Goal: Transaction & Acquisition: Purchase product/service

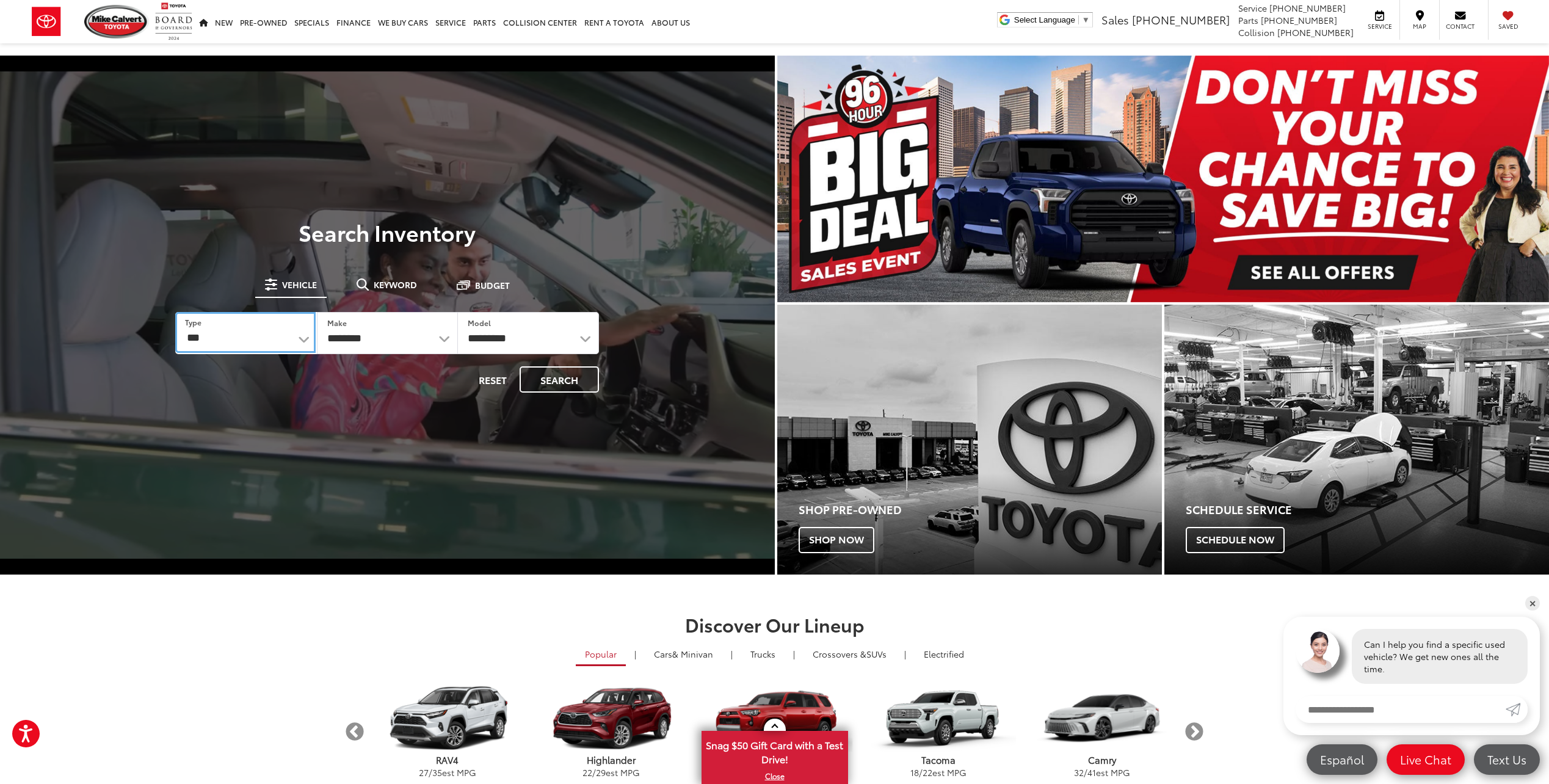
click at [301, 341] on select "*** *** **** *********" at bounding box center [245, 332] width 140 height 41
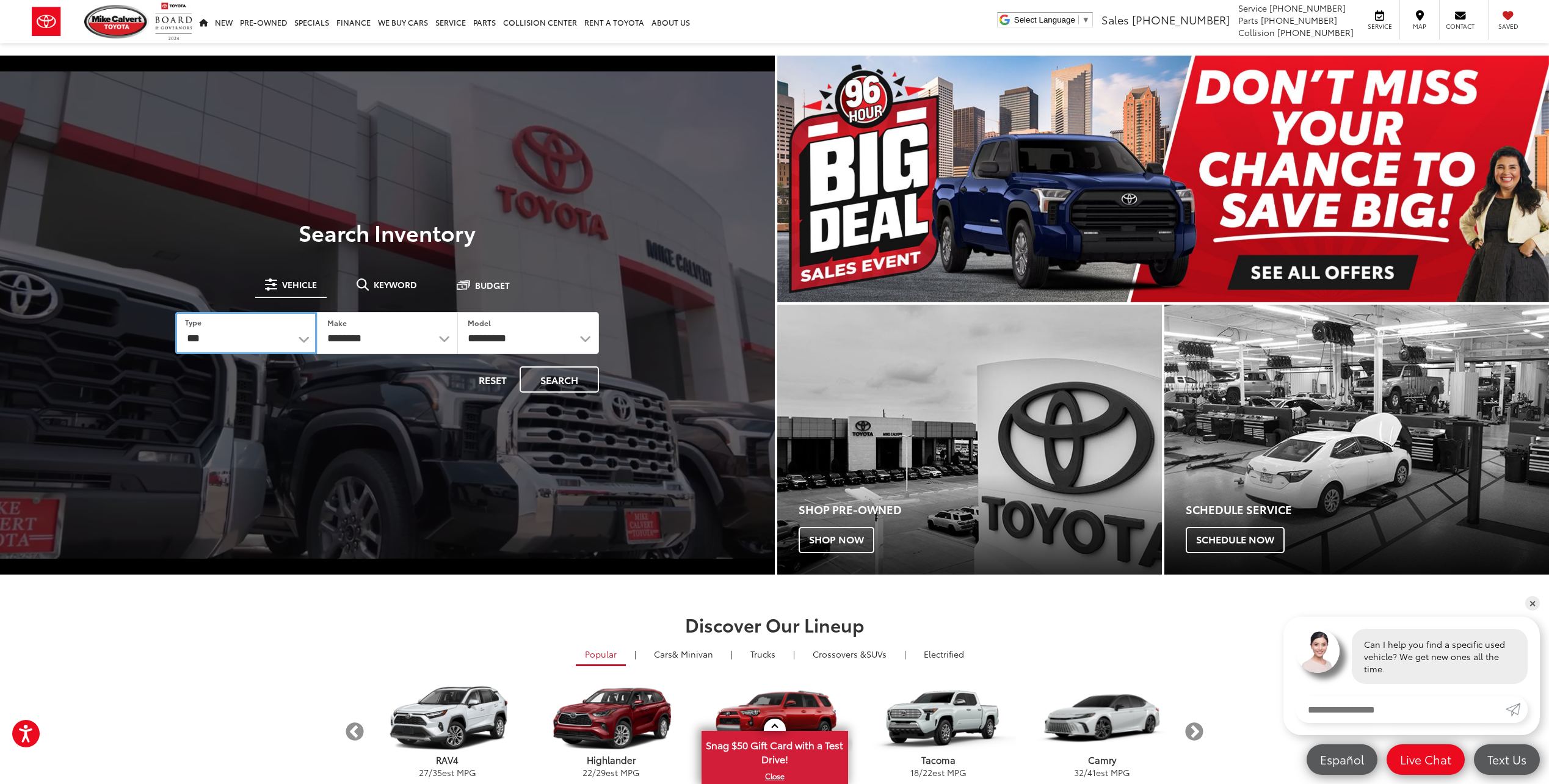
select select "******"
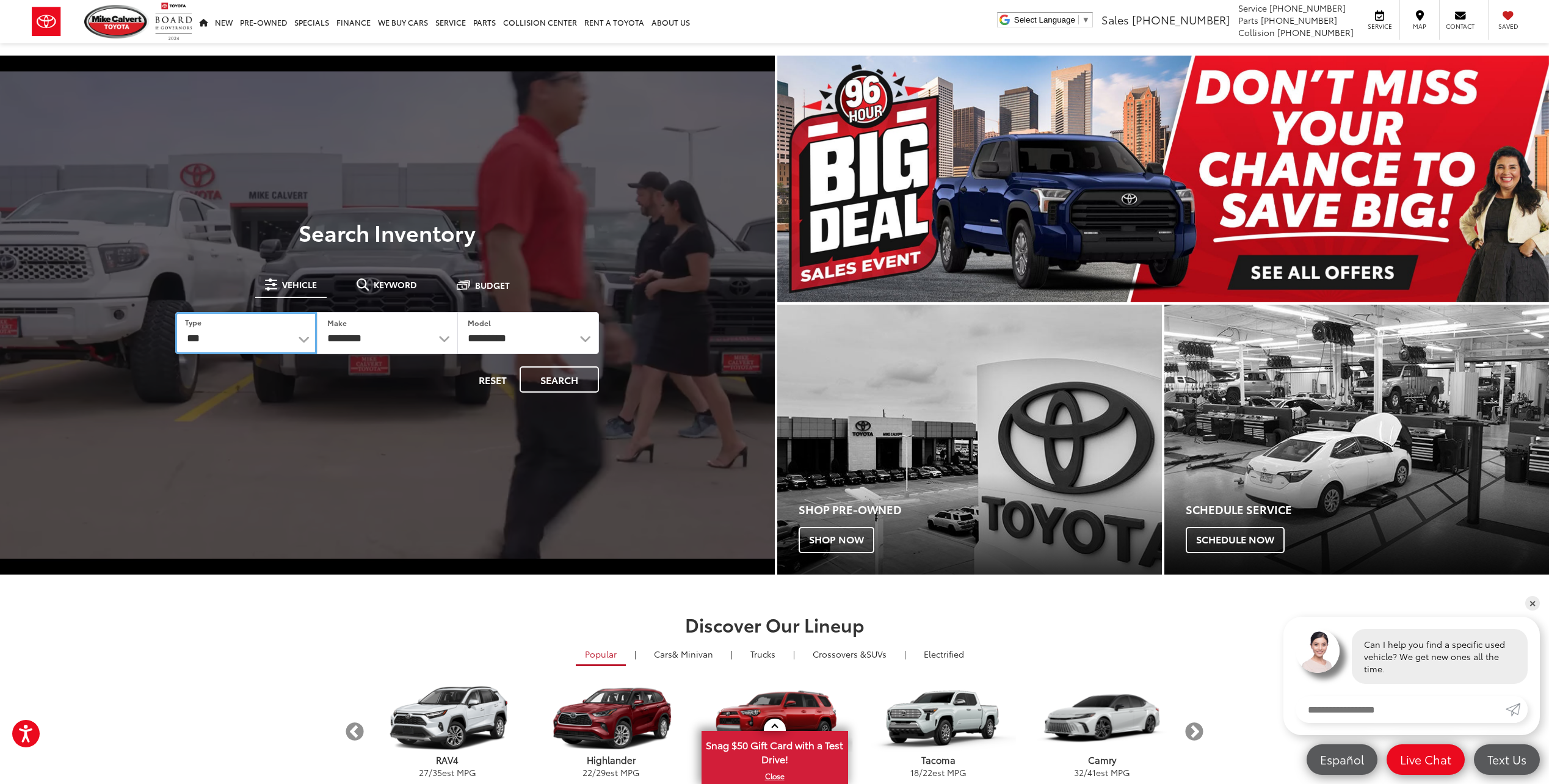
click at [175, 312] on select "*** *** **** *********" at bounding box center [245, 333] width 141 height 43
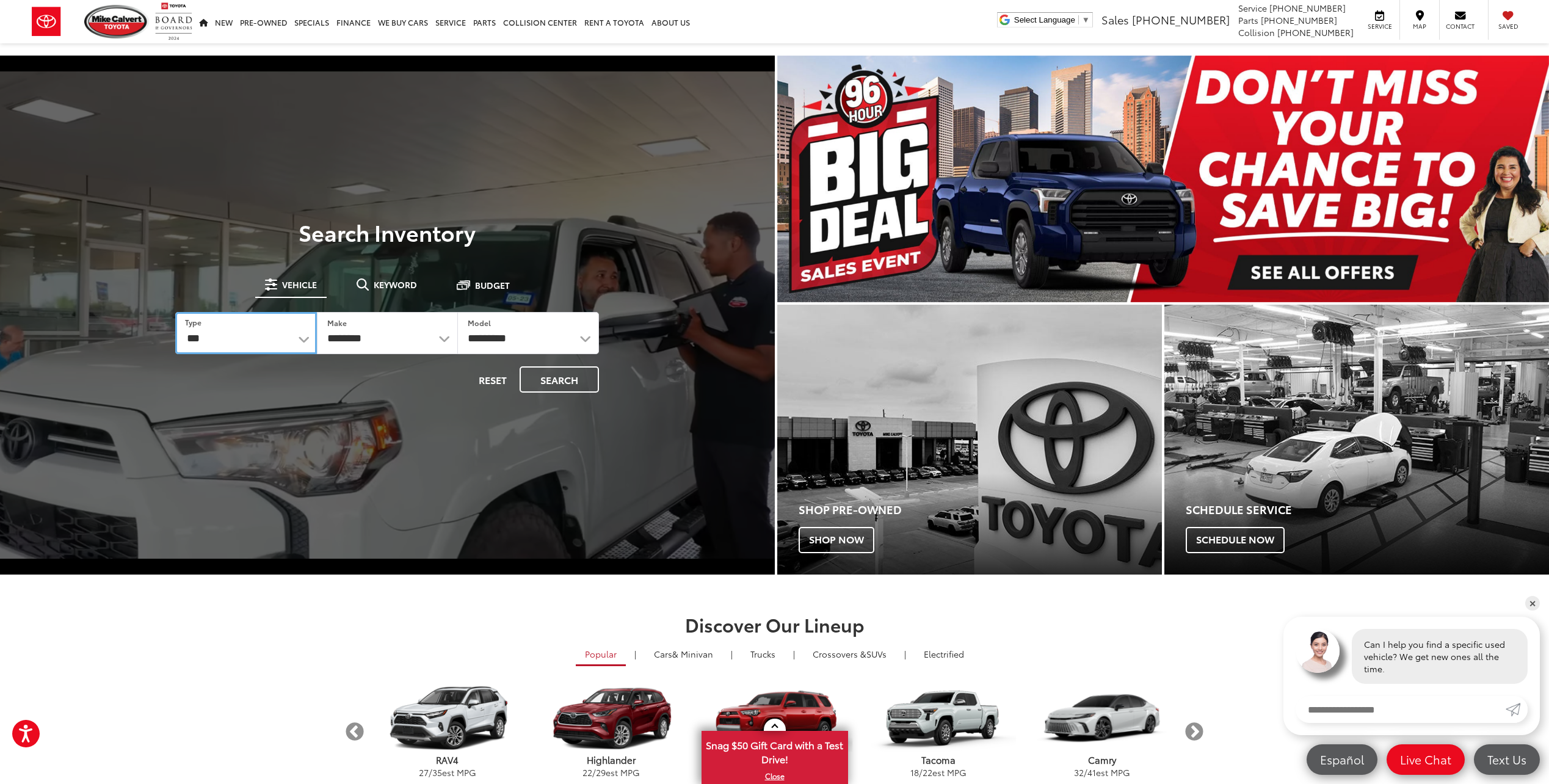
select select
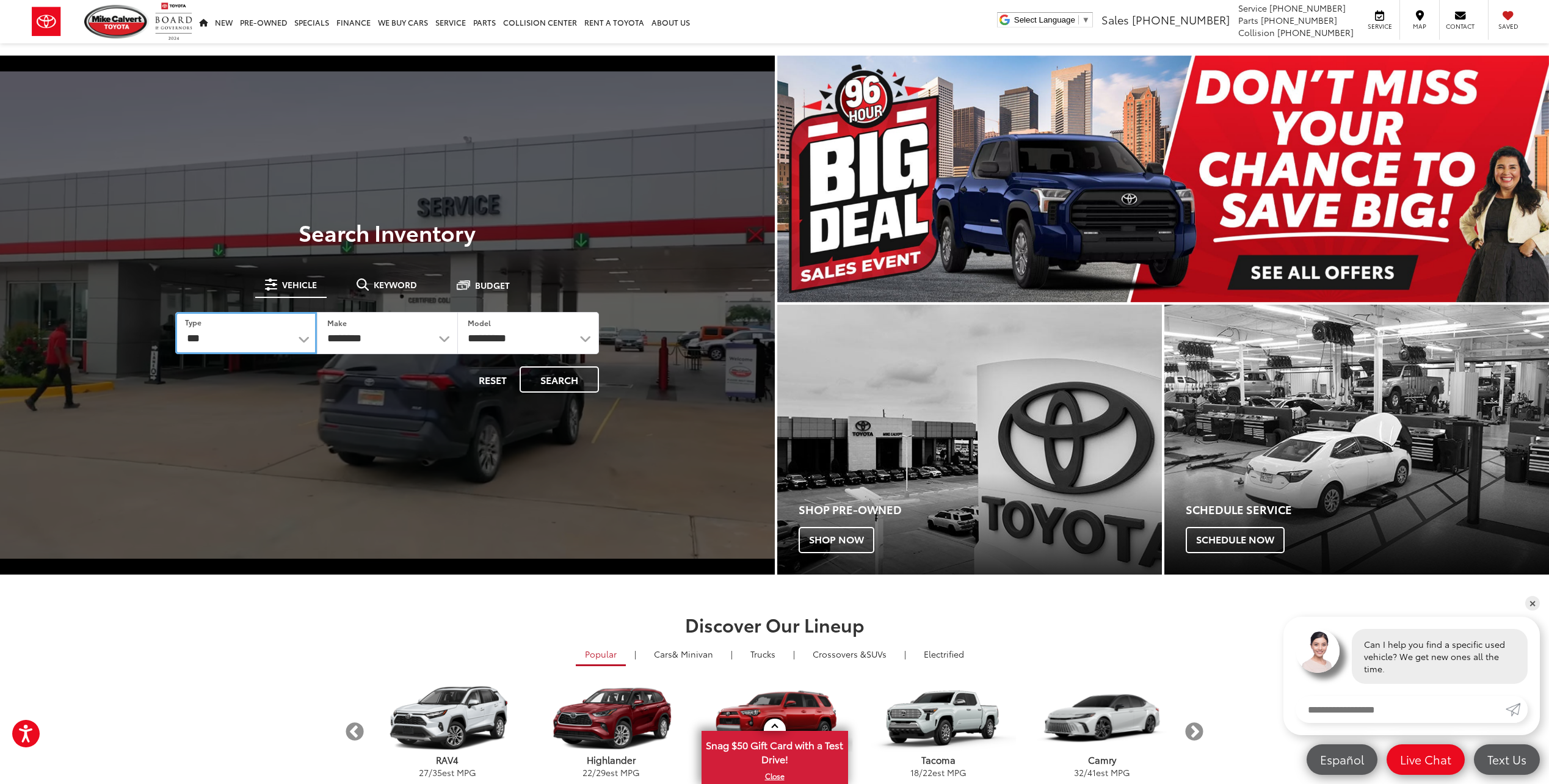
select select
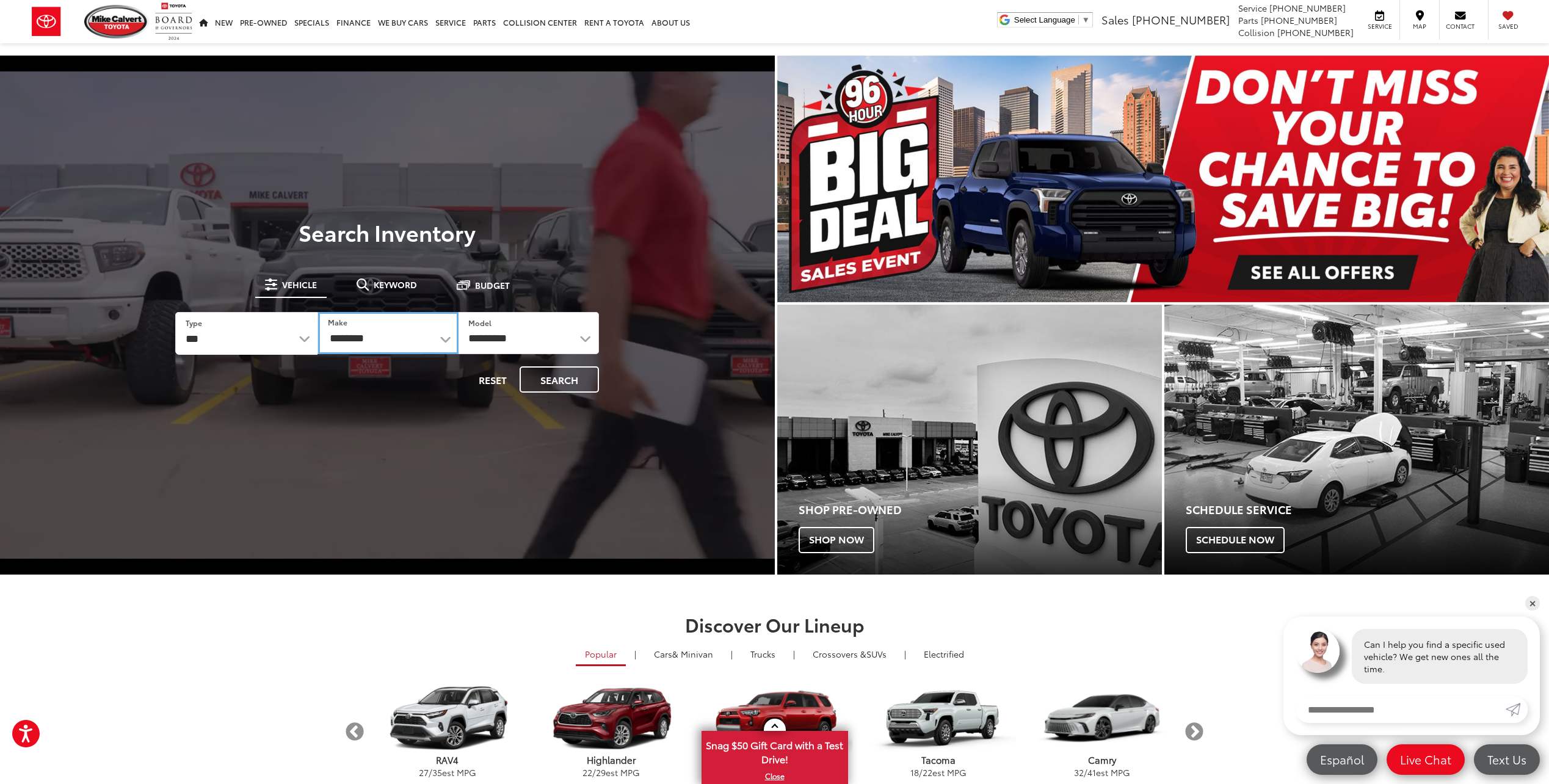
click at [442, 343] on select "**********" at bounding box center [388, 333] width 140 height 43
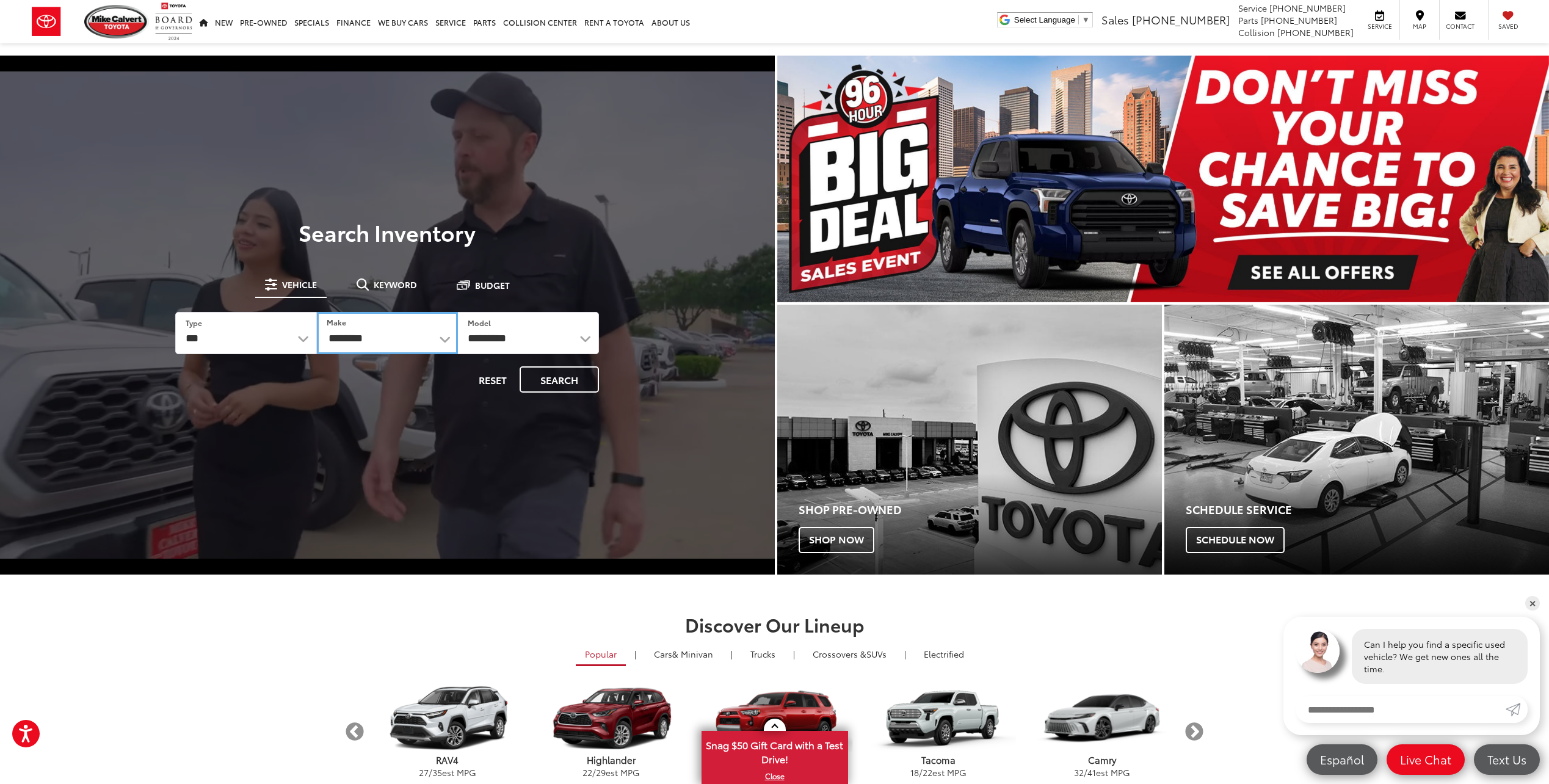
select select "******"
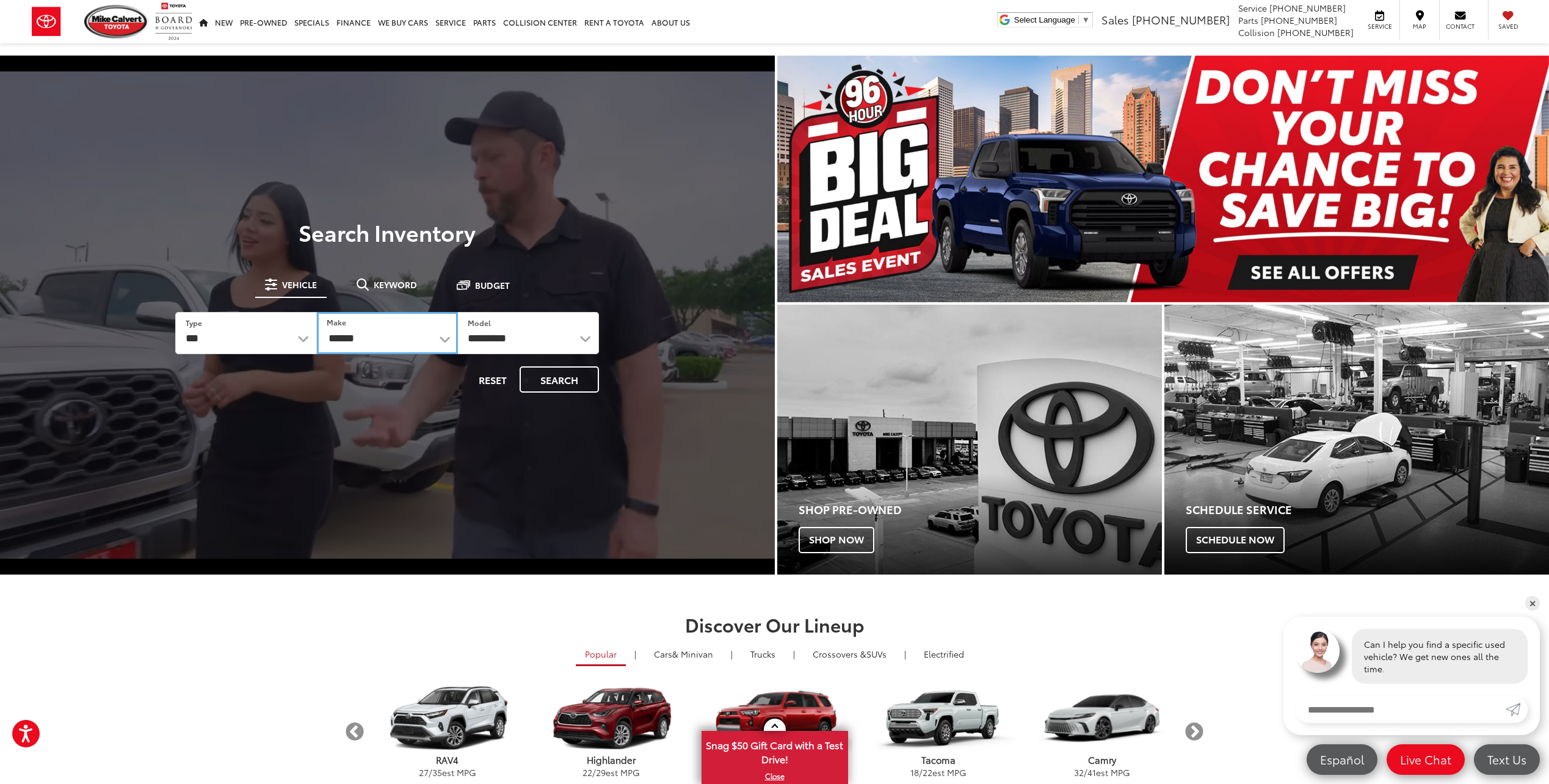
click at [317, 312] on select "**********" at bounding box center [387, 333] width 141 height 43
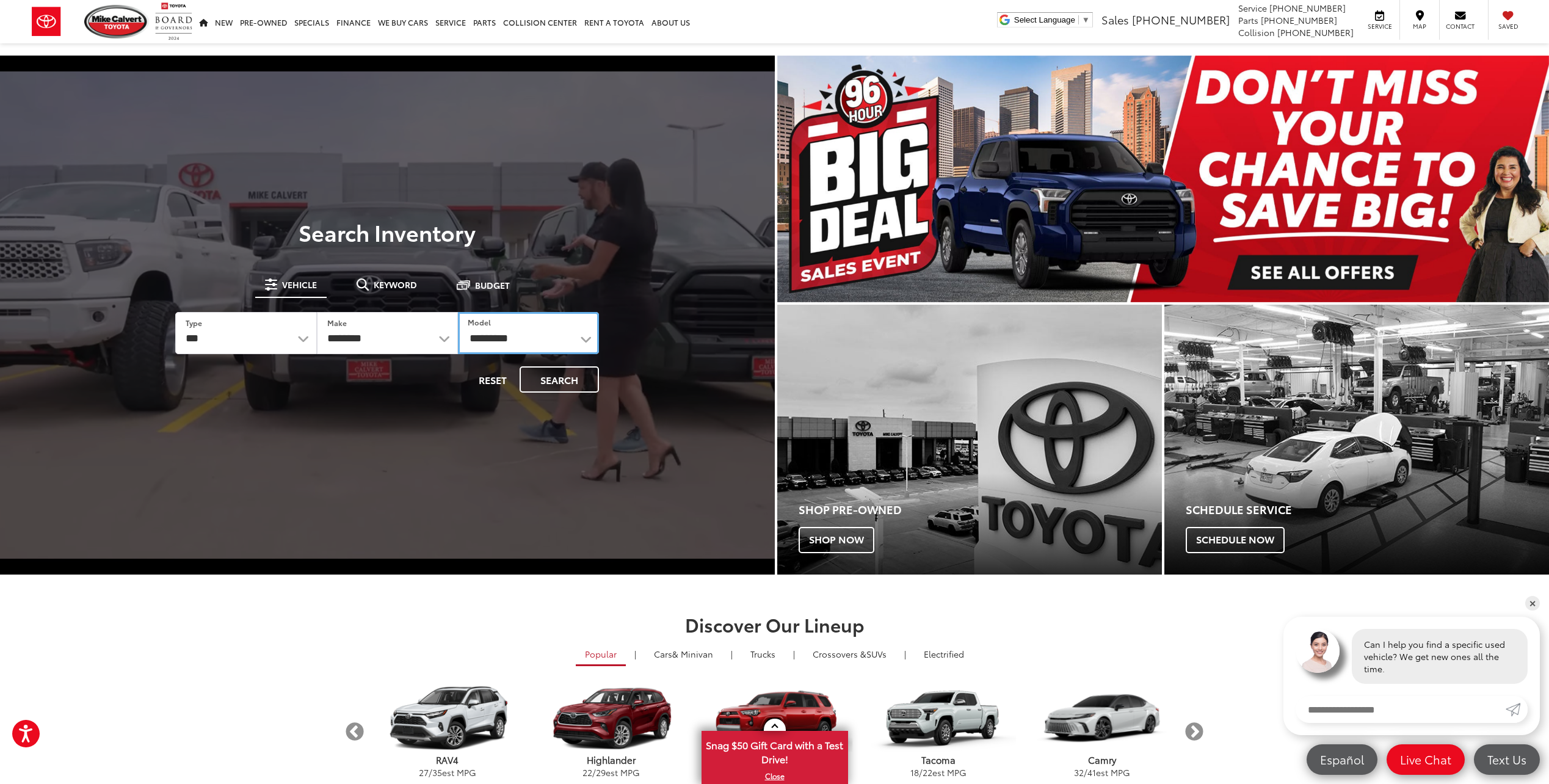
click at [590, 335] on select "**********" at bounding box center [528, 333] width 141 height 43
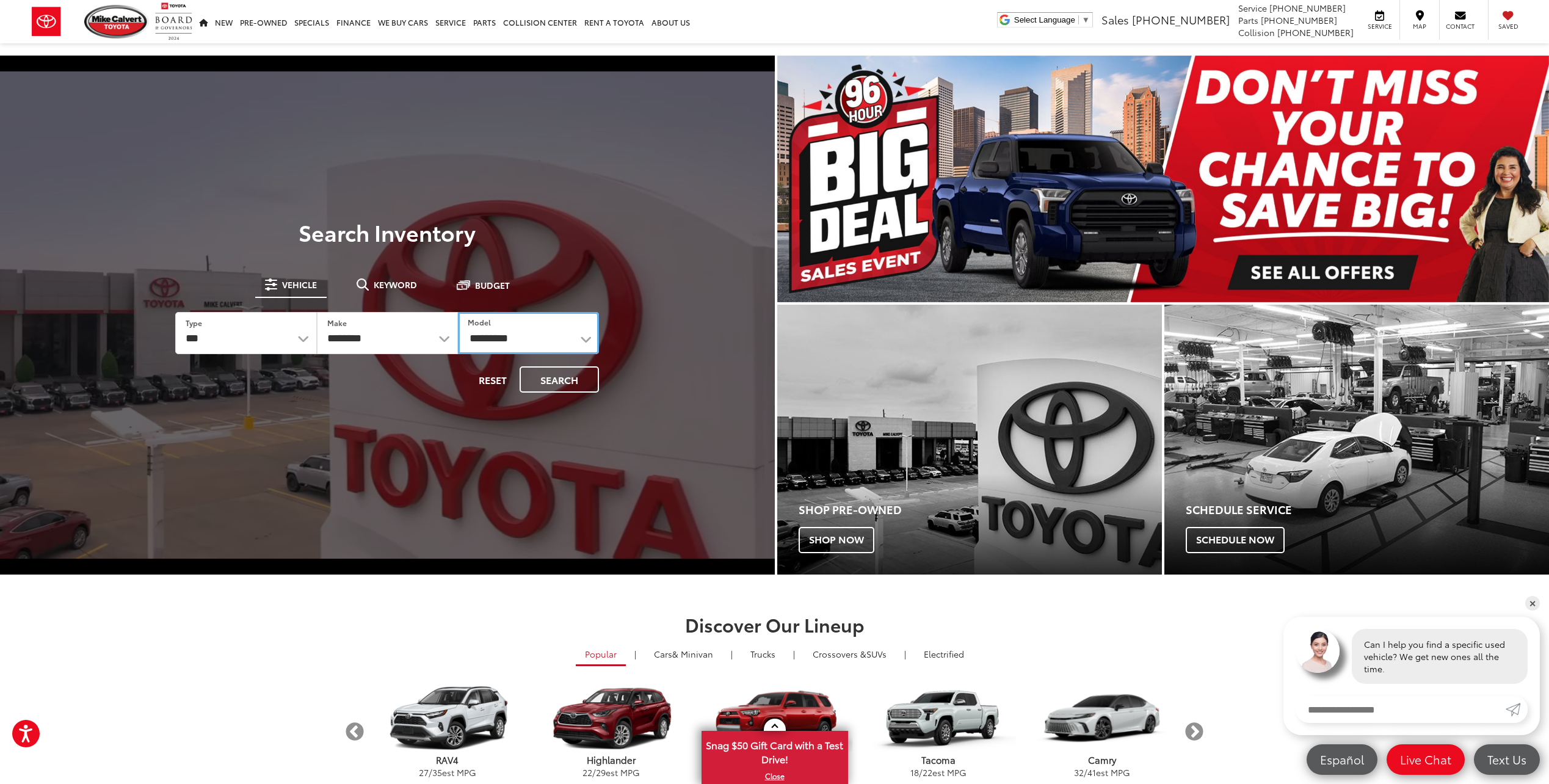
select select "******"
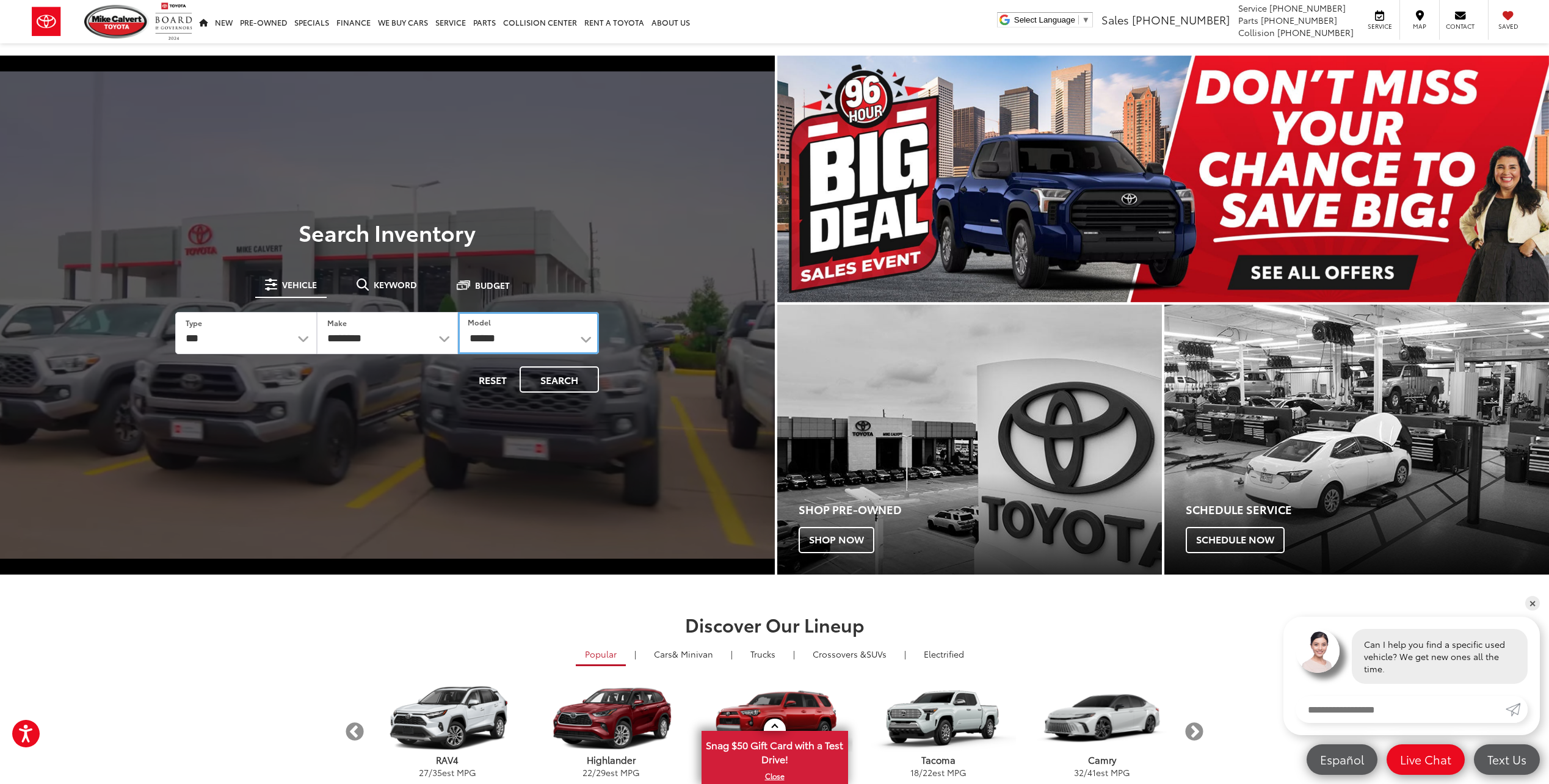
click at [458, 312] on select "**********" at bounding box center [528, 333] width 141 height 43
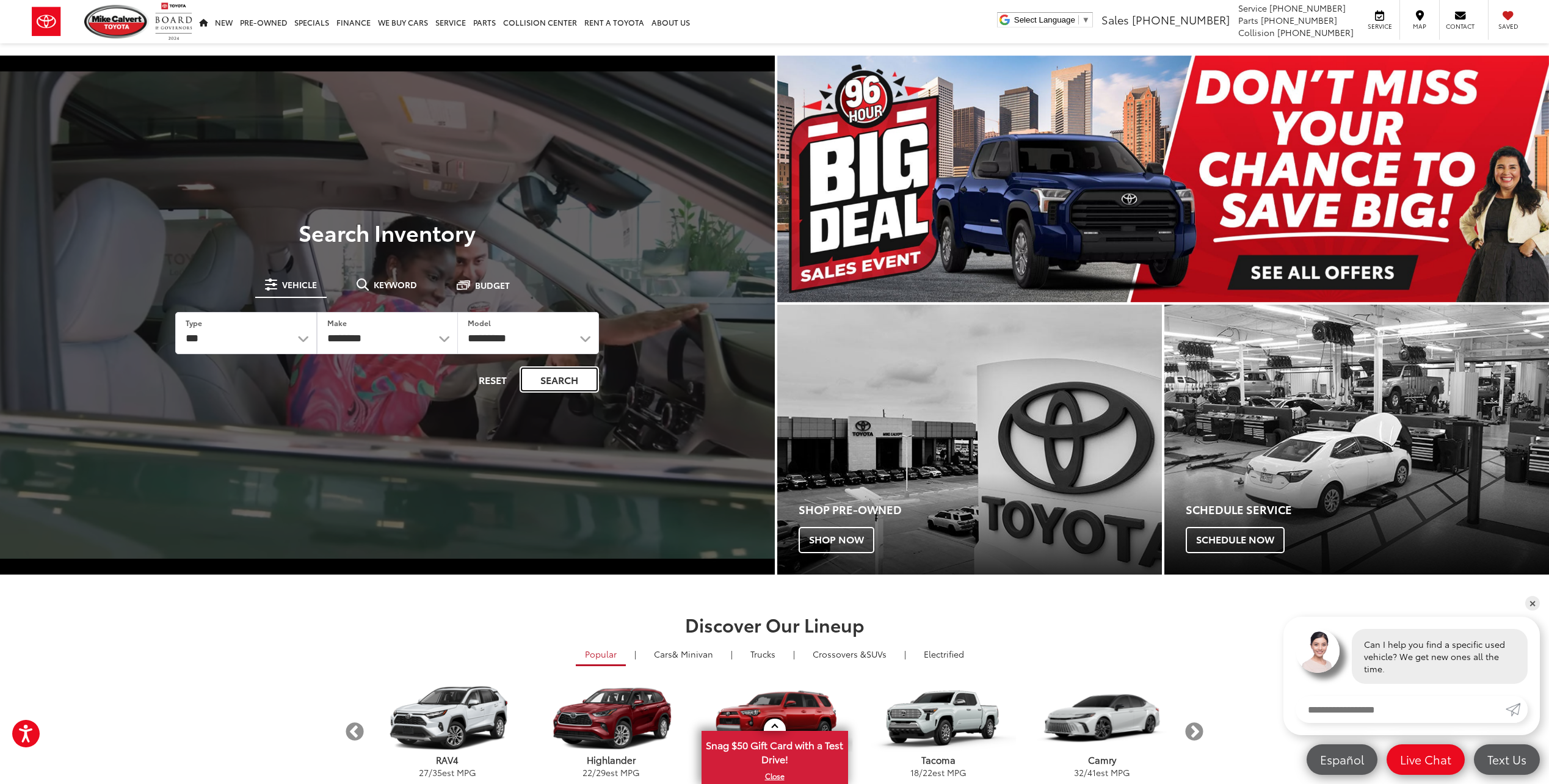
click at [576, 381] on button "Search" at bounding box center [559, 379] width 79 height 26
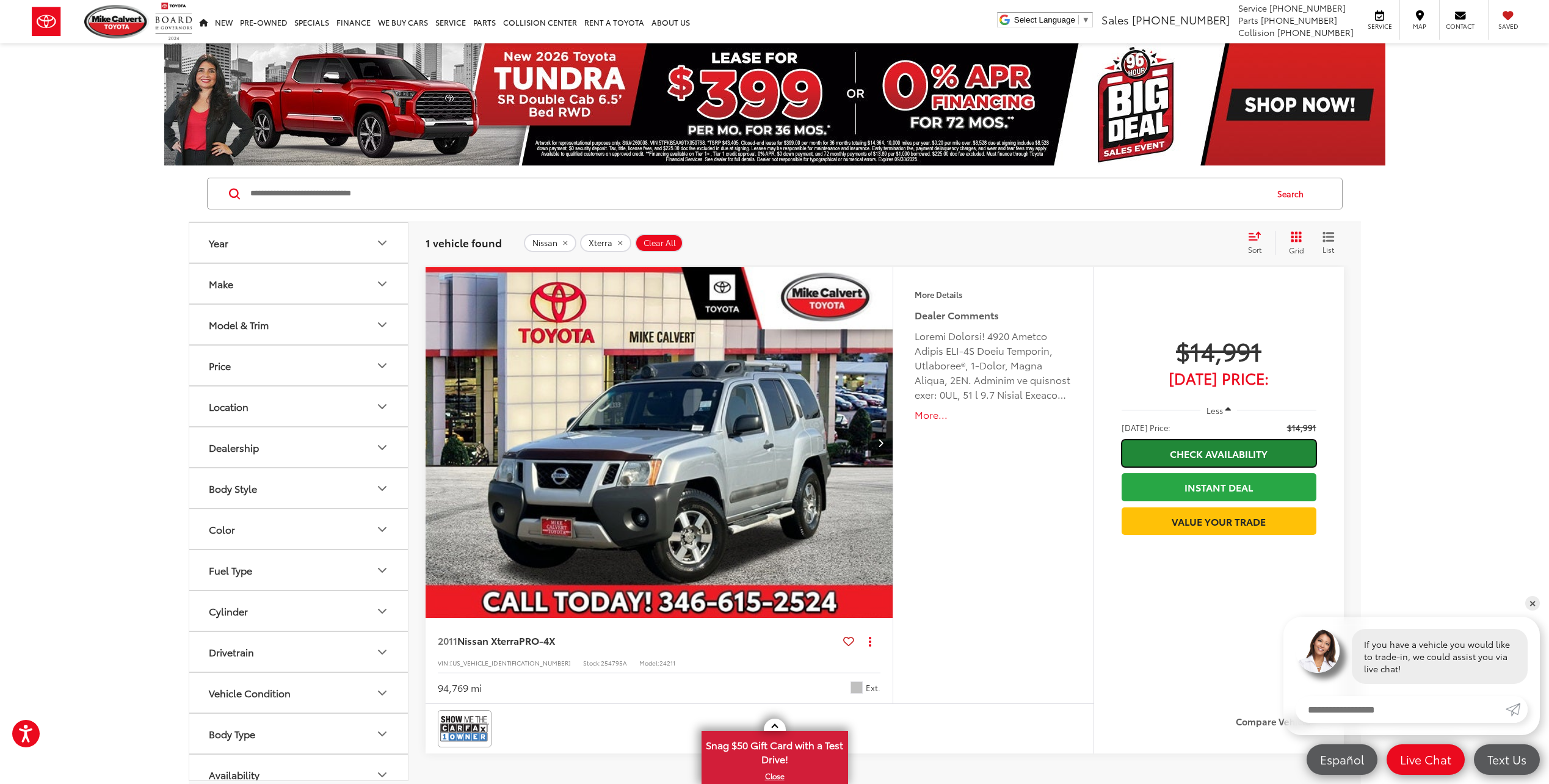
click at [1237, 452] on link "Check Availability" at bounding box center [1219, 453] width 195 height 27
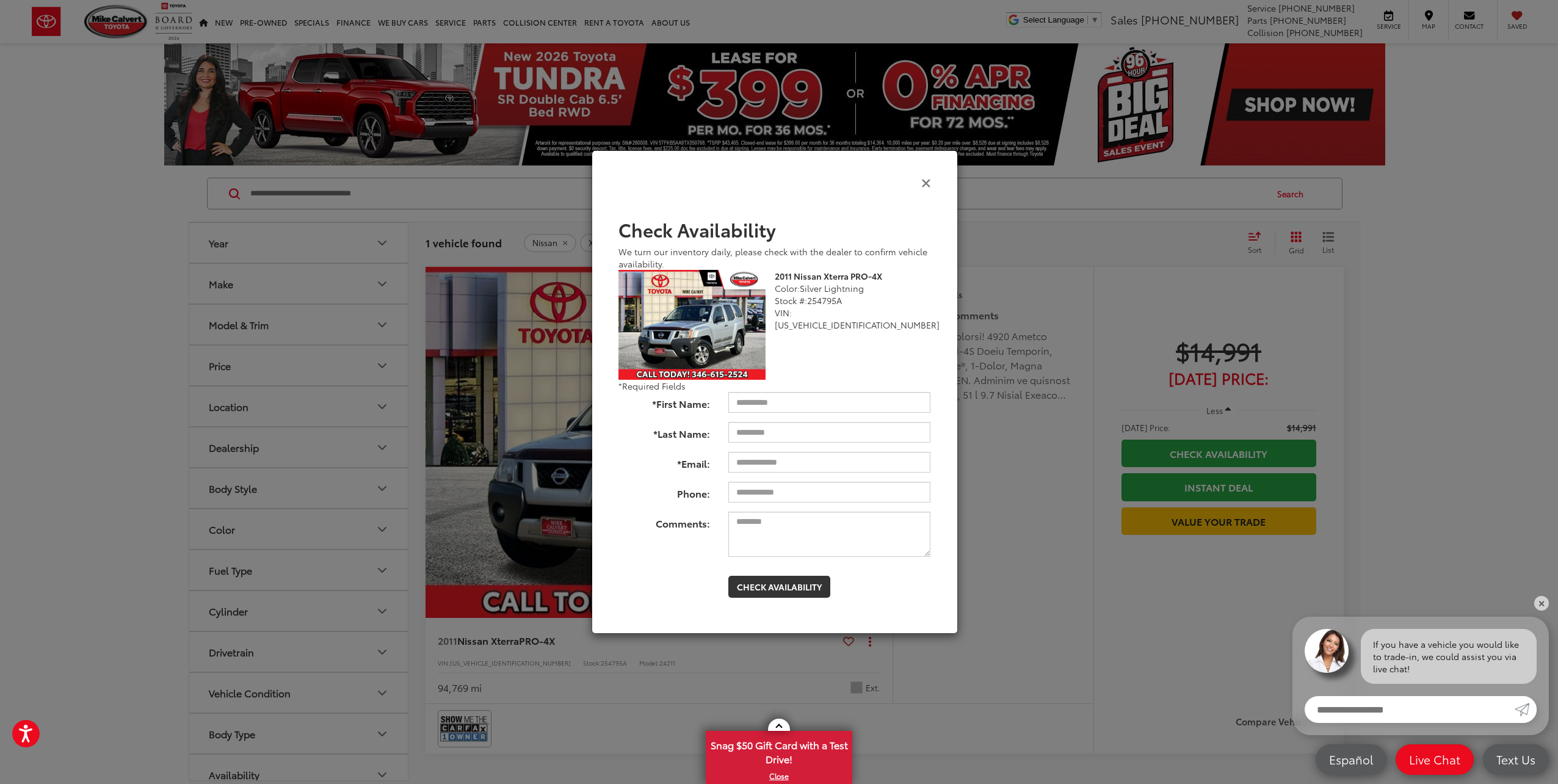
click at [928, 183] on icon "Close" at bounding box center [926, 183] width 9 height 13
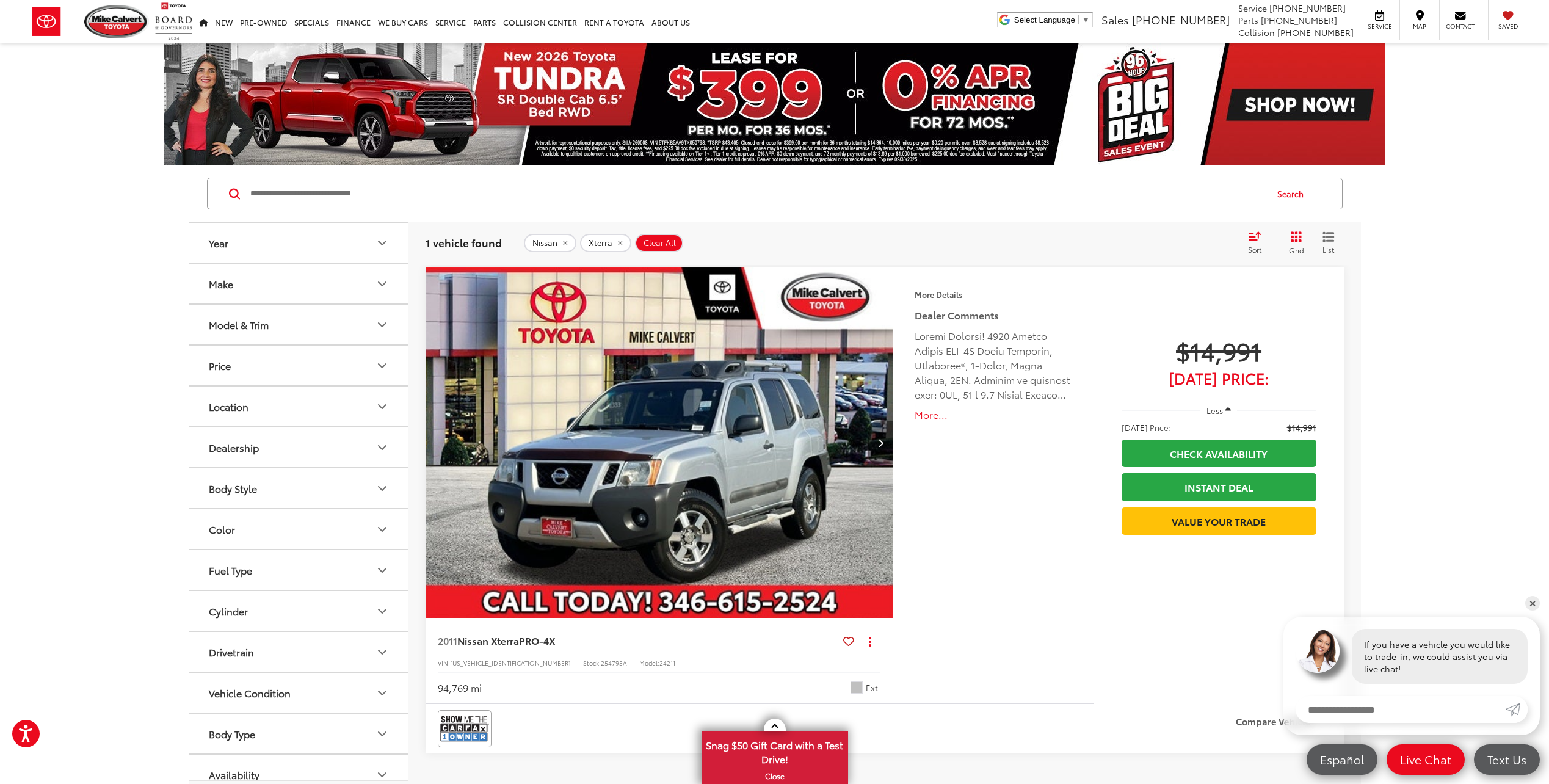
click at [878, 442] on icon "Next image" at bounding box center [881, 442] width 6 height 9
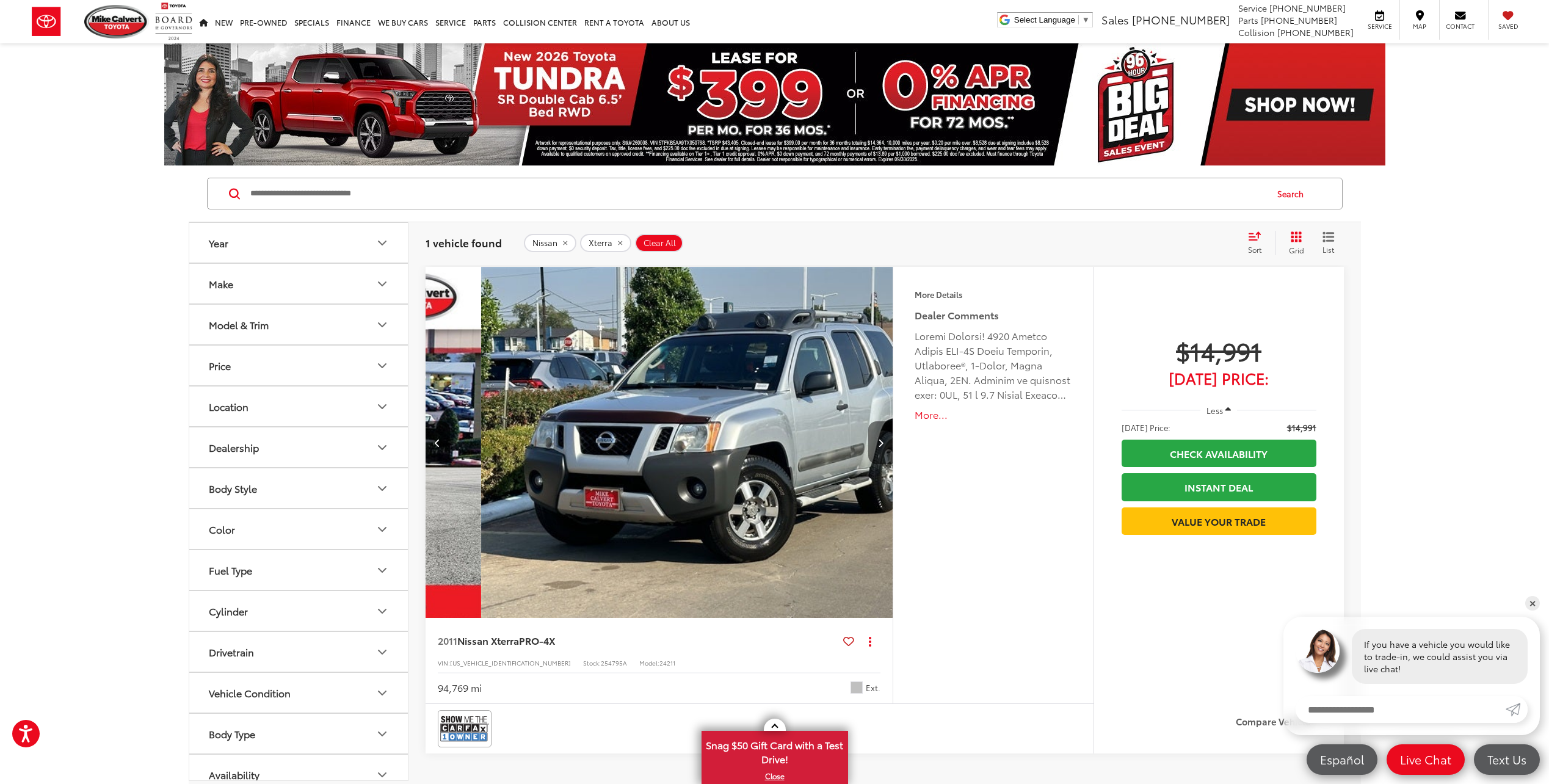
scroll to position [0, 469]
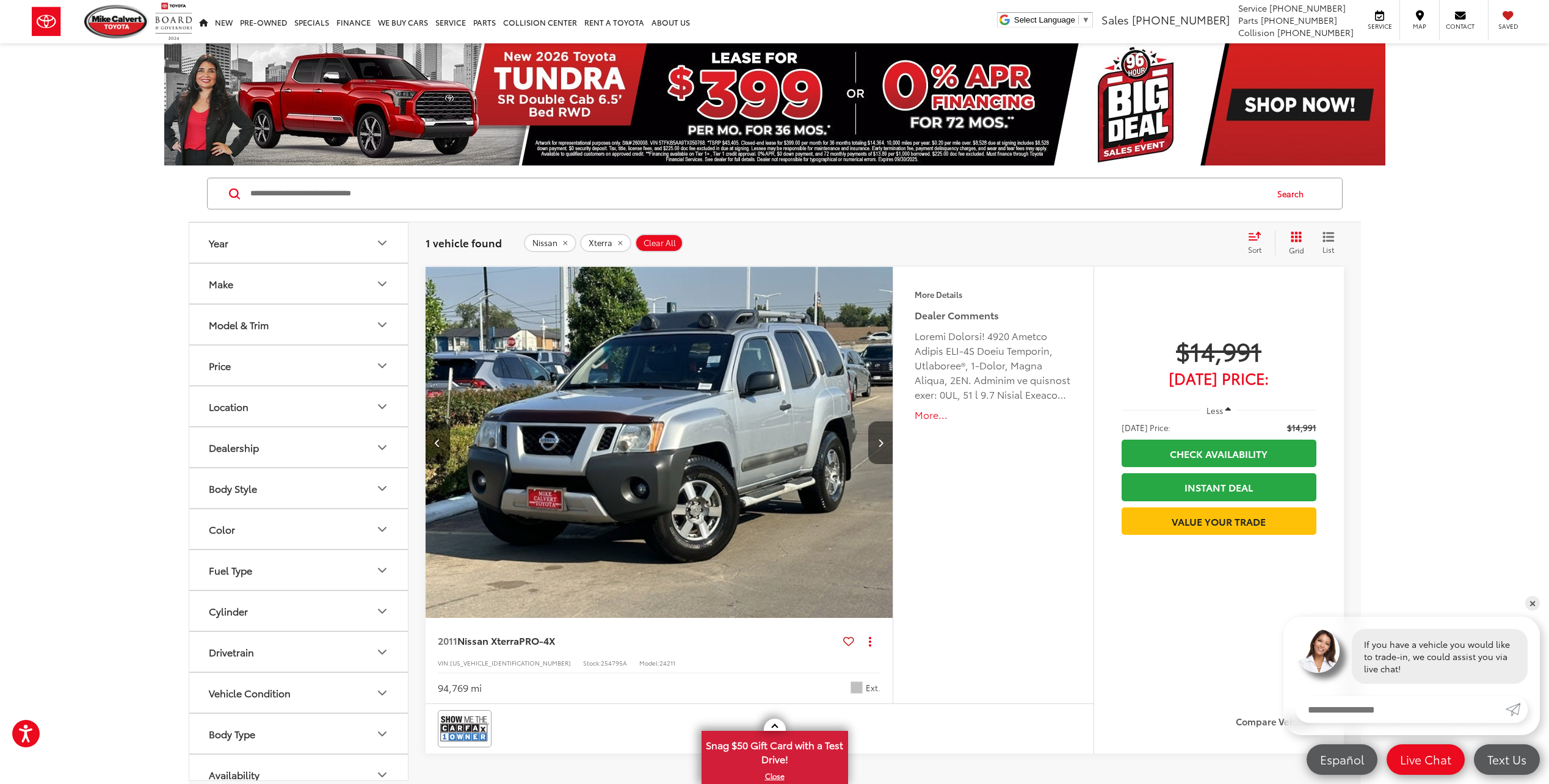
click at [879, 441] on icon "Next image" at bounding box center [881, 442] width 6 height 9
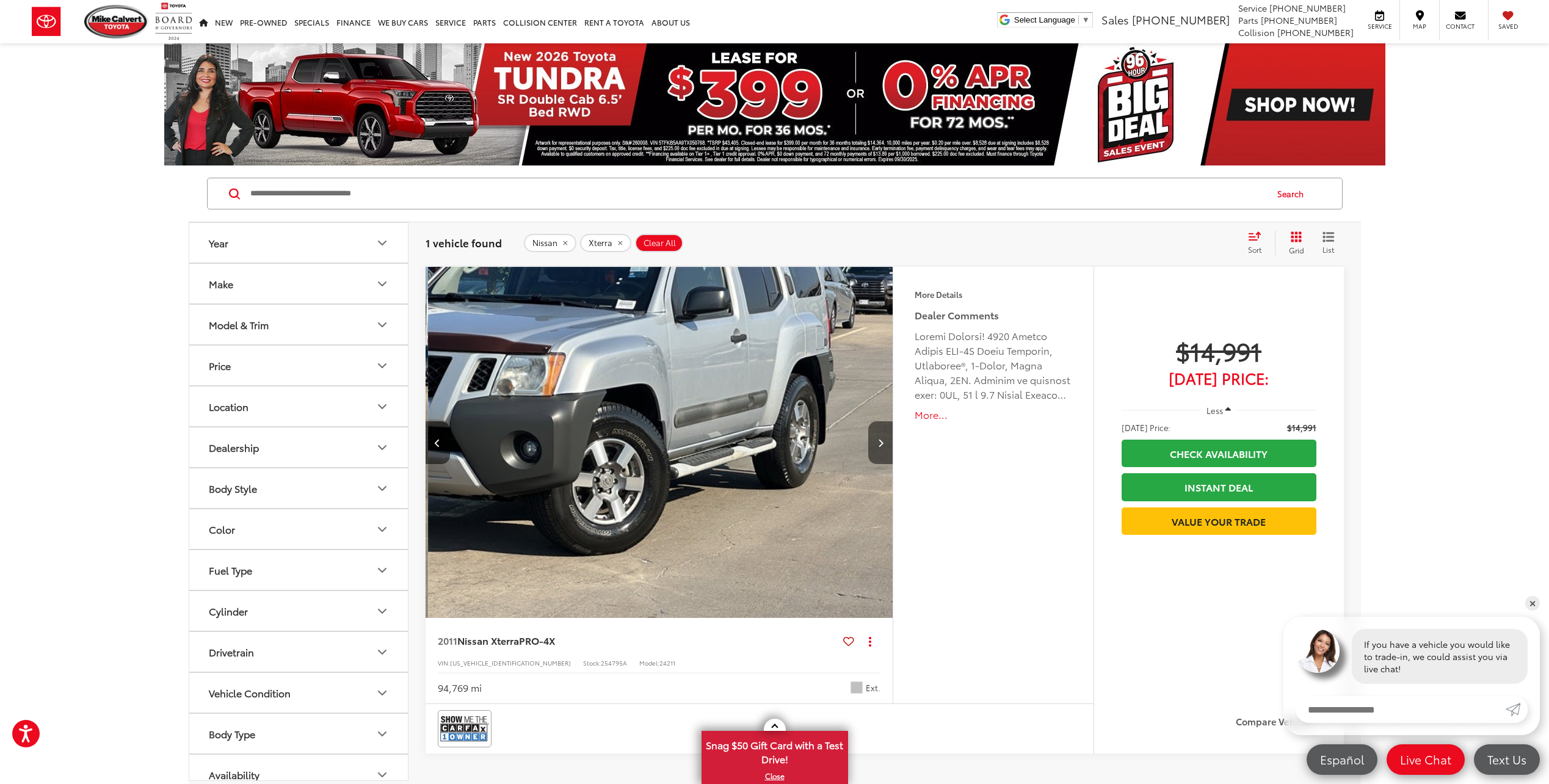
scroll to position [0, 939]
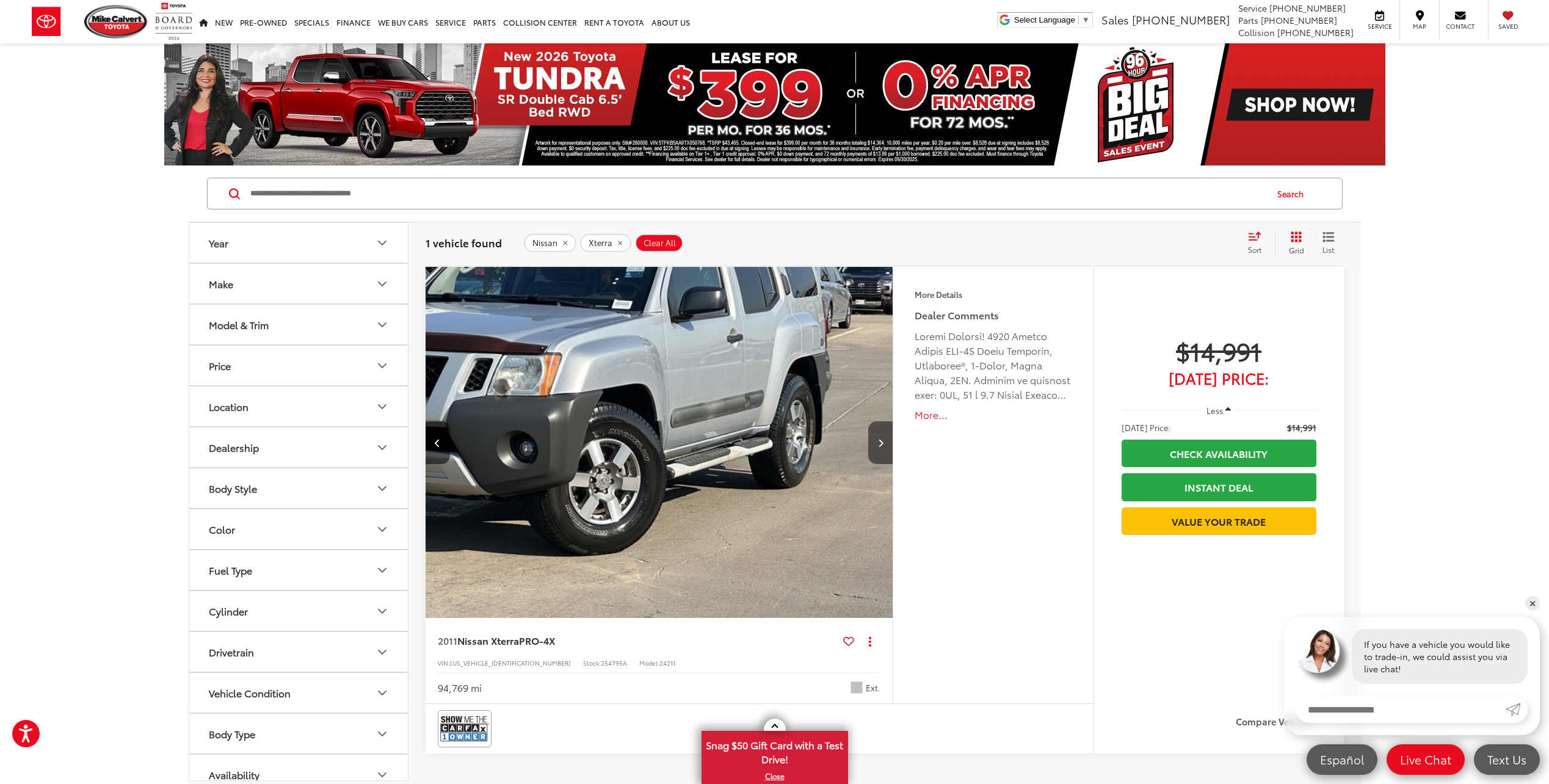
click at [879, 441] on icon "Next image" at bounding box center [881, 442] width 6 height 9
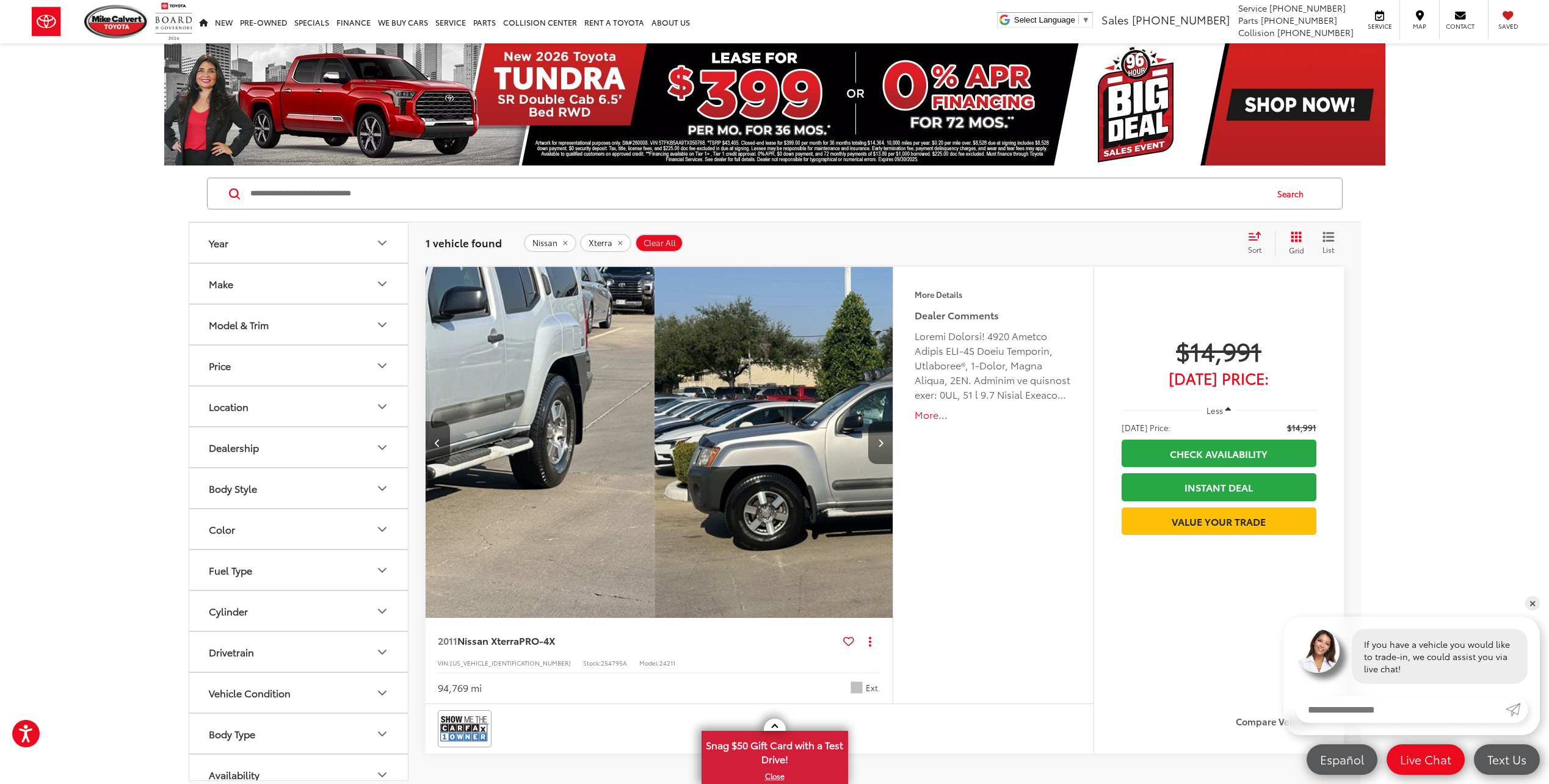
scroll to position [0, 1409]
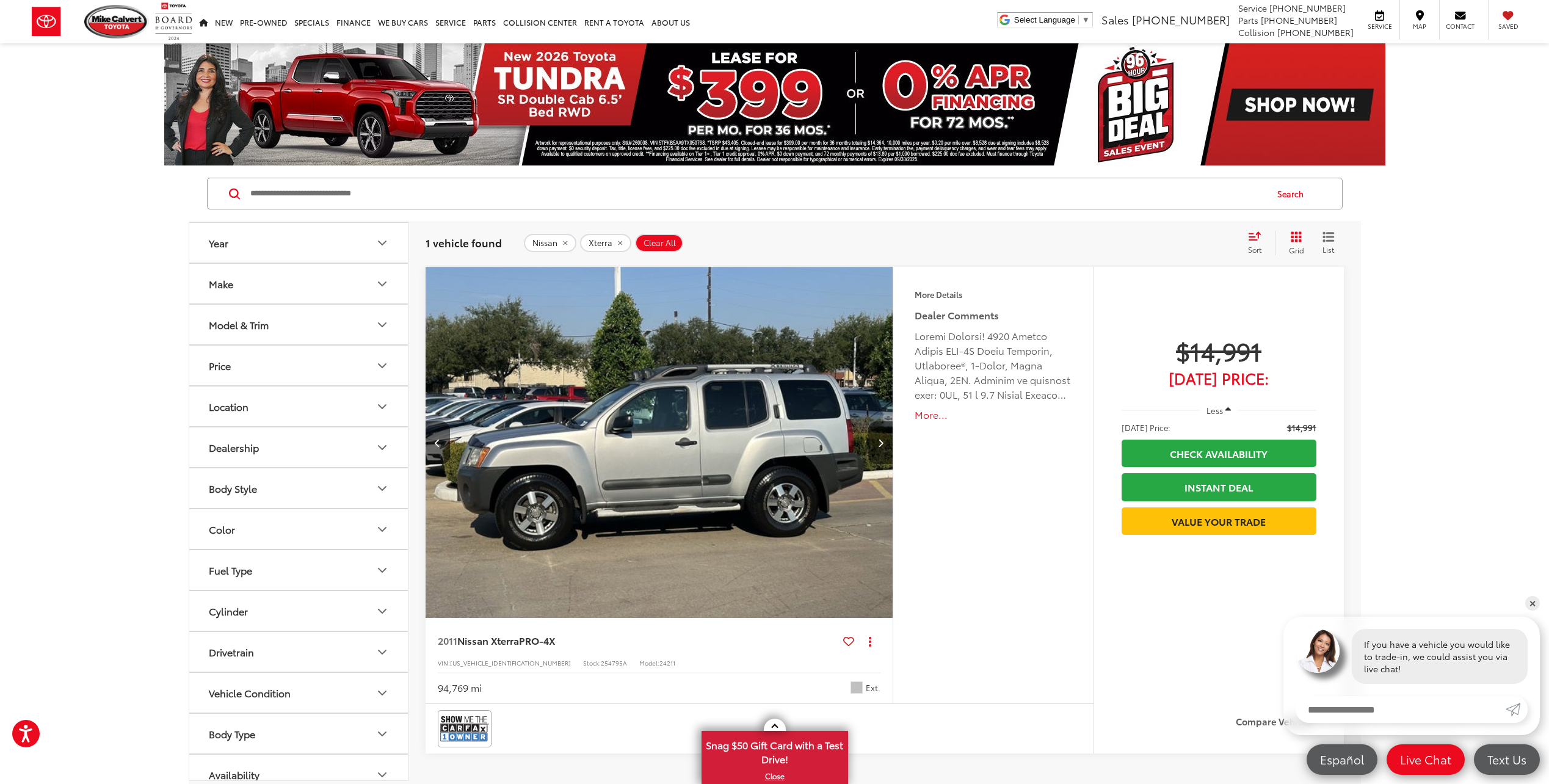
click at [879, 441] on icon "Next image" at bounding box center [881, 442] width 6 height 9
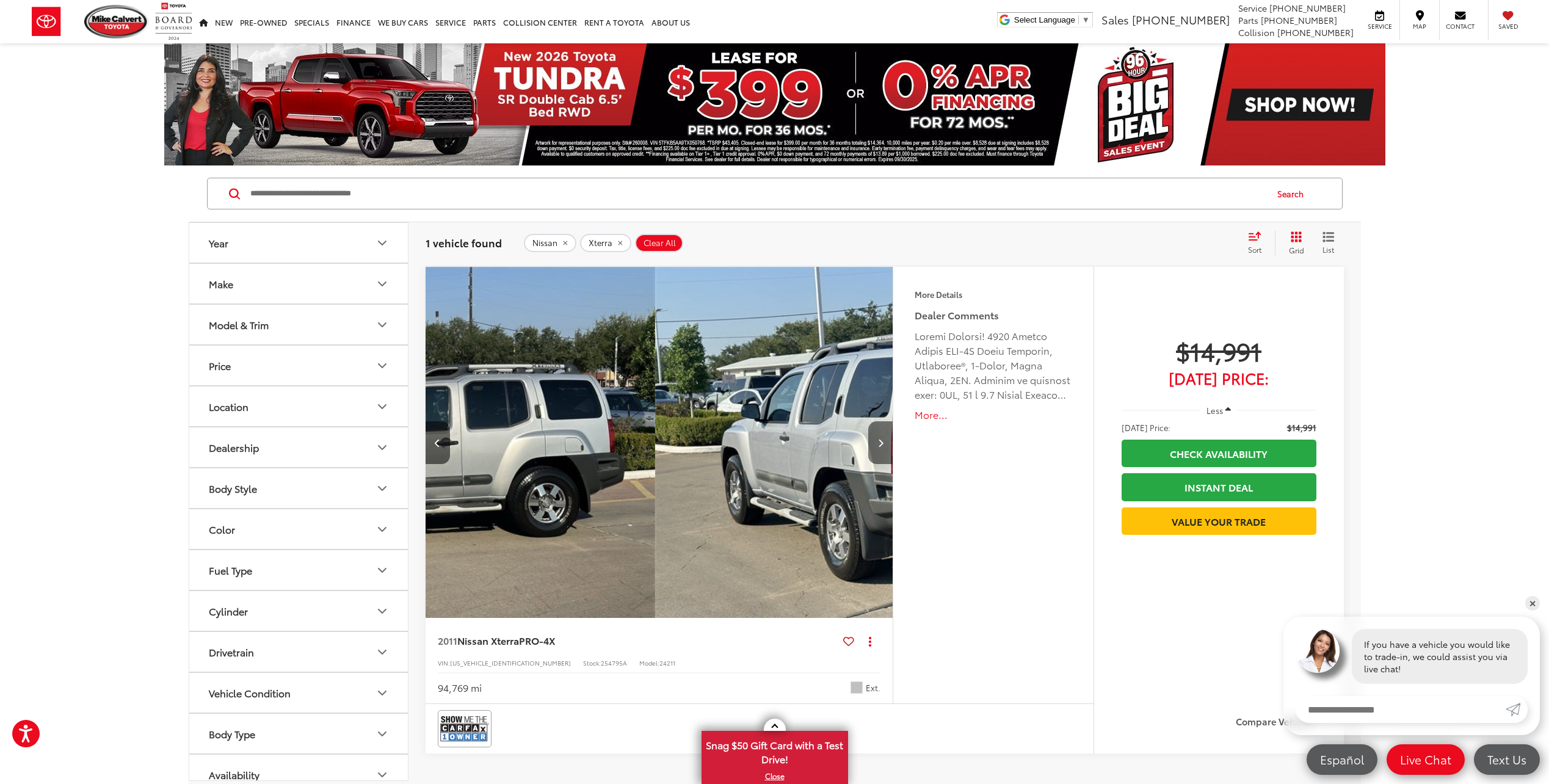
scroll to position [0, 1877]
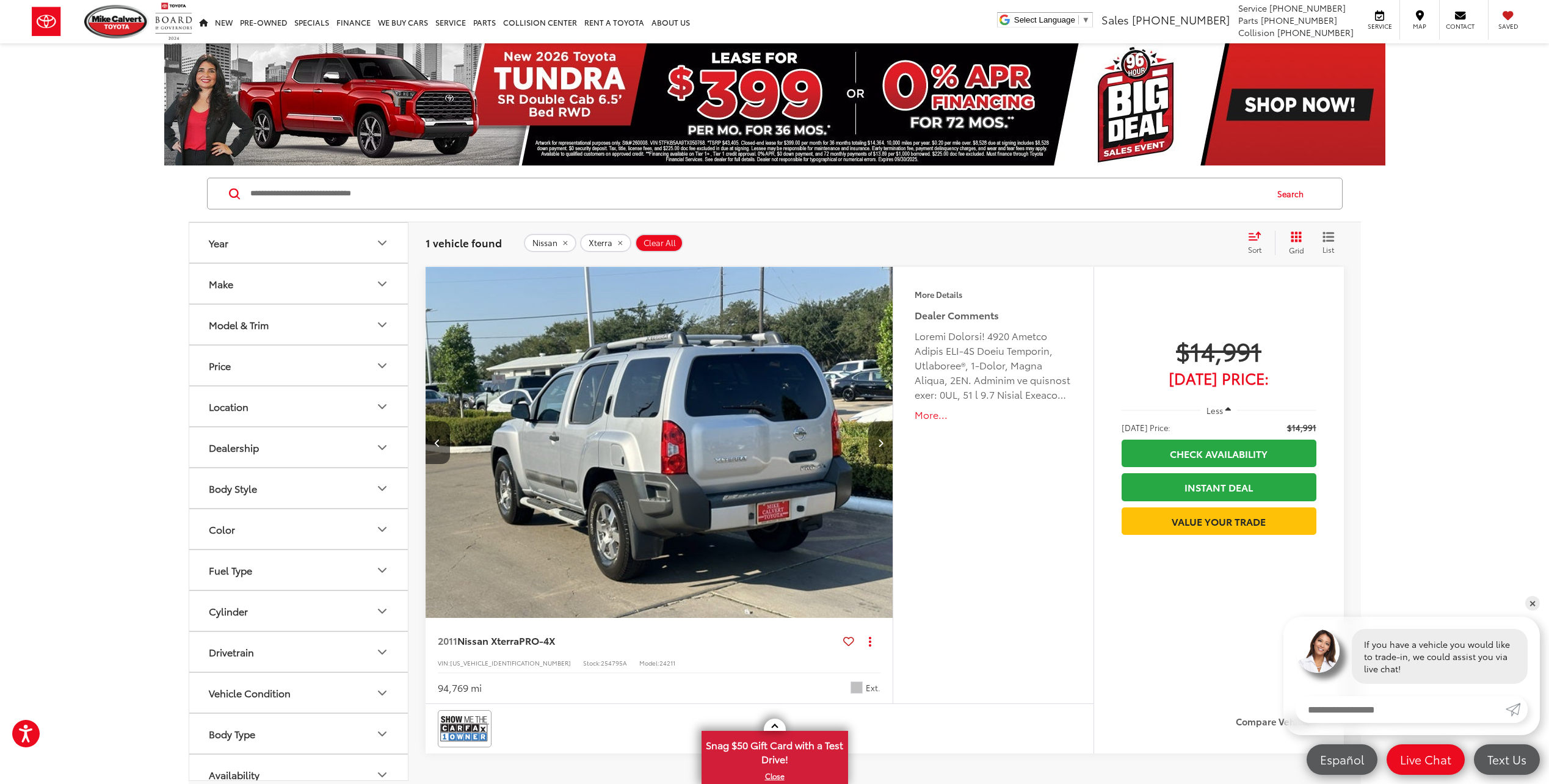
click at [879, 441] on icon "Next image" at bounding box center [881, 442] width 6 height 9
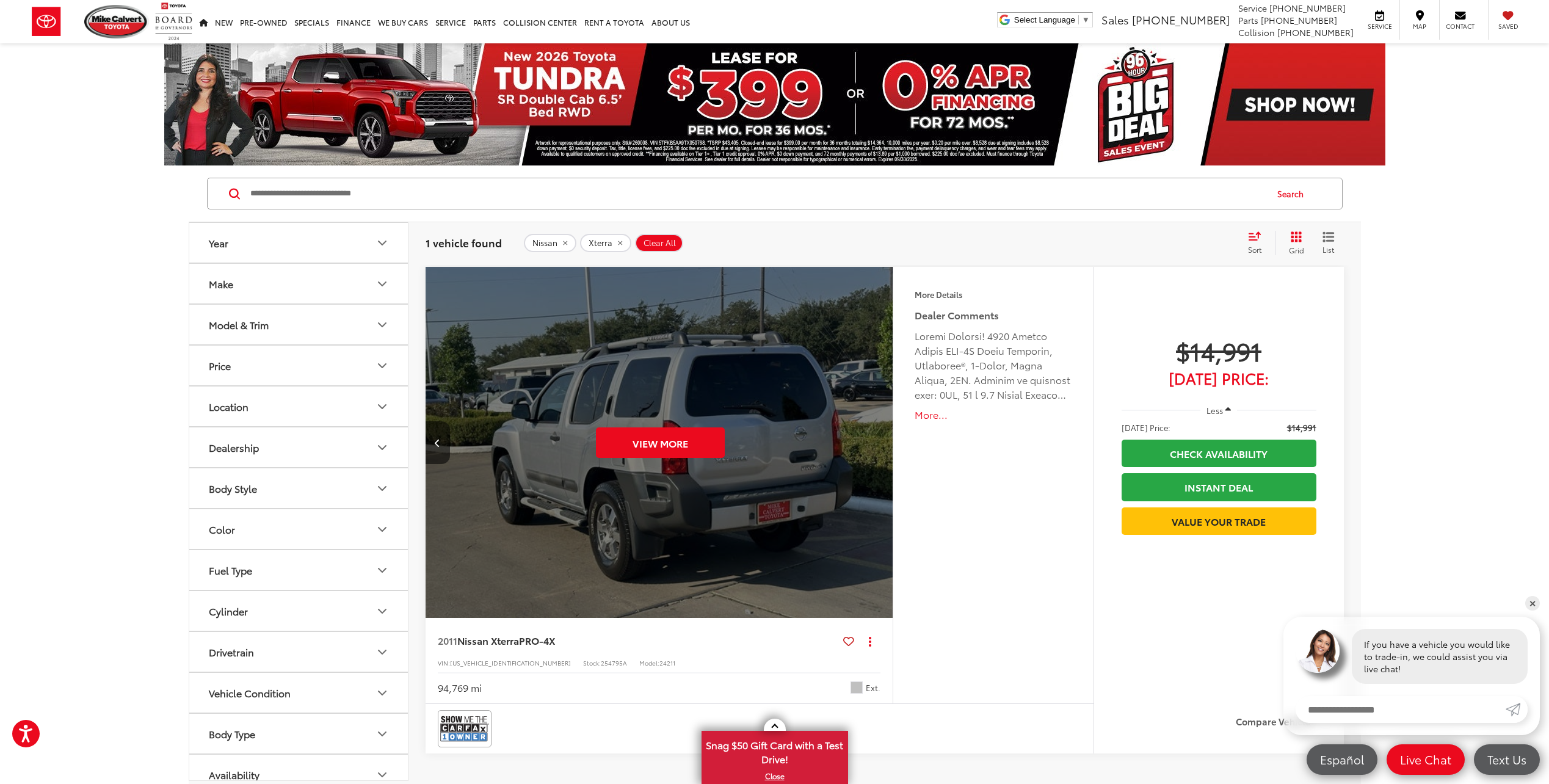
scroll to position [0, 2348]
click at [689, 439] on button "View More" at bounding box center [660, 443] width 129 height 30
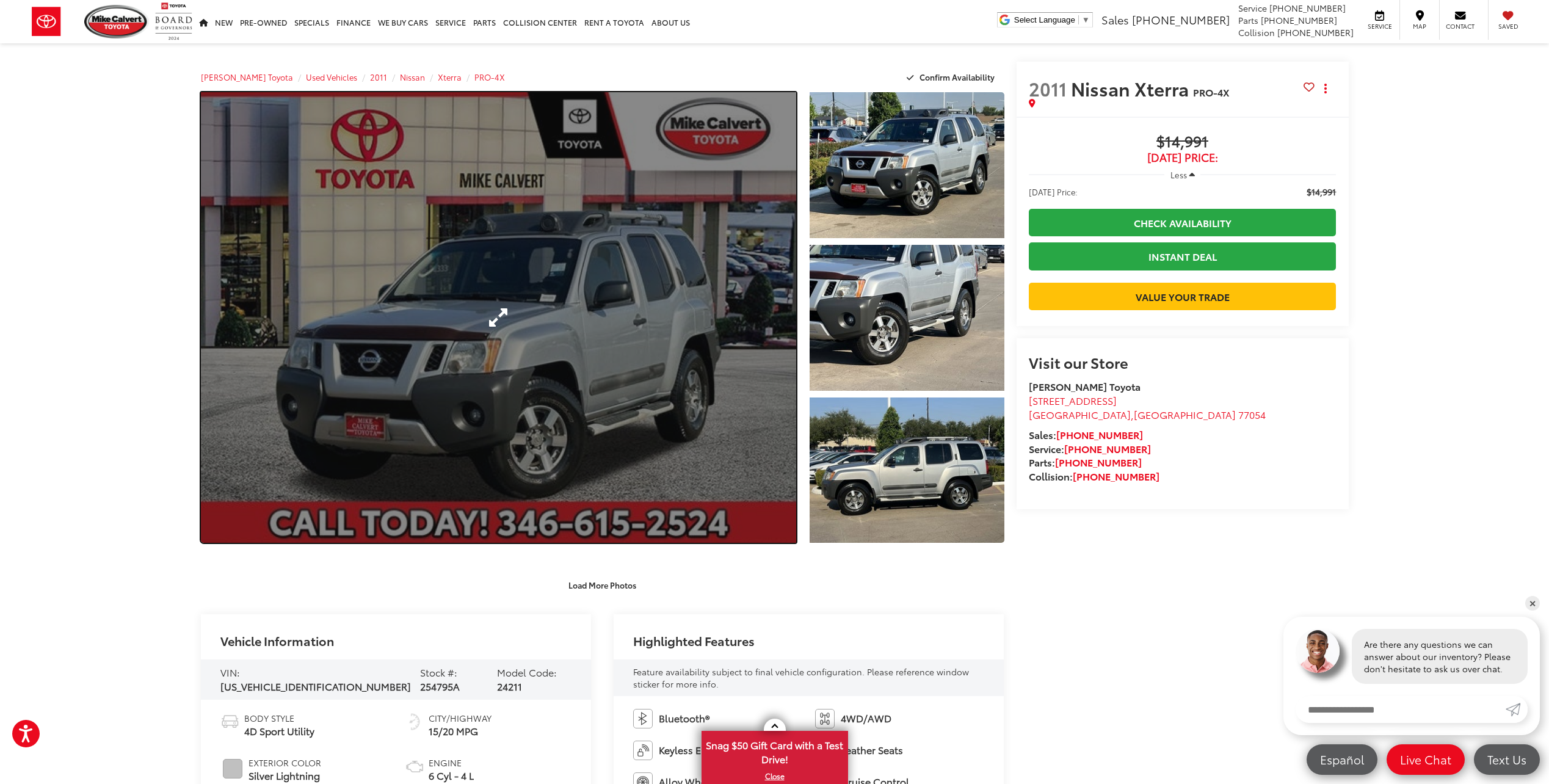
click at [659, 361] on link "Expand Photo 0" at bounding box center [499, 317] width 596 height 450
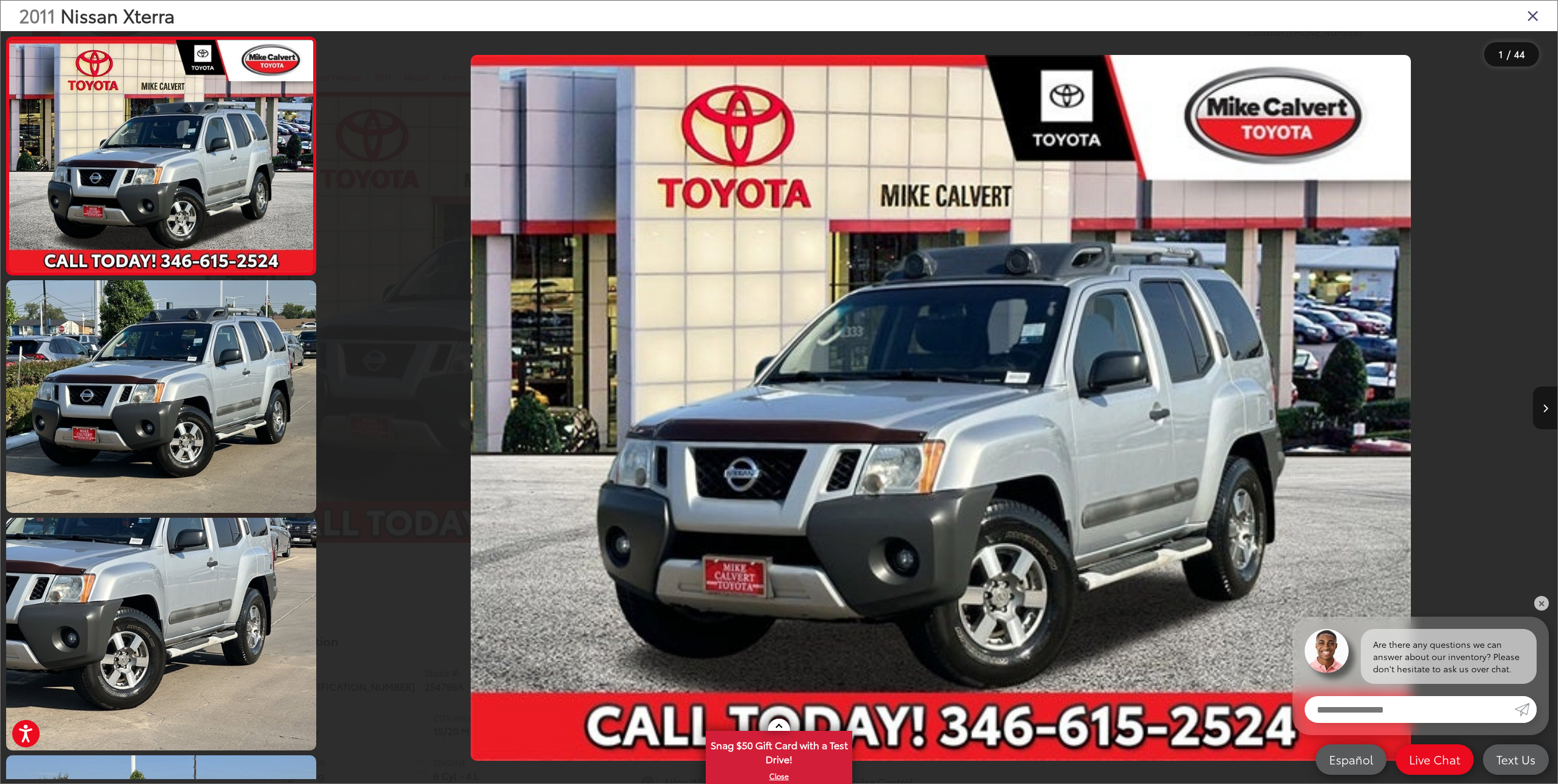
click at [1545, 403] on button "Next image" at bounding box center [1545, 407] width 25 height 43
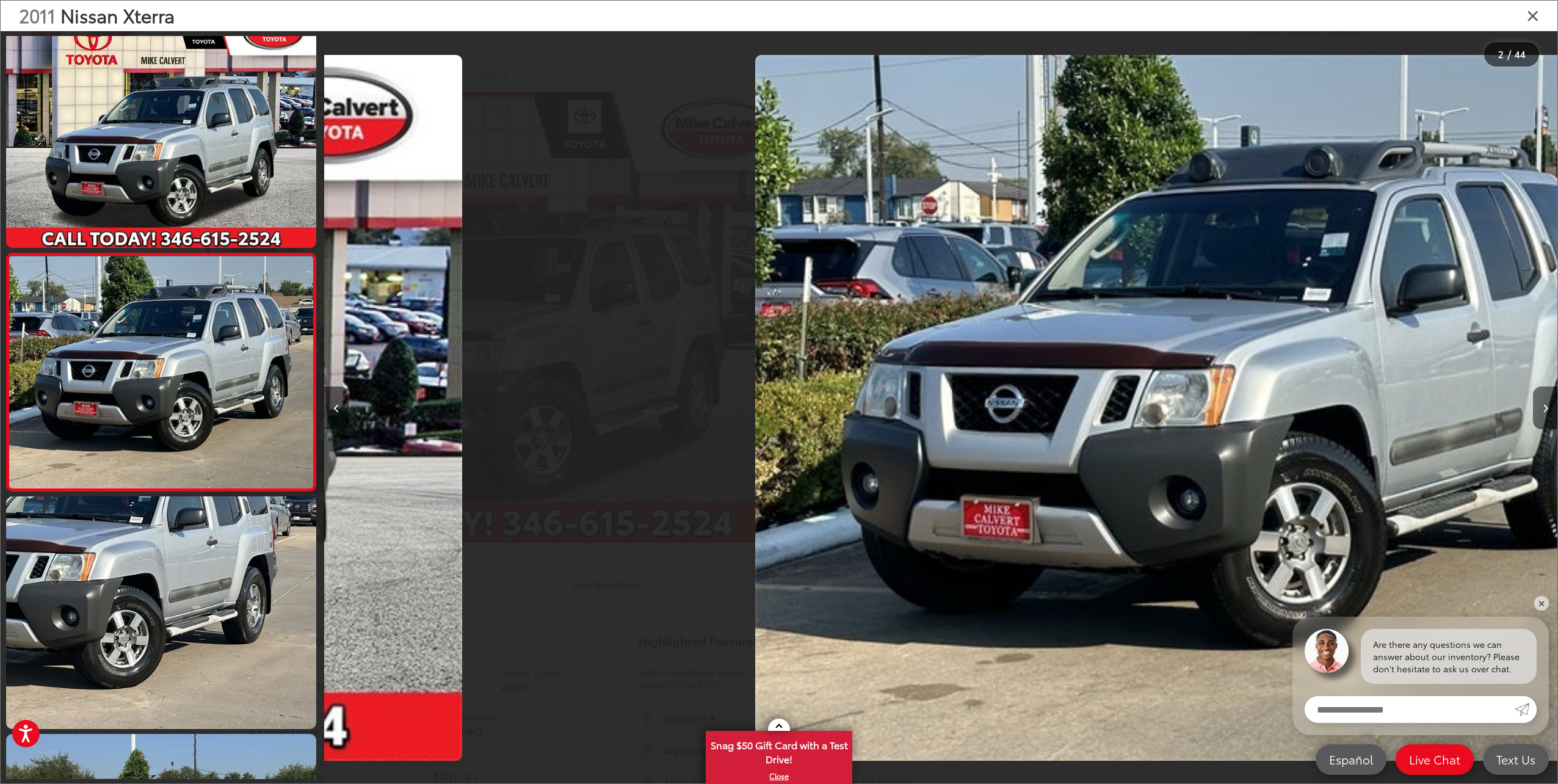
scroll to position [0, 1233]
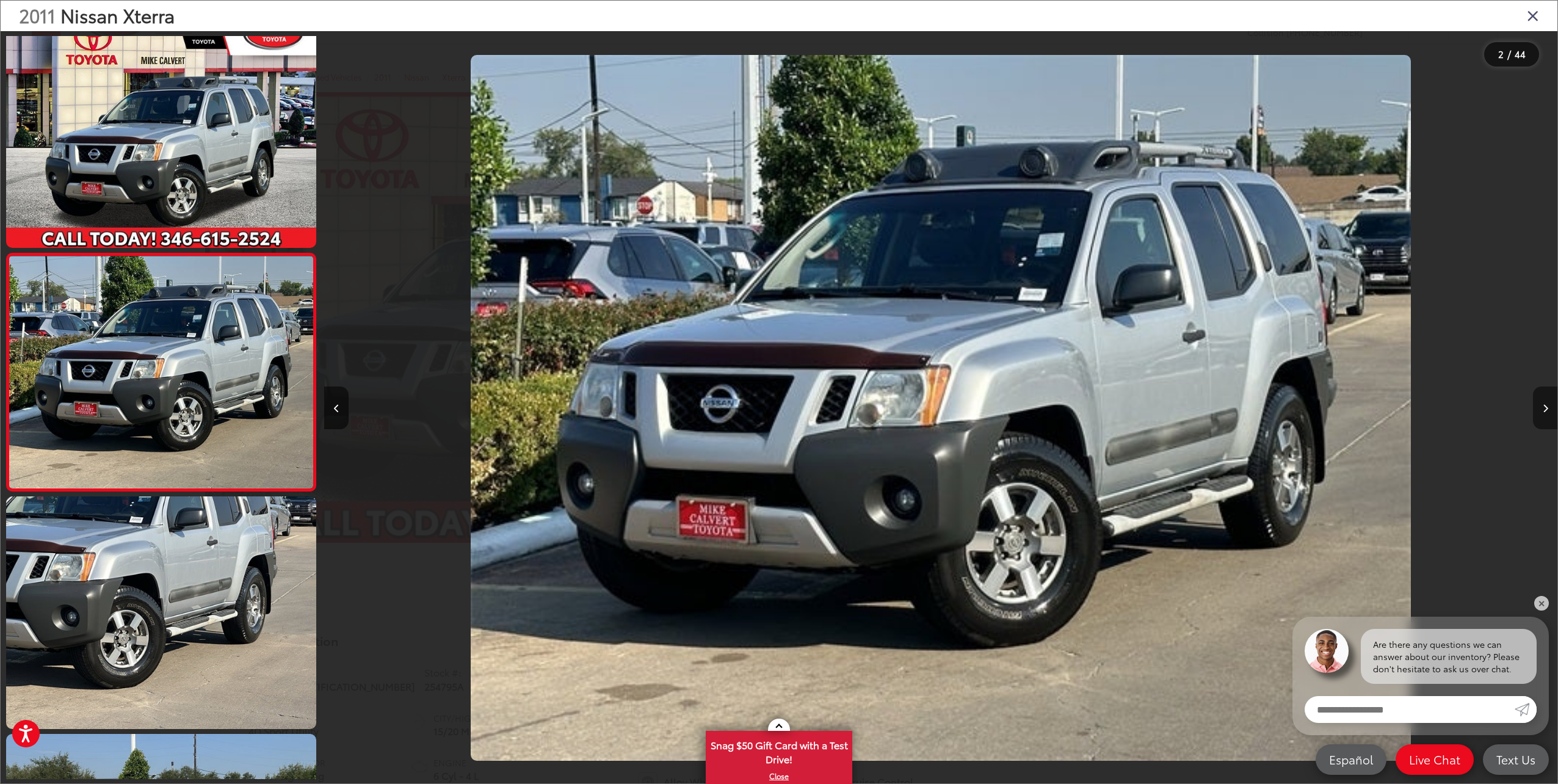
click at [1545, 403] on button "Next image" at bounding box center [1545, 407] width 25 height 43
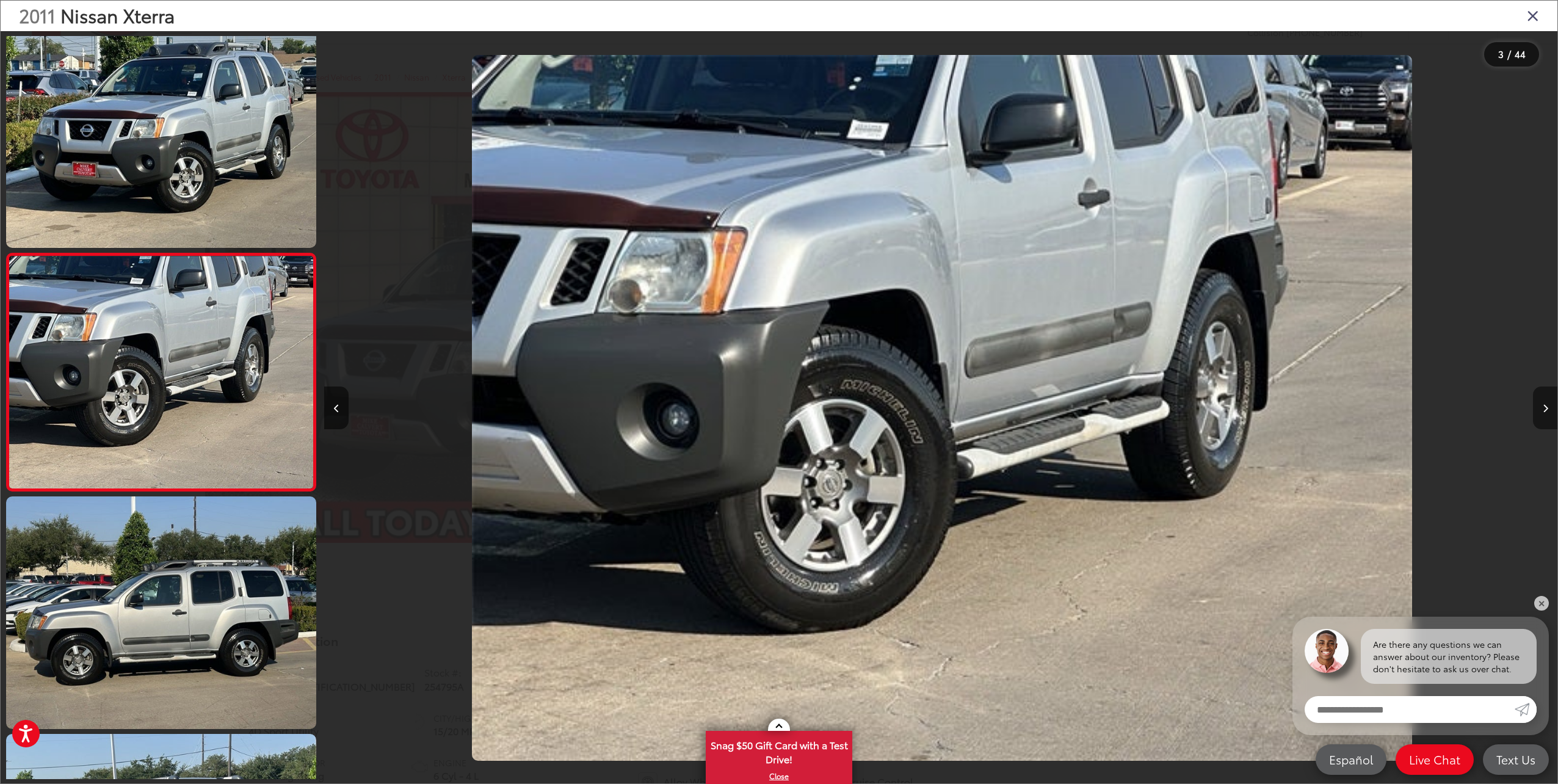
scroll to position [0, 2466]
click at [1545, 403] on button "Next image" at bounding box center [1545, 407] width 25 height 43
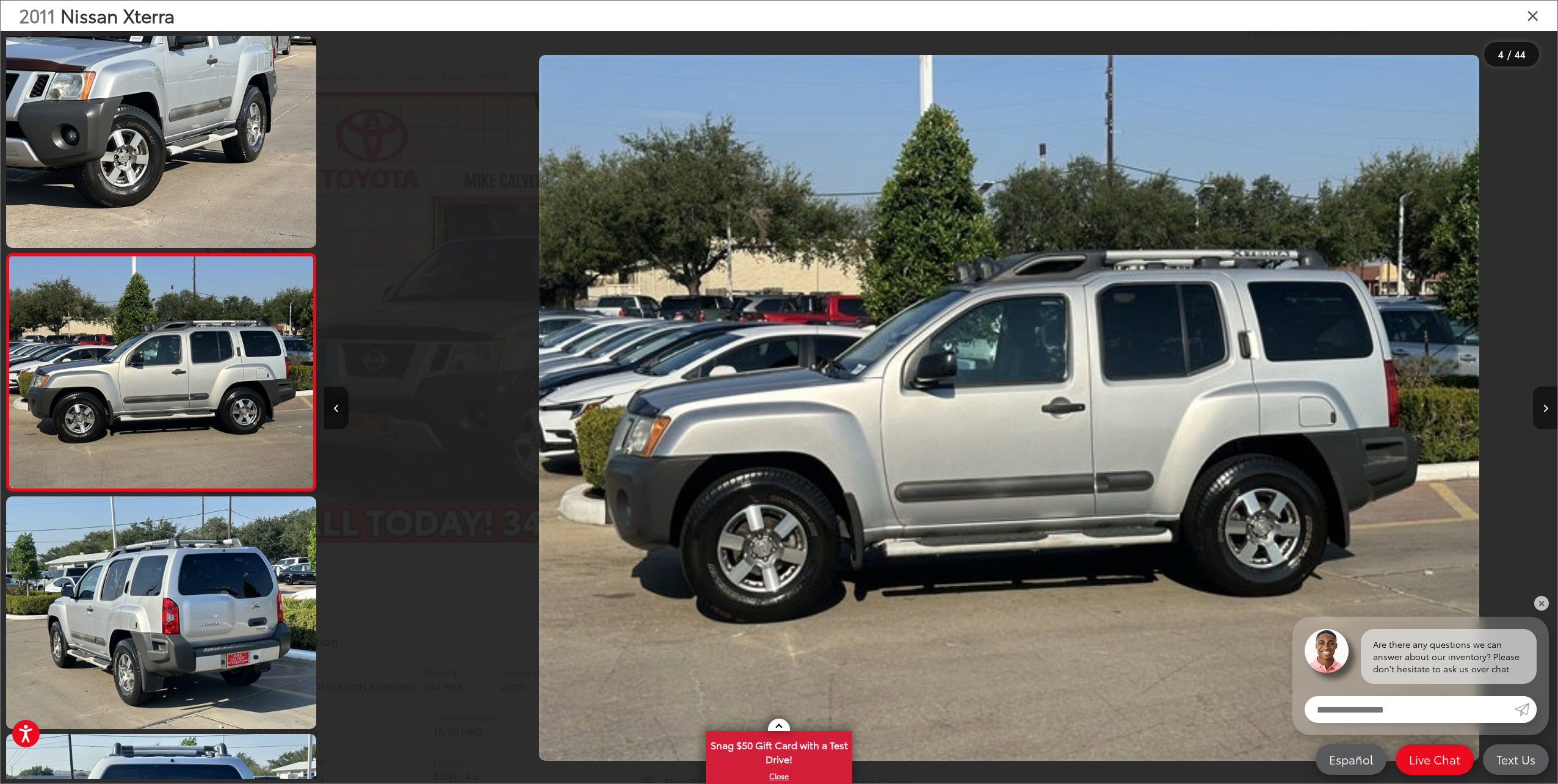
scroll to position [0, 3699]
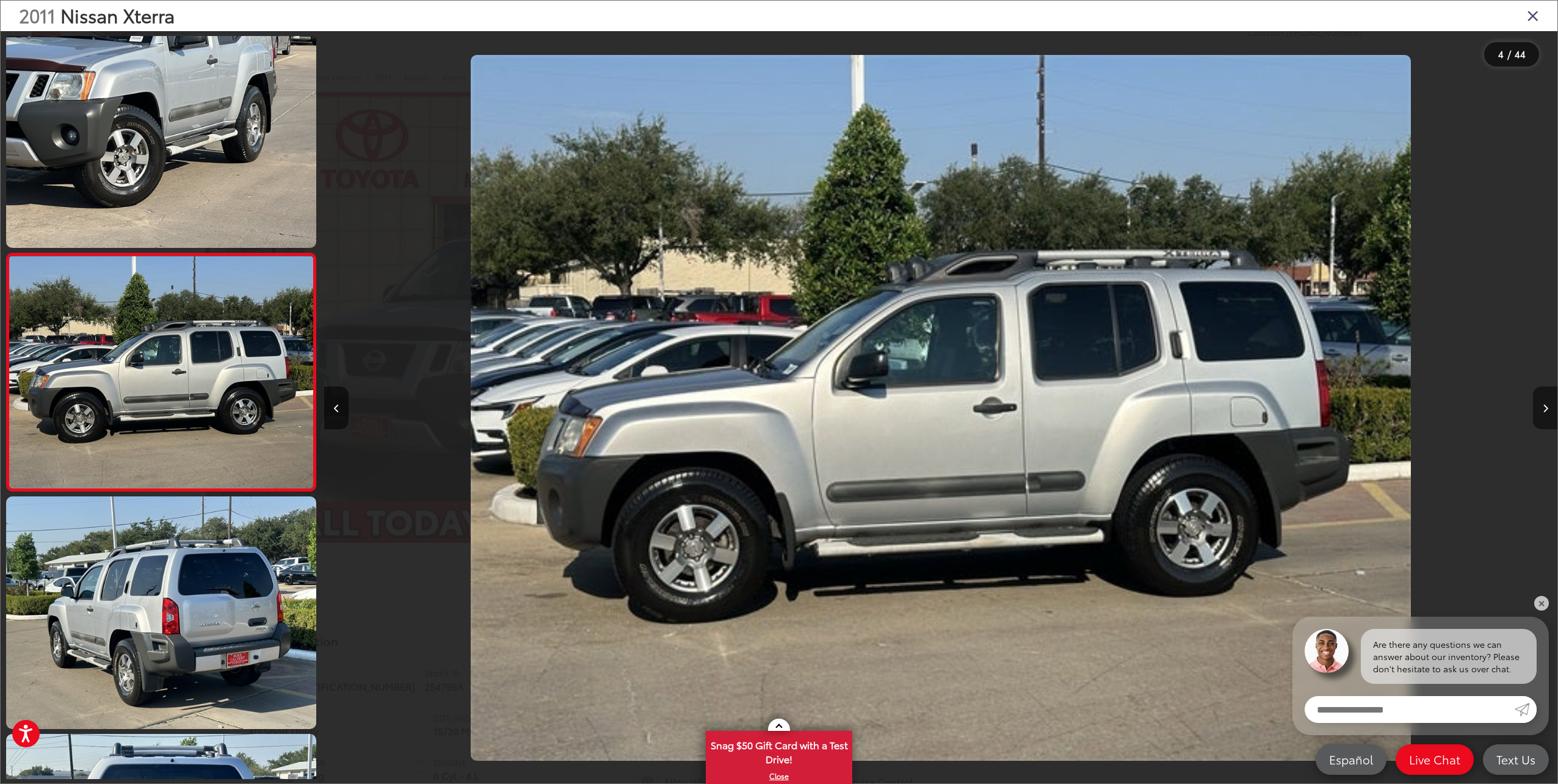
click at [1545, 403] on button "Next image" at bounding box center [1545, 407] width 25 height 43
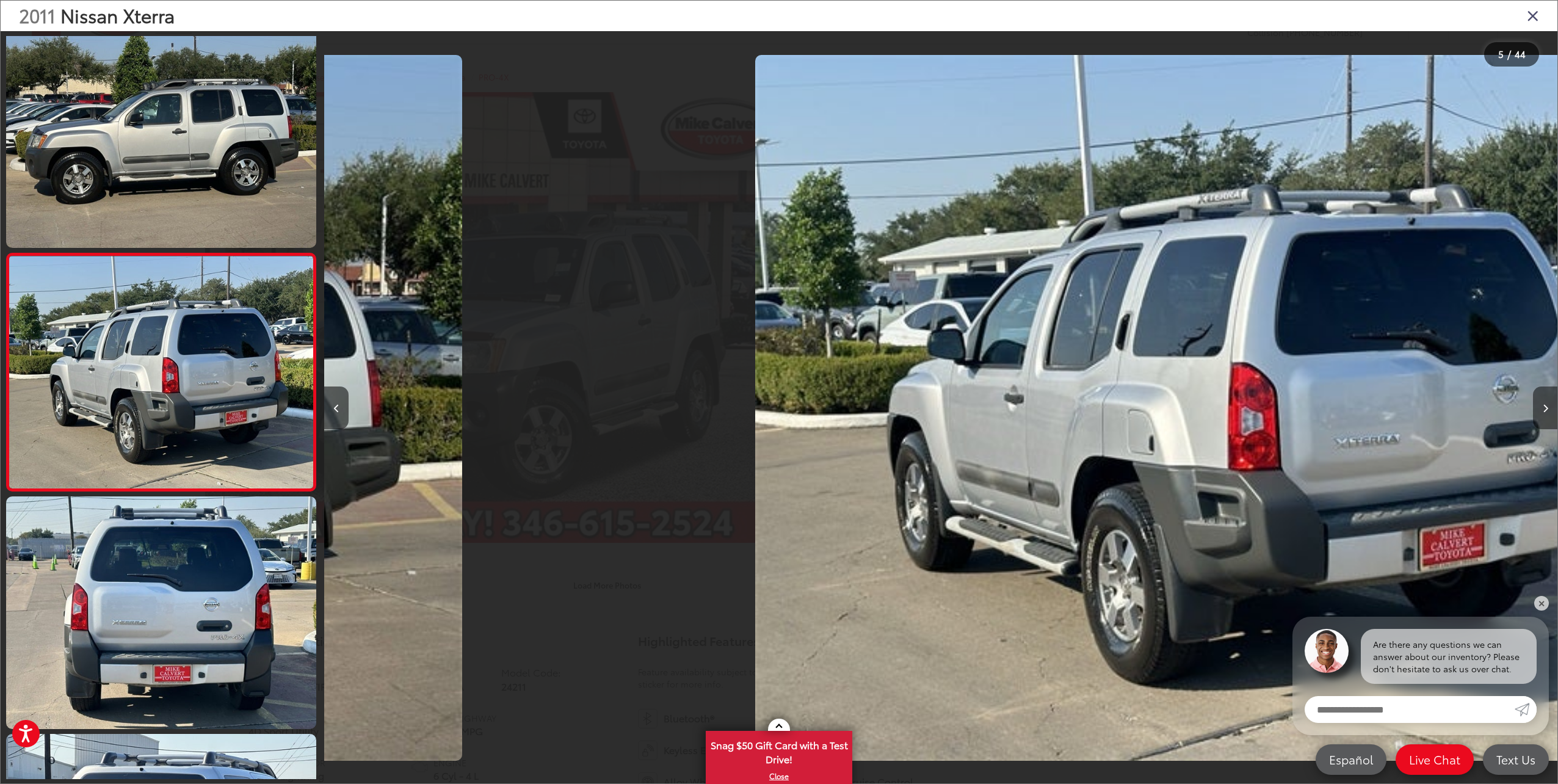
scroll to position [0, 4932]
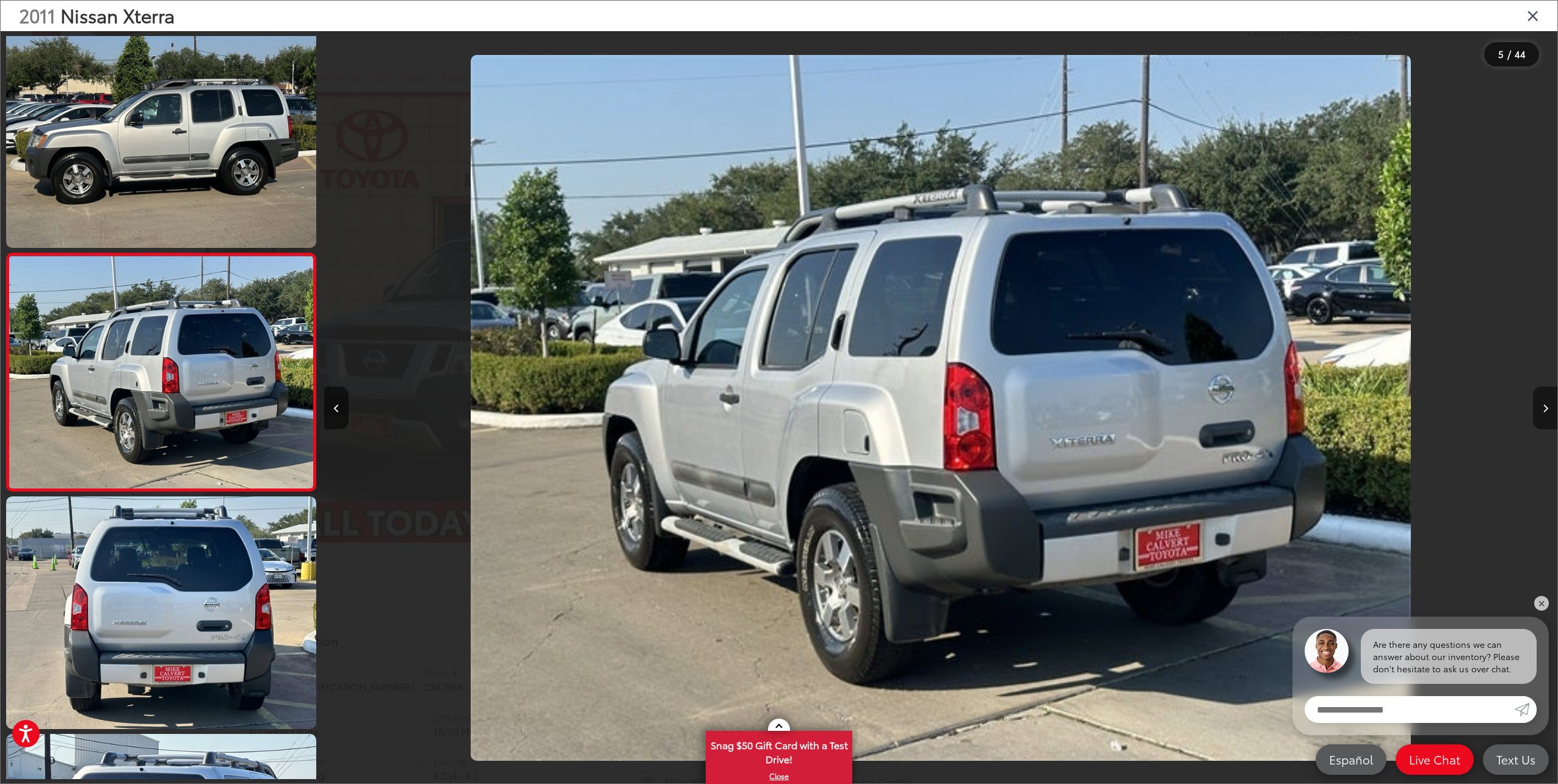
click at [1545, 403] on button "Next image" at bounding box center [1545, 407] width 25 height 43
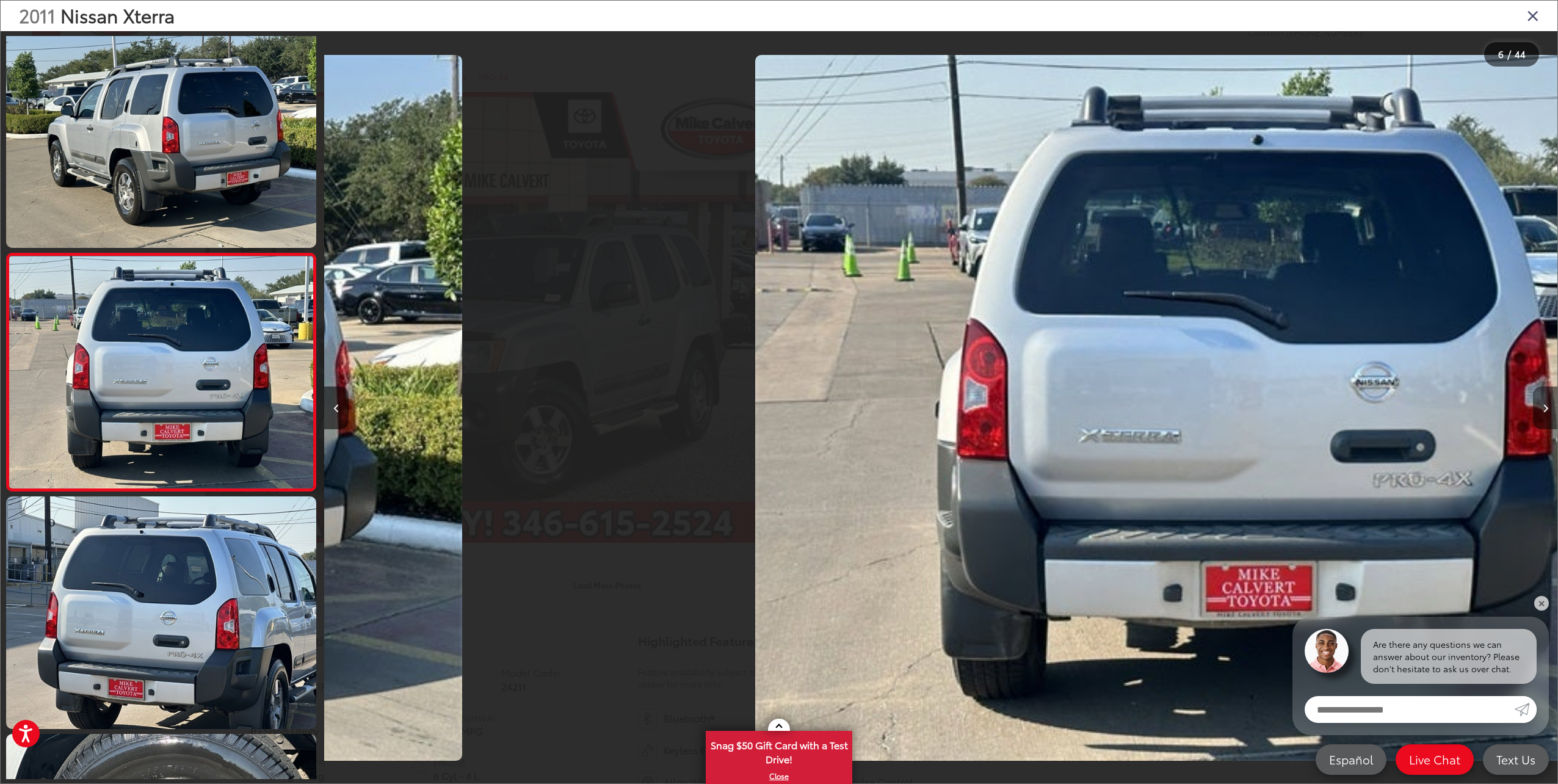
scroll to position [0, 6165]
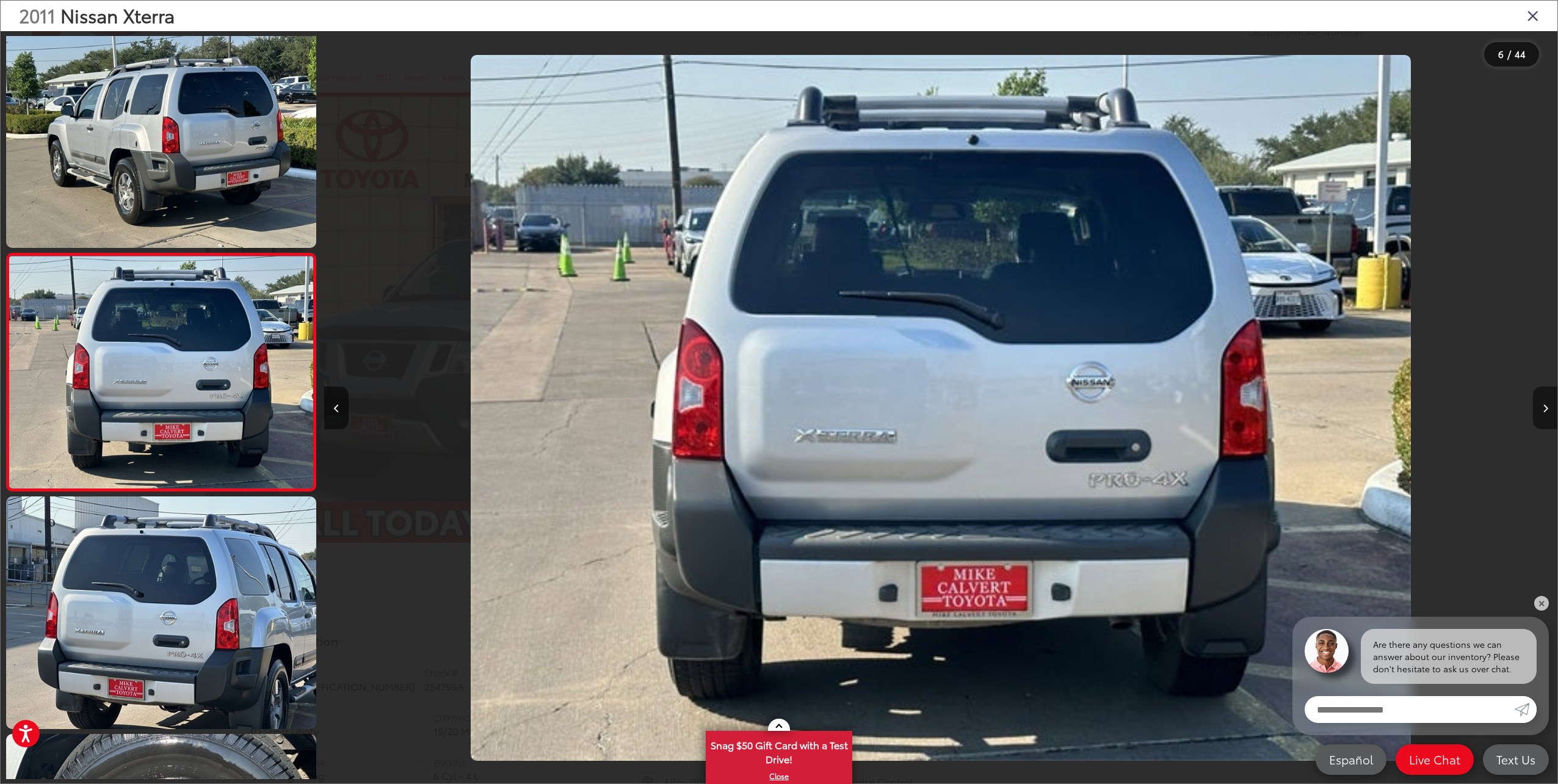
click at [1545, 403] on button "Next image" at bounding box center [1545, 407] width 25 height 43
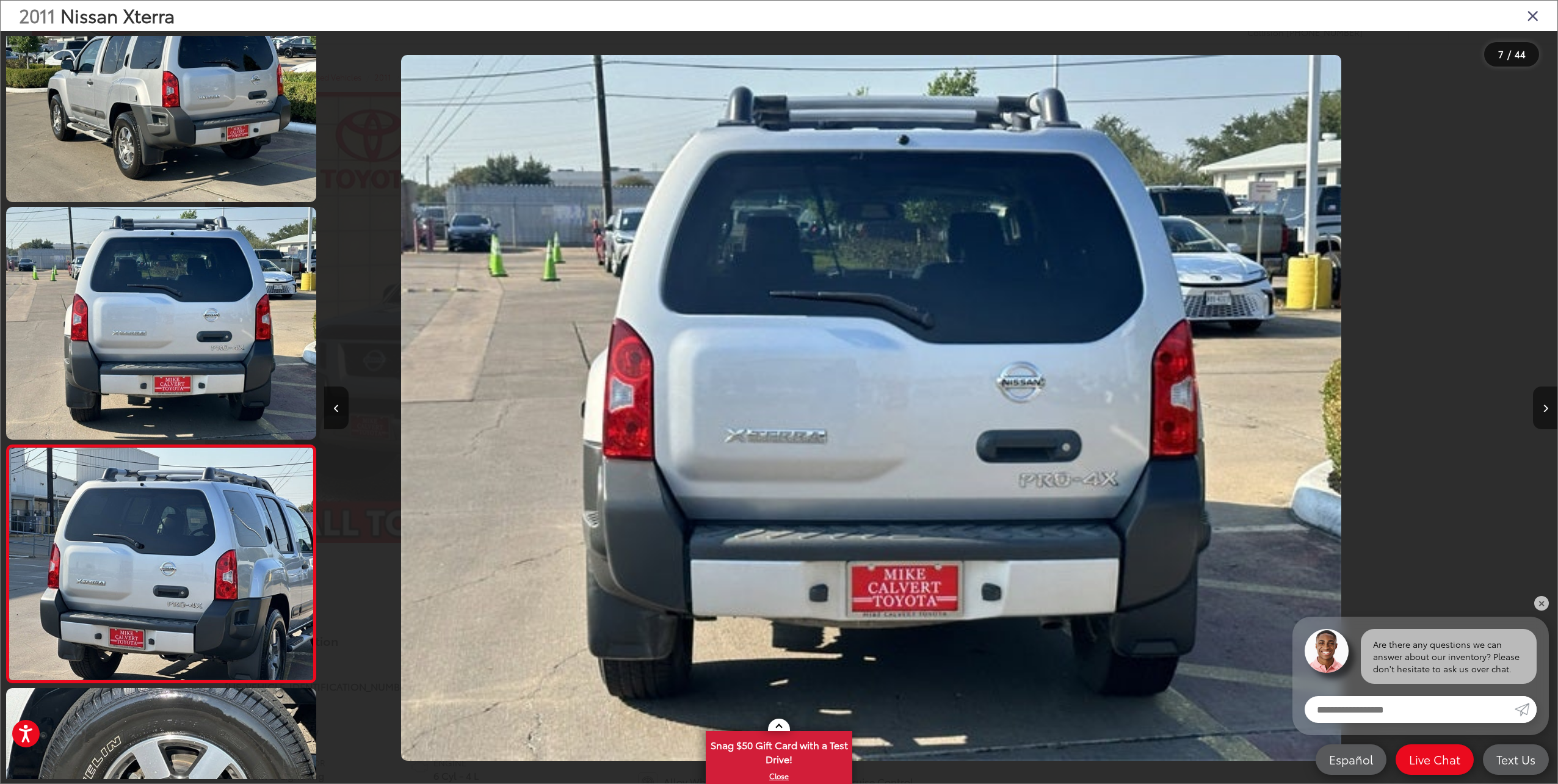
scroll to position [0, 0]
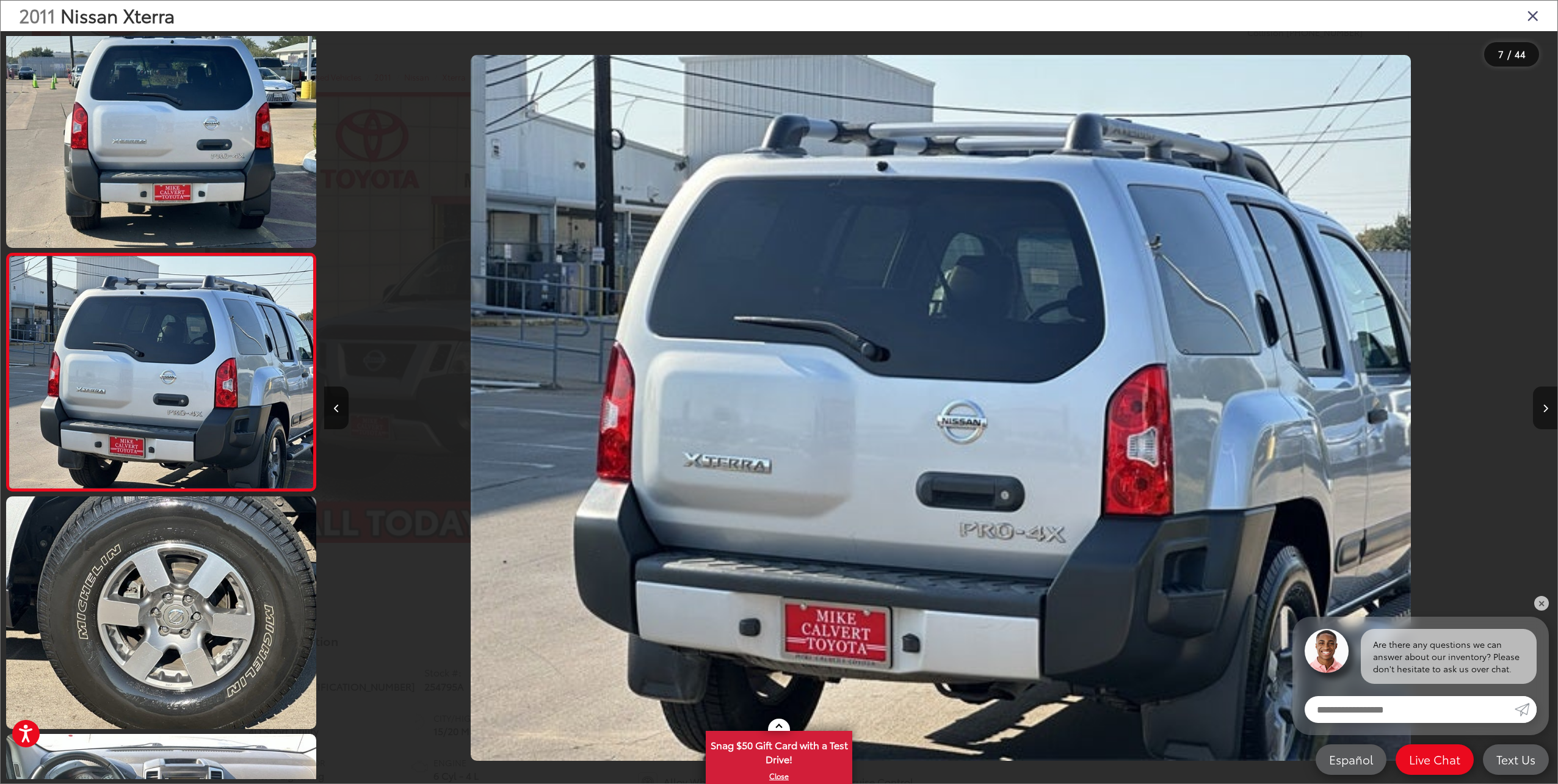
click at [1545, 403] on button "Next image" at bounding box center [1545, 407] width 25 height 43
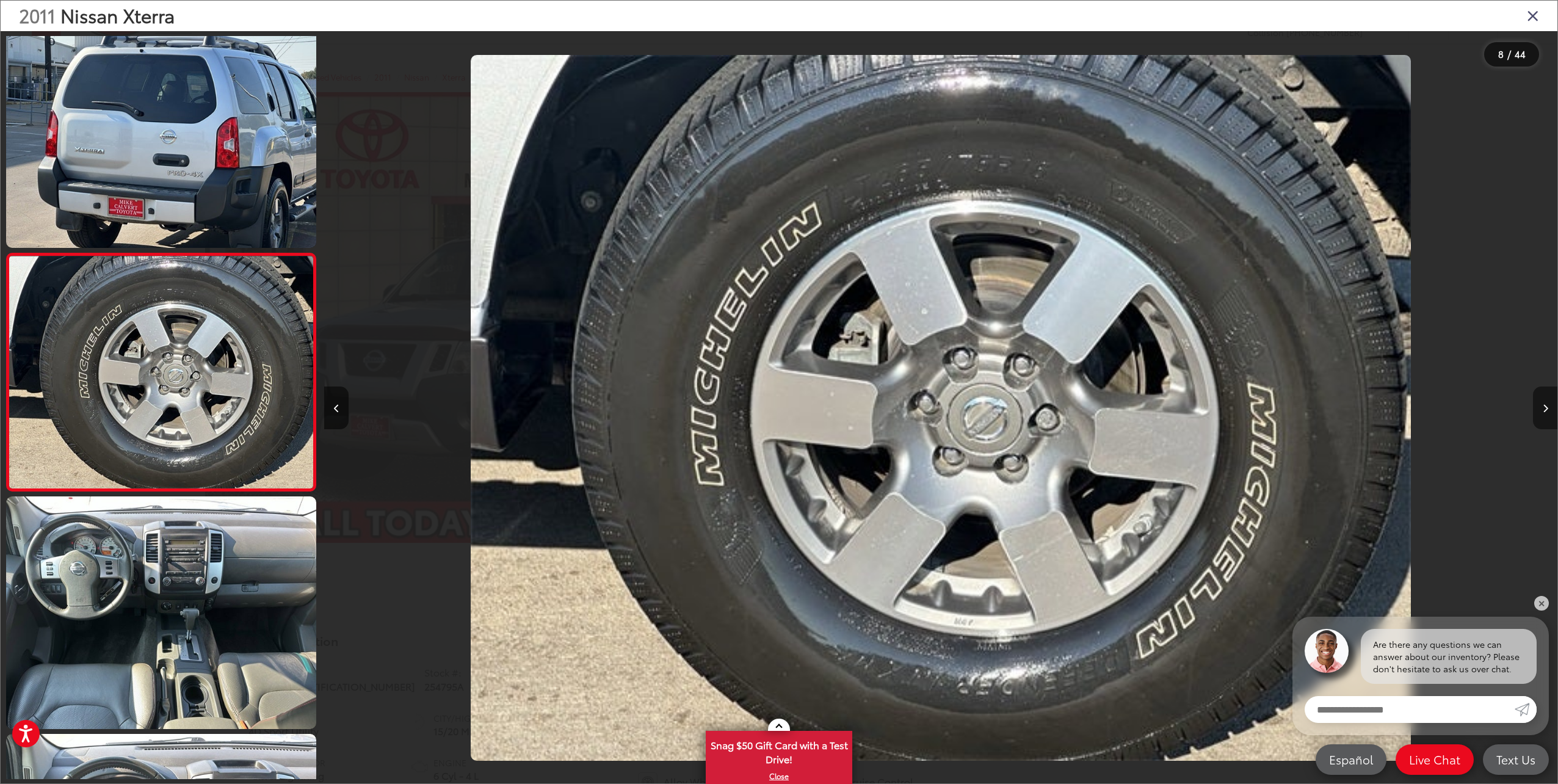
click at [1545, 403] on button "Next image" at bounding box center [1545, 407] width 25 height 43
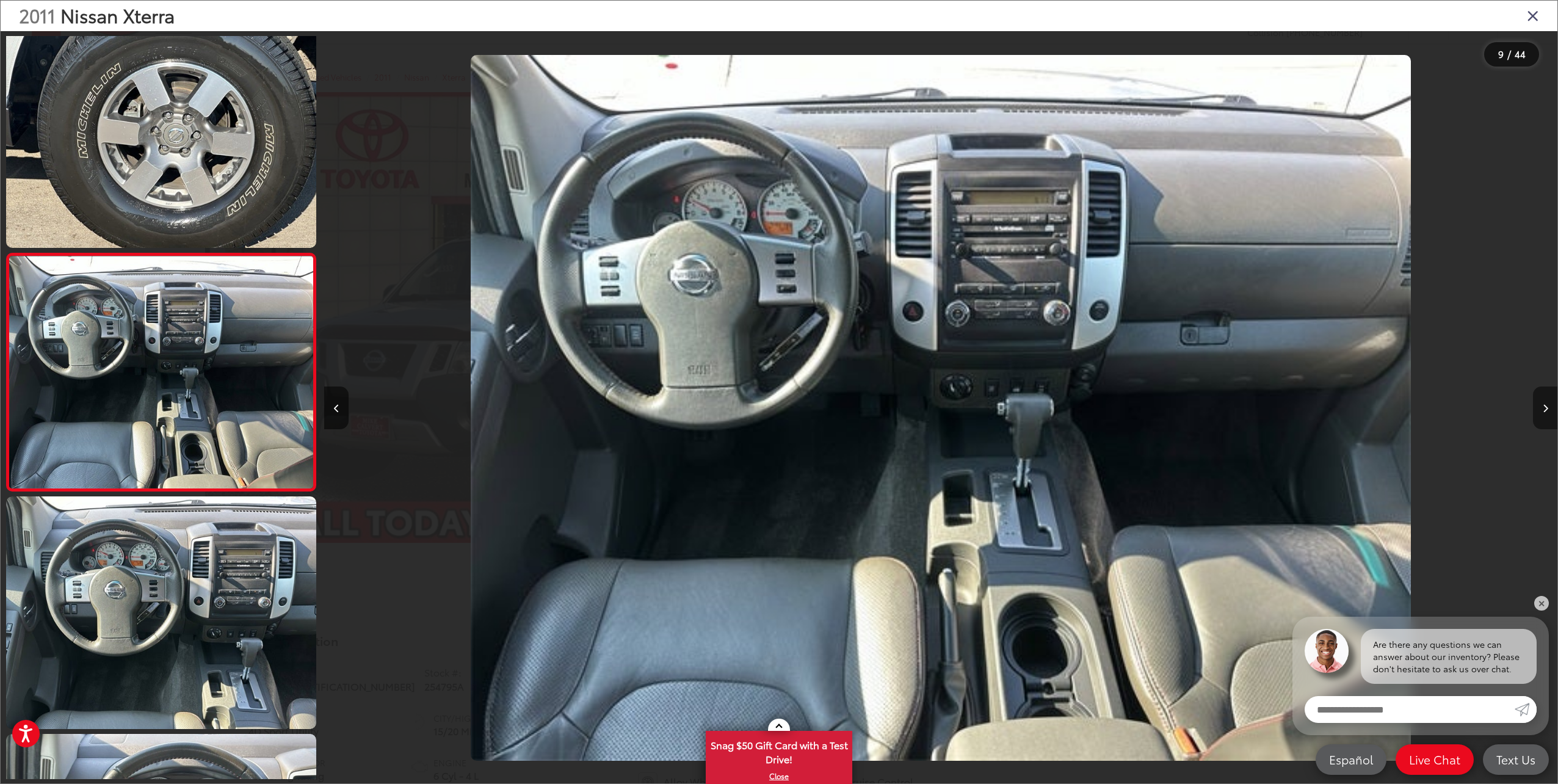
click at [1545, 403] on button "Next image" at bounding box center [1545, 407] width 25 height 43
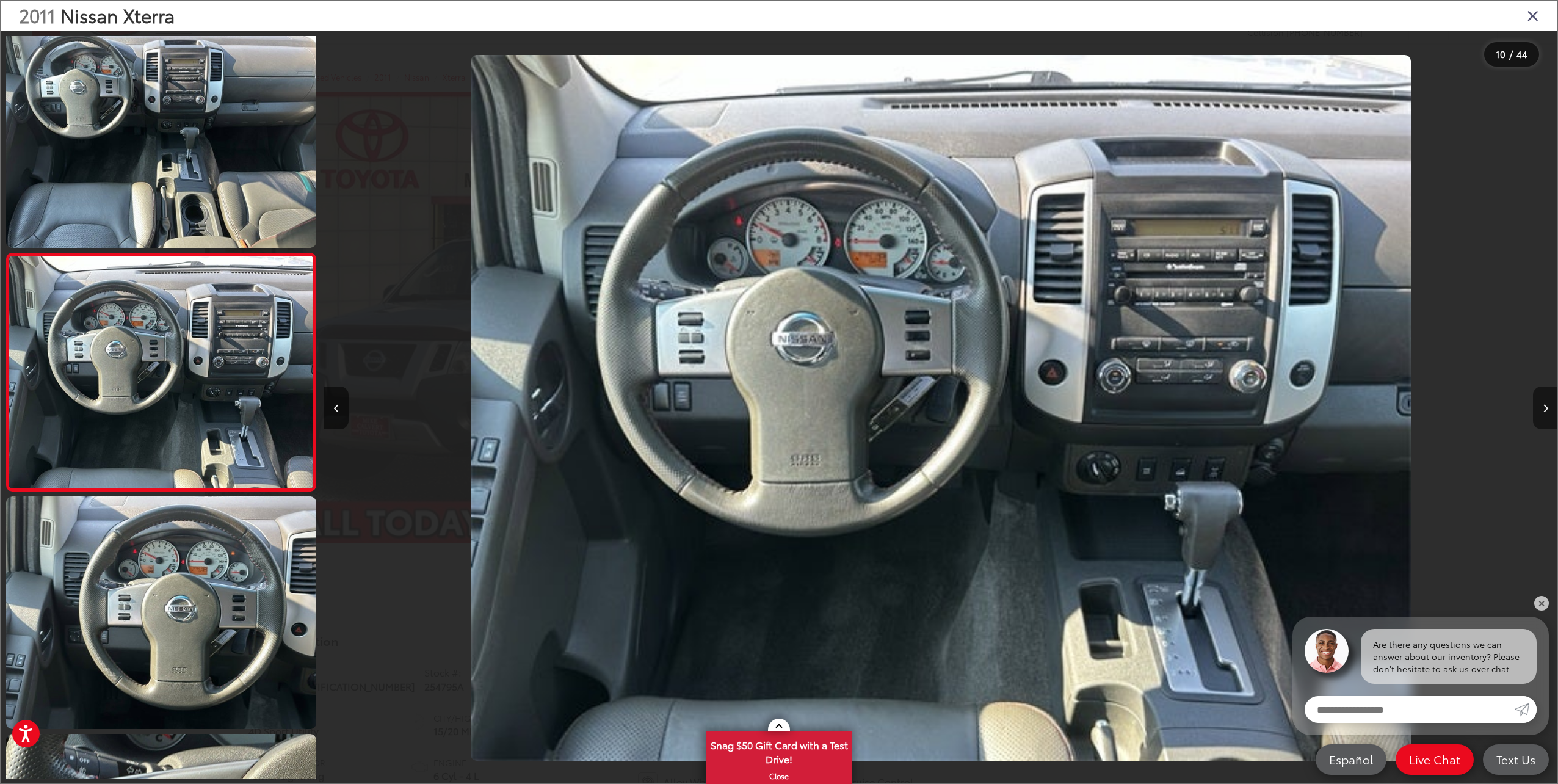
click at [1545, 403] on button "Next image" at bounding box center [1545, 407] width 25 height 43
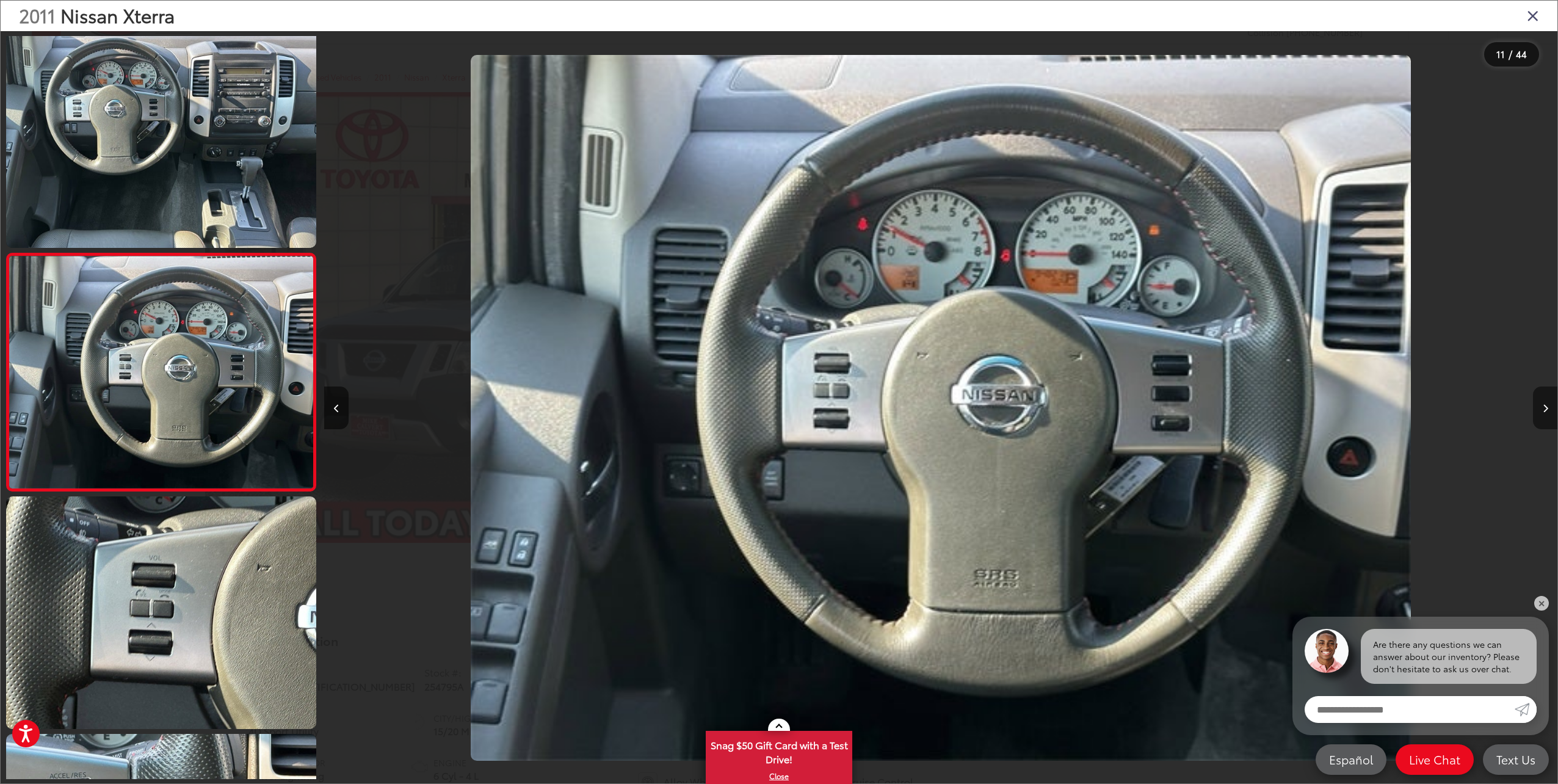
click at [1545, 403] on button "Next image" at bounding box center [1545, 407] width 25 height 43
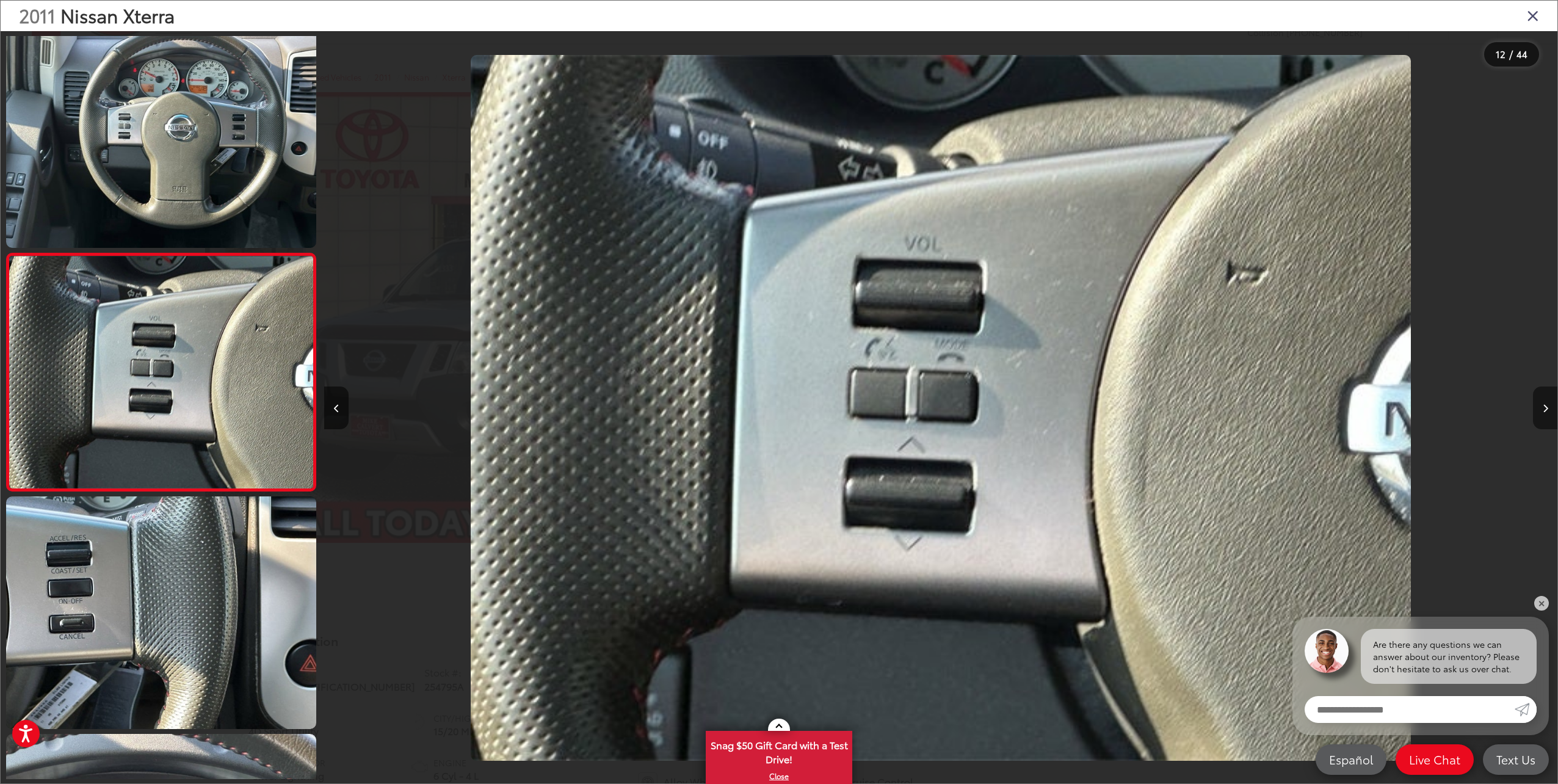
click at [1545, 403] on button "Next image" at bounding box center [1545, 407] width 25 height 43
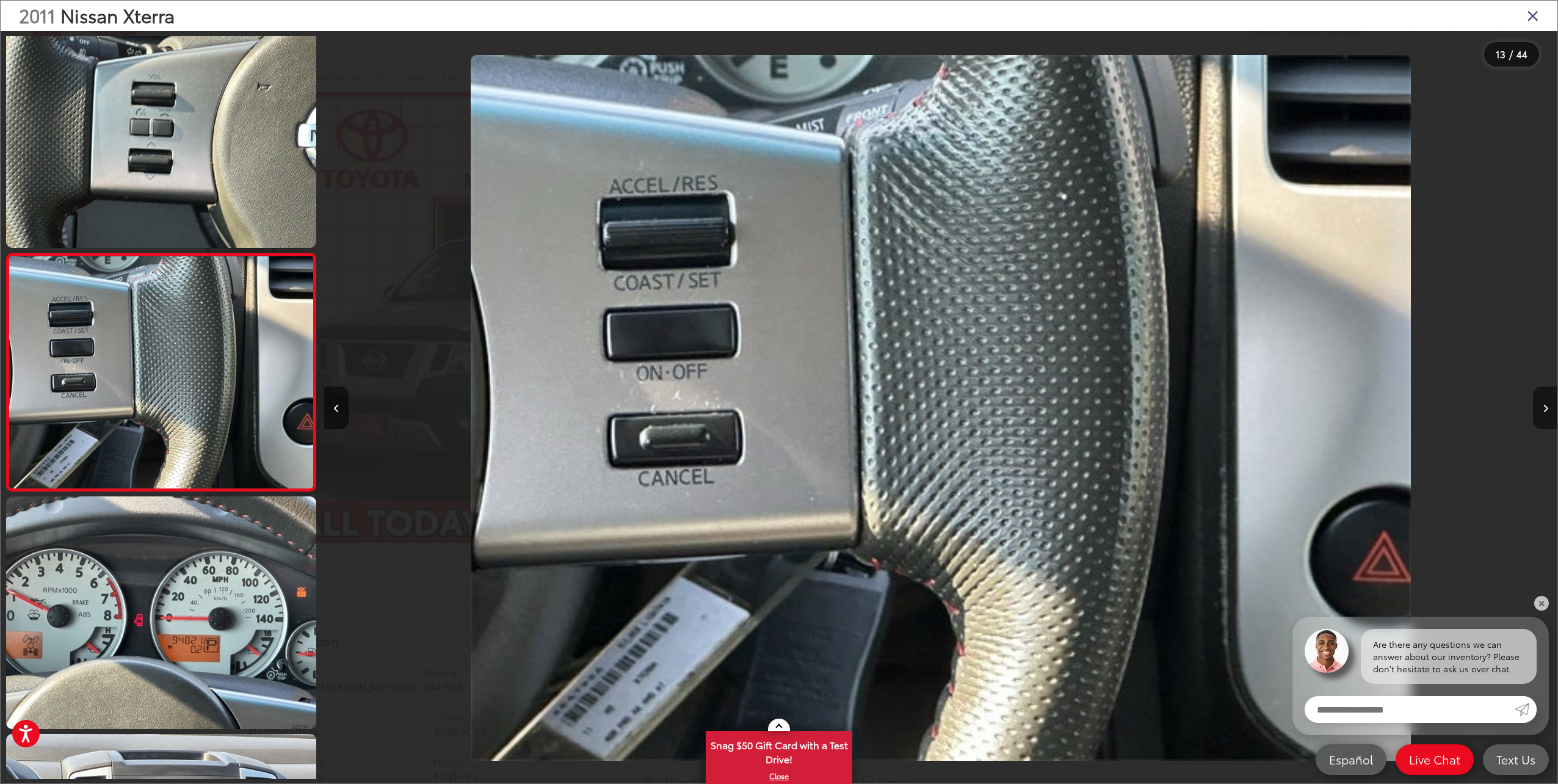
click at [1545, 403] on button "Next image" at bounding box center [1545, 407] width 25 height 43
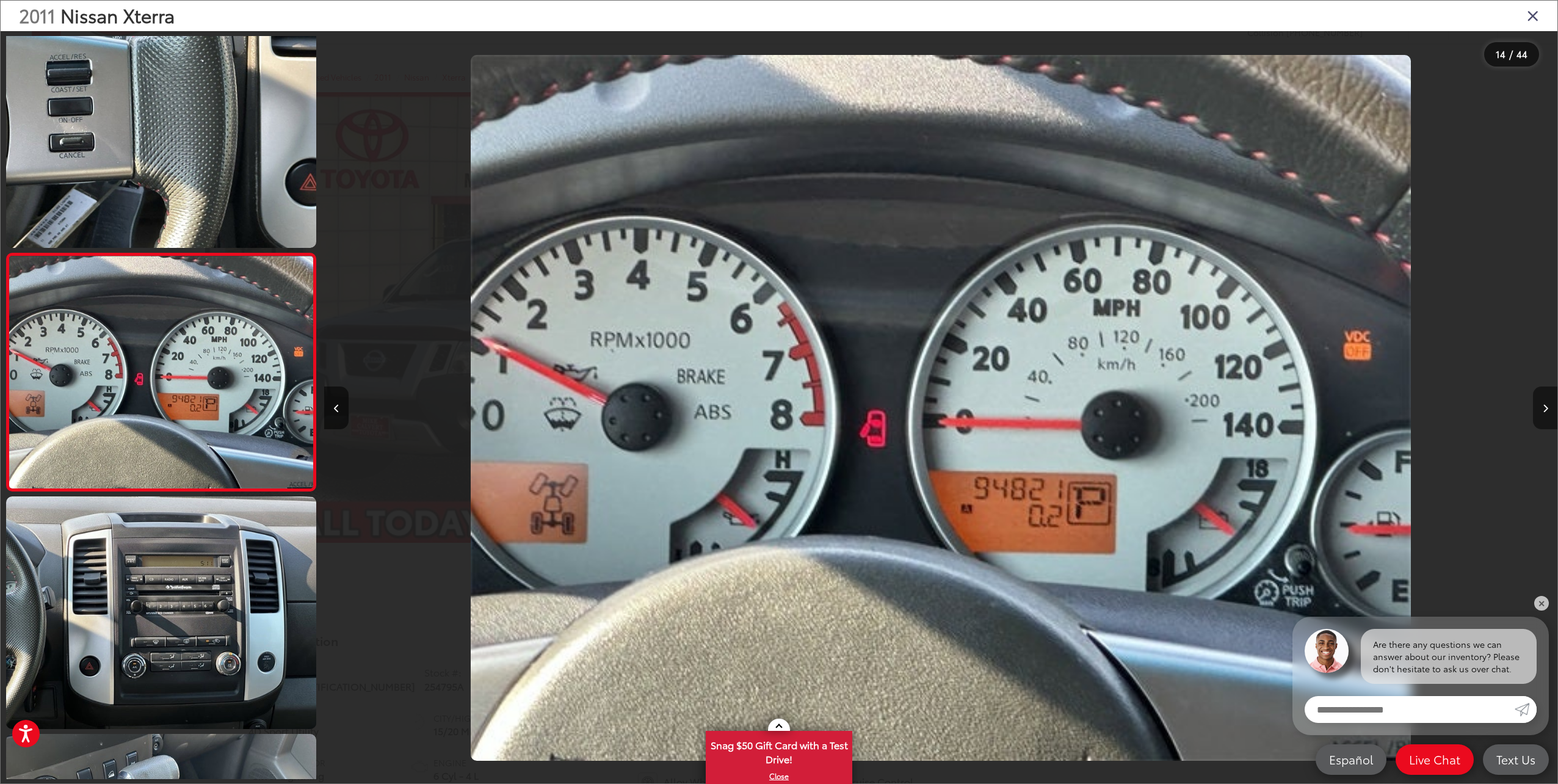
click at [1545, 403] on button "Next image" at bounding box center [1545, 407] width 25 height 43
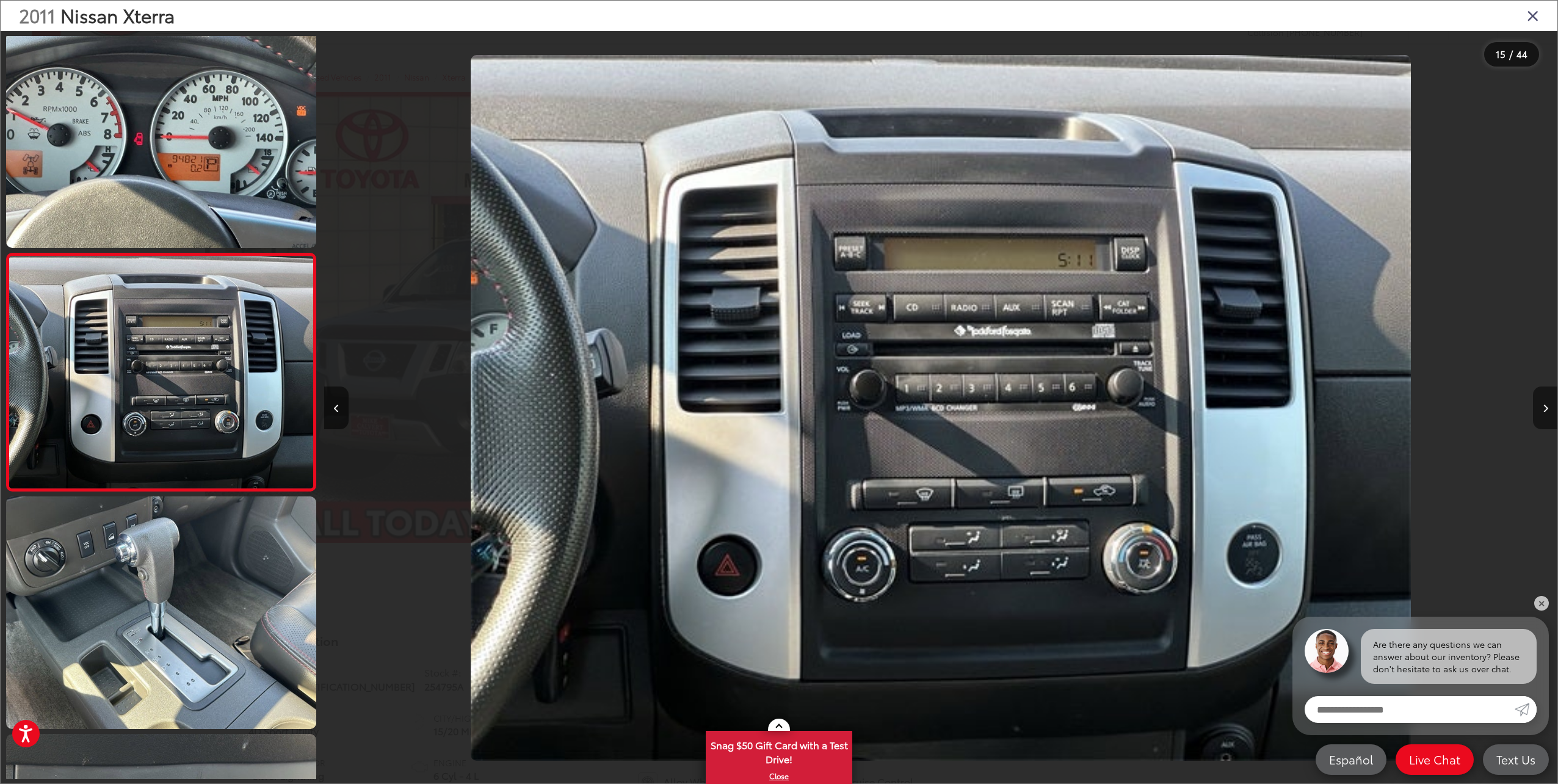
click at [1545, 403] on button "Next image" at bounding box center [1545, 407] width 25 height 43
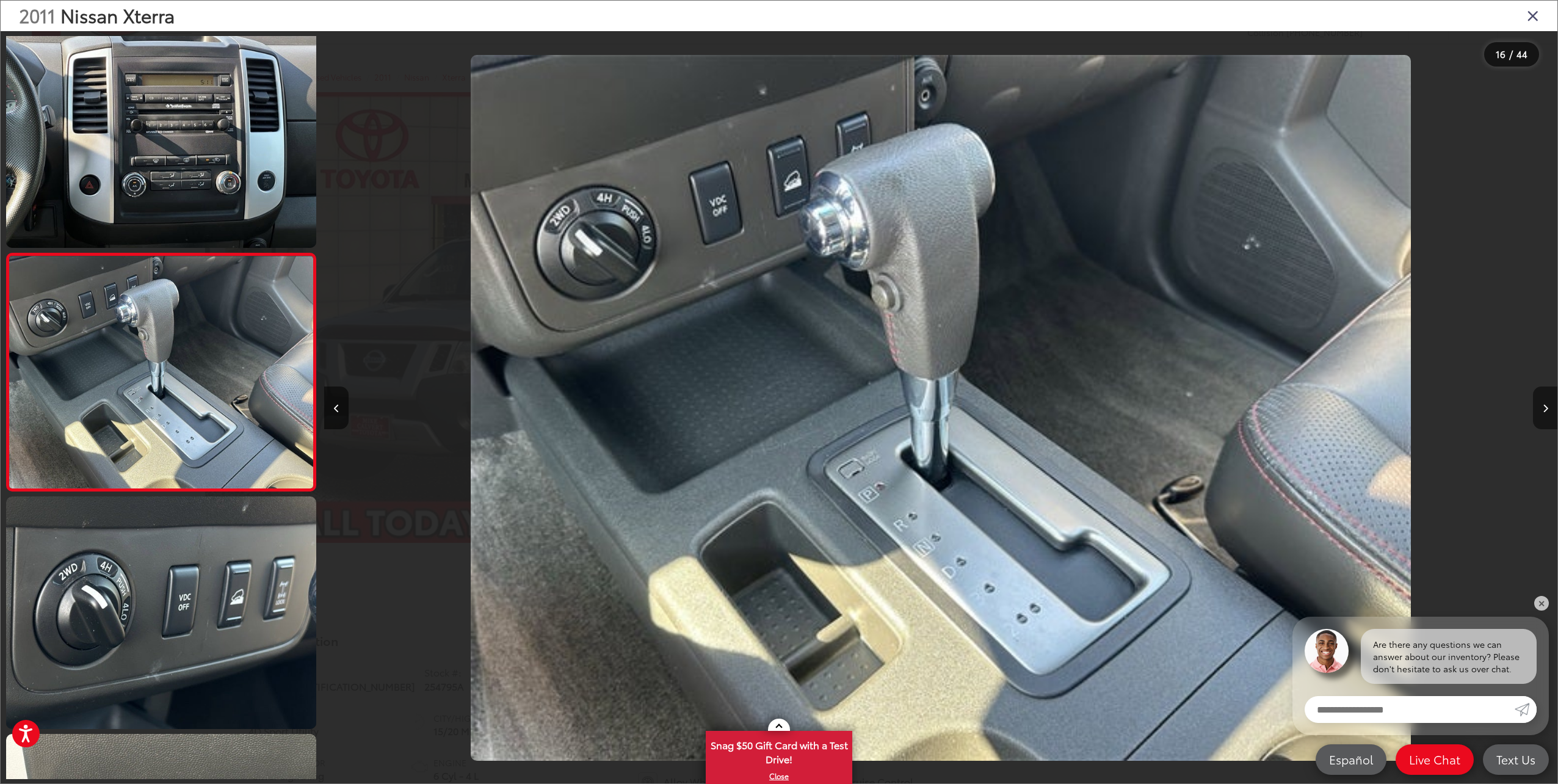
click at [1545, 403] on button "Next image" at bounding box center [1545, 407] width 25 height 43
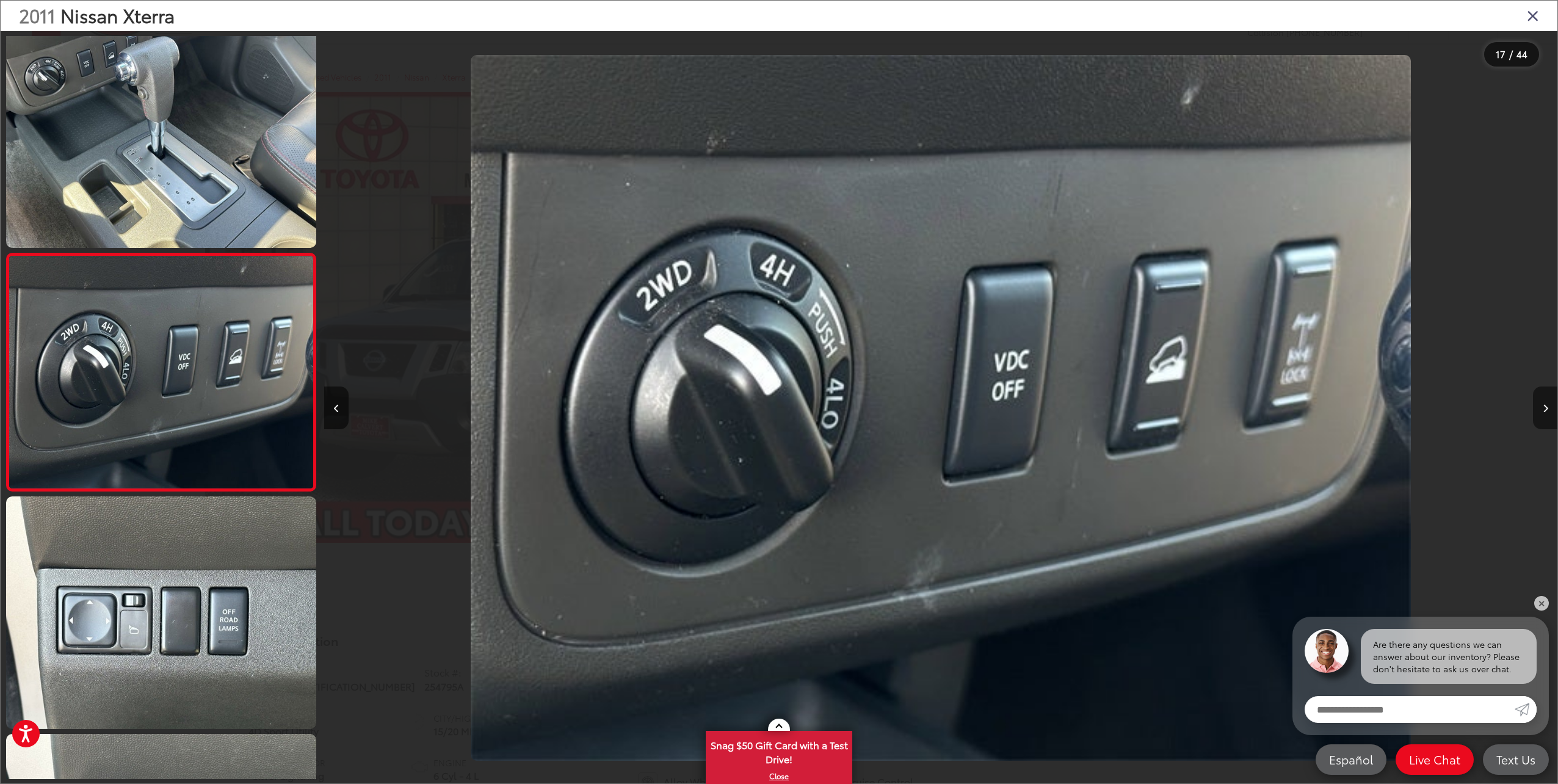
click at [1545, 403] on button "Next image" at bounding box center [1545, 407] width 25 height 43
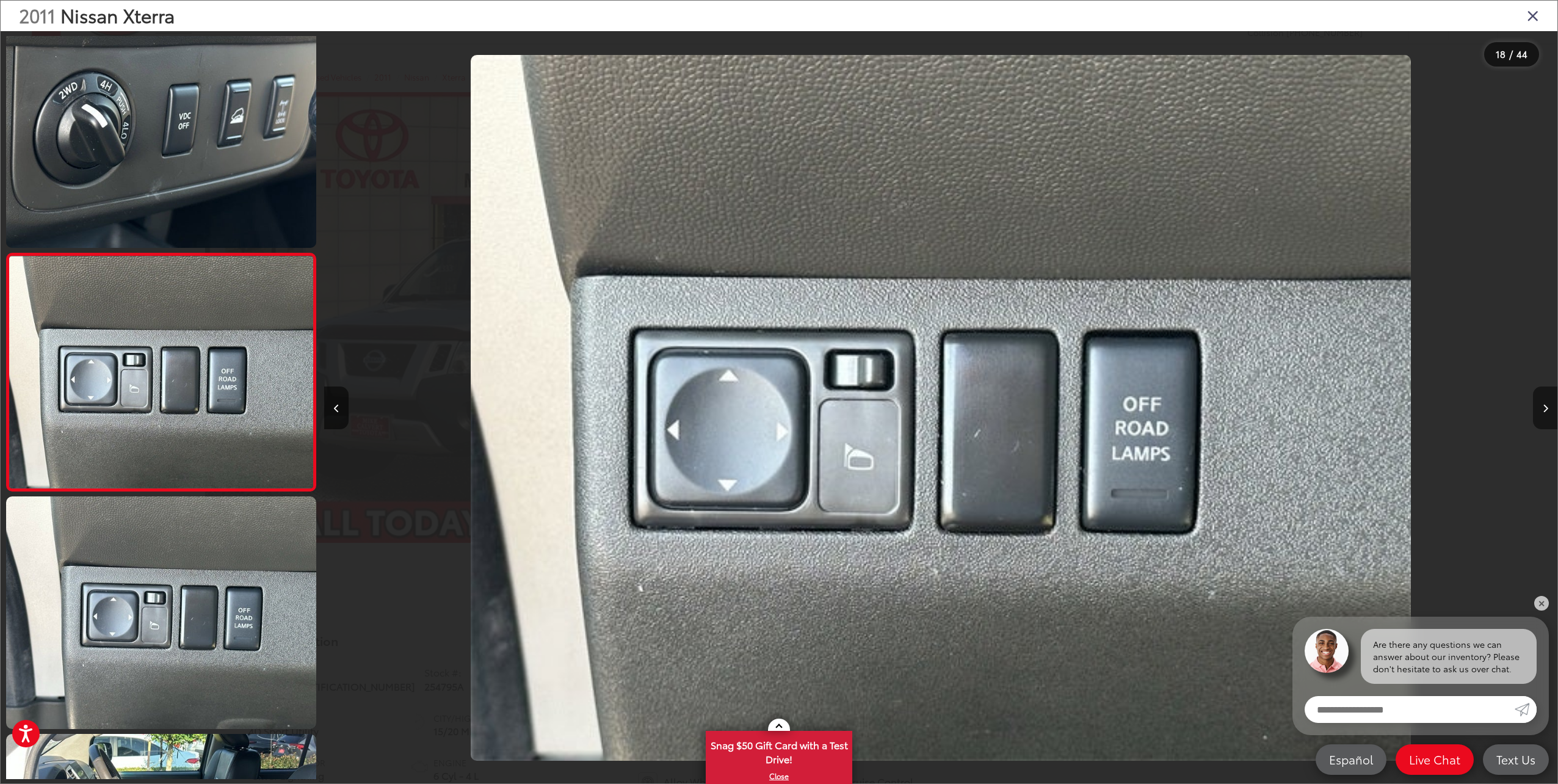
click at [1545, 403] on button "Next image" at bounding box center [1545, 407] width 25 height 43
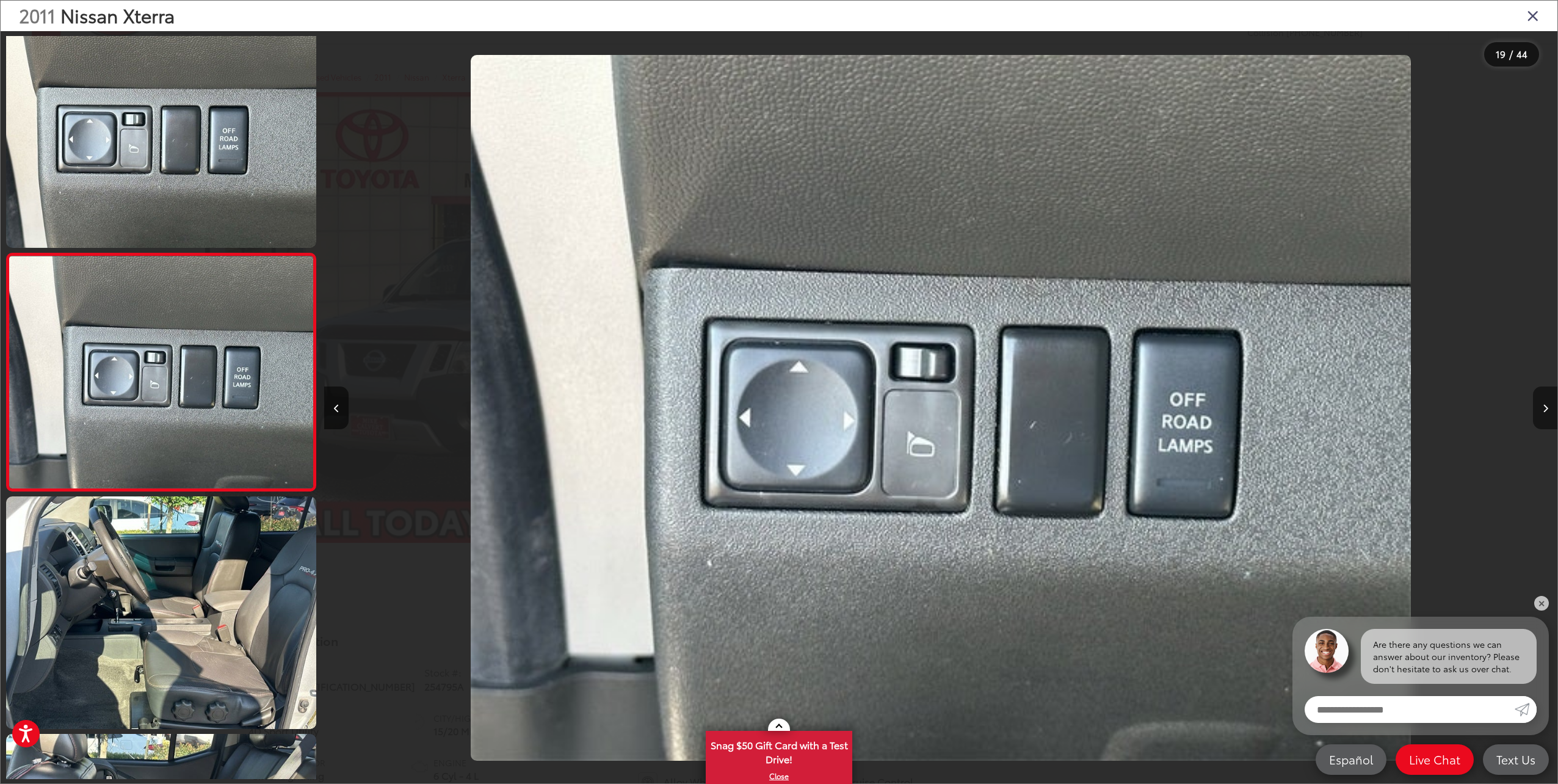
click at [1545, 403] on button "Next image" at bounding box center [1545, 407] width 25 height 43
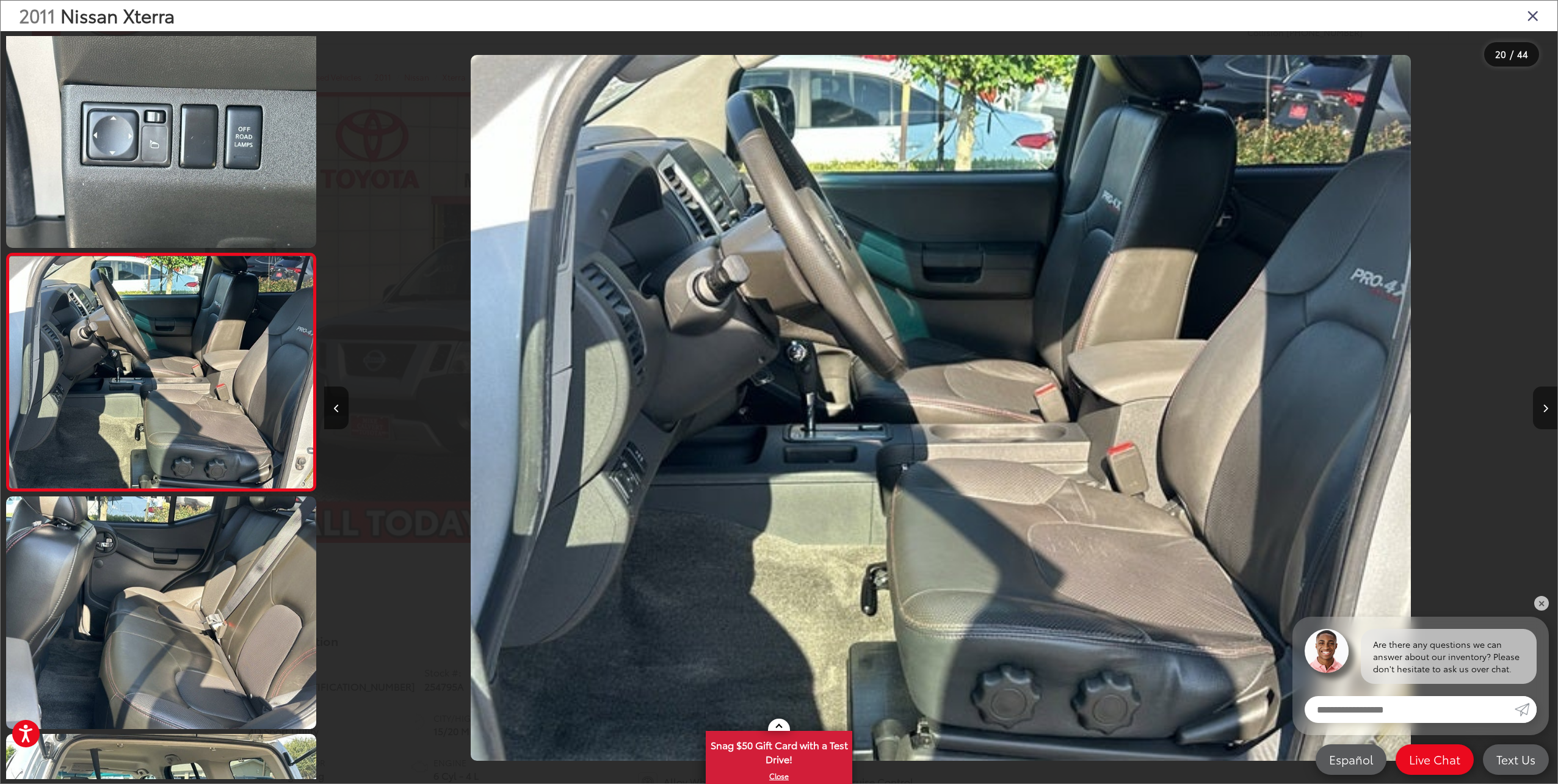
click at [1545, 403] on button "Next image" at bounding box center [1545, 407] width 25 height 43
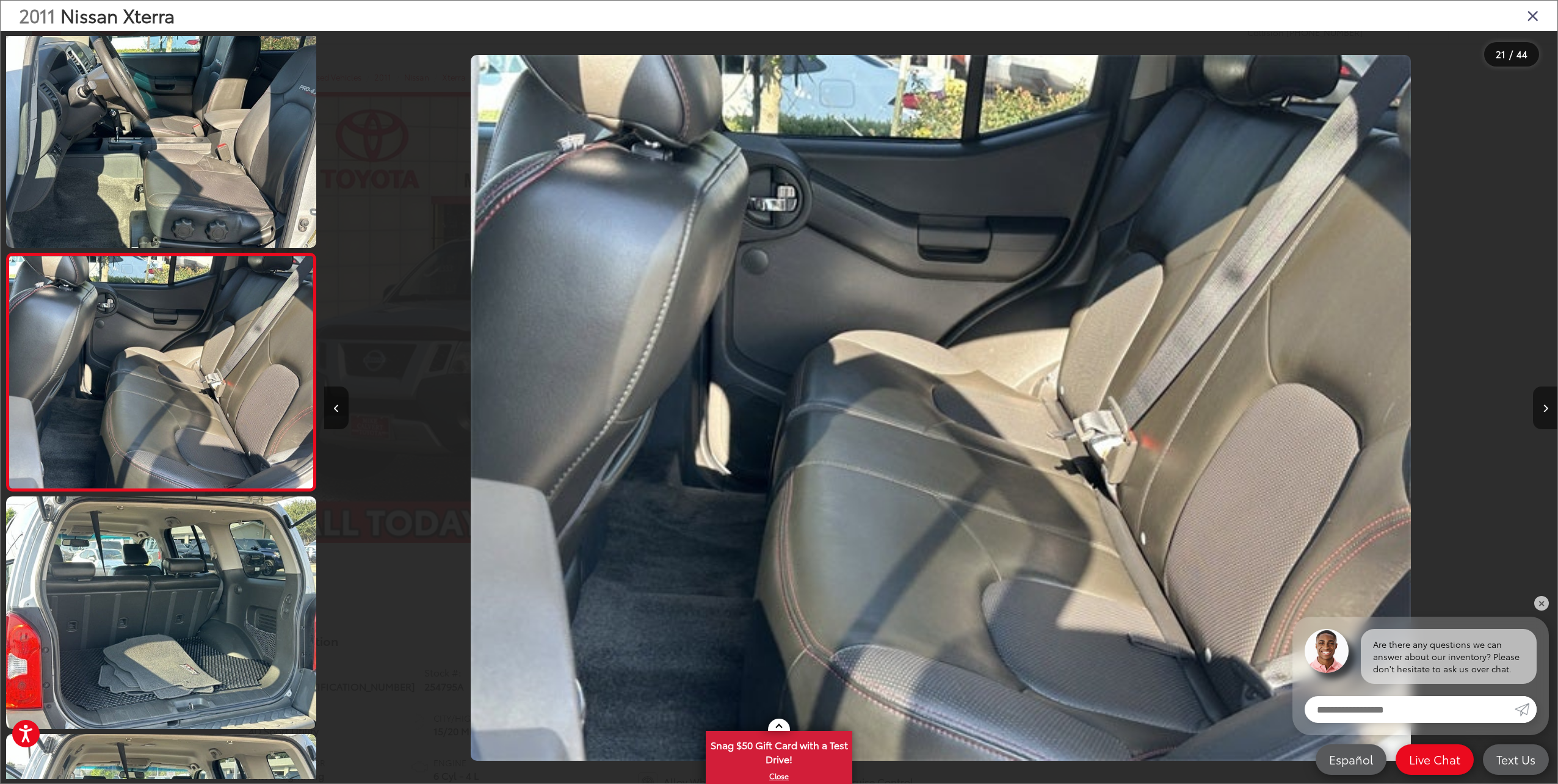
click at [1545, 403] on button "Next image" at bounding box center [1545, 407] width 25 height 43
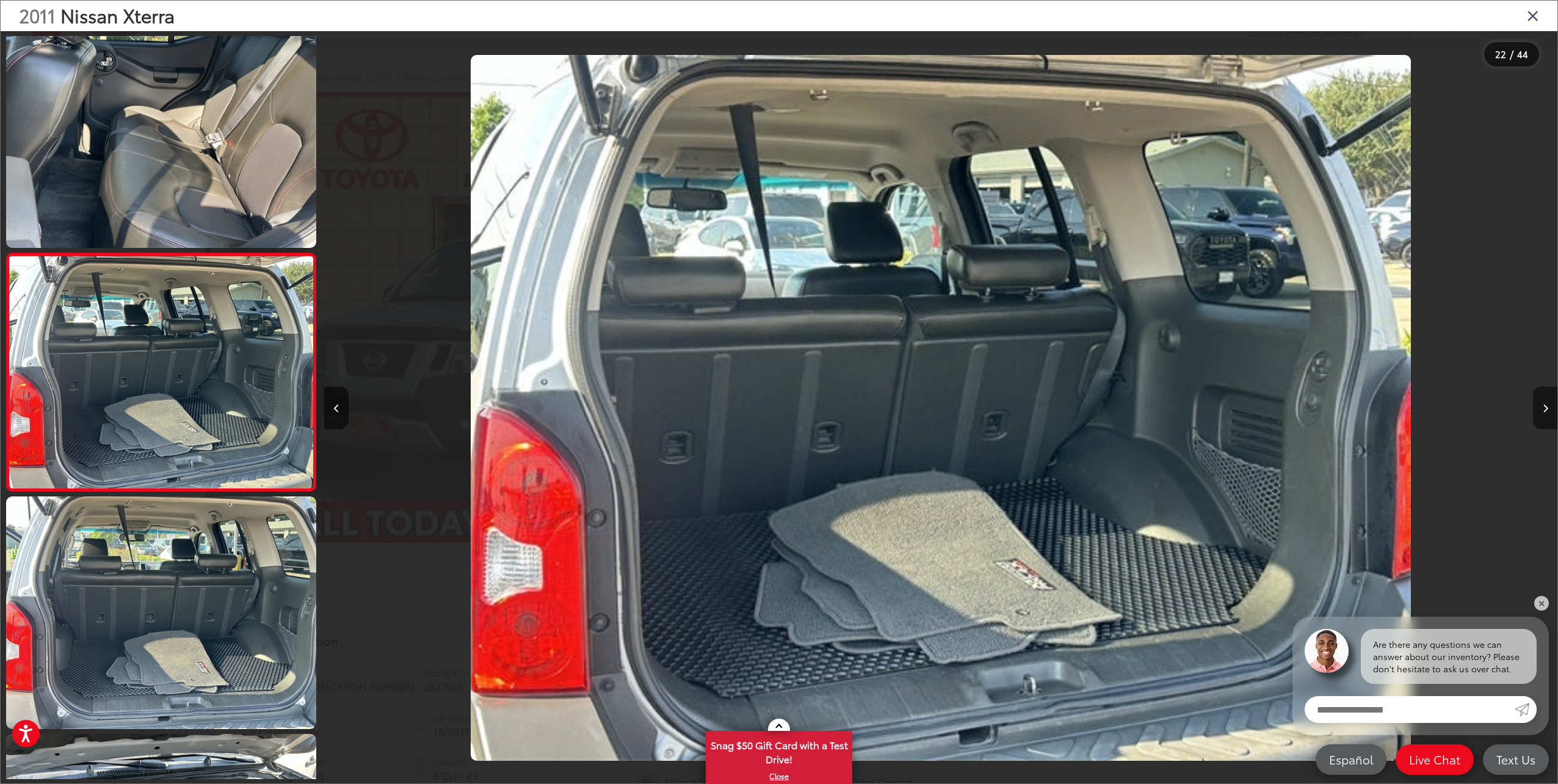
click at [1548, 408] on button "Next image" at bounding box center [1545, 407] width 25 height 43
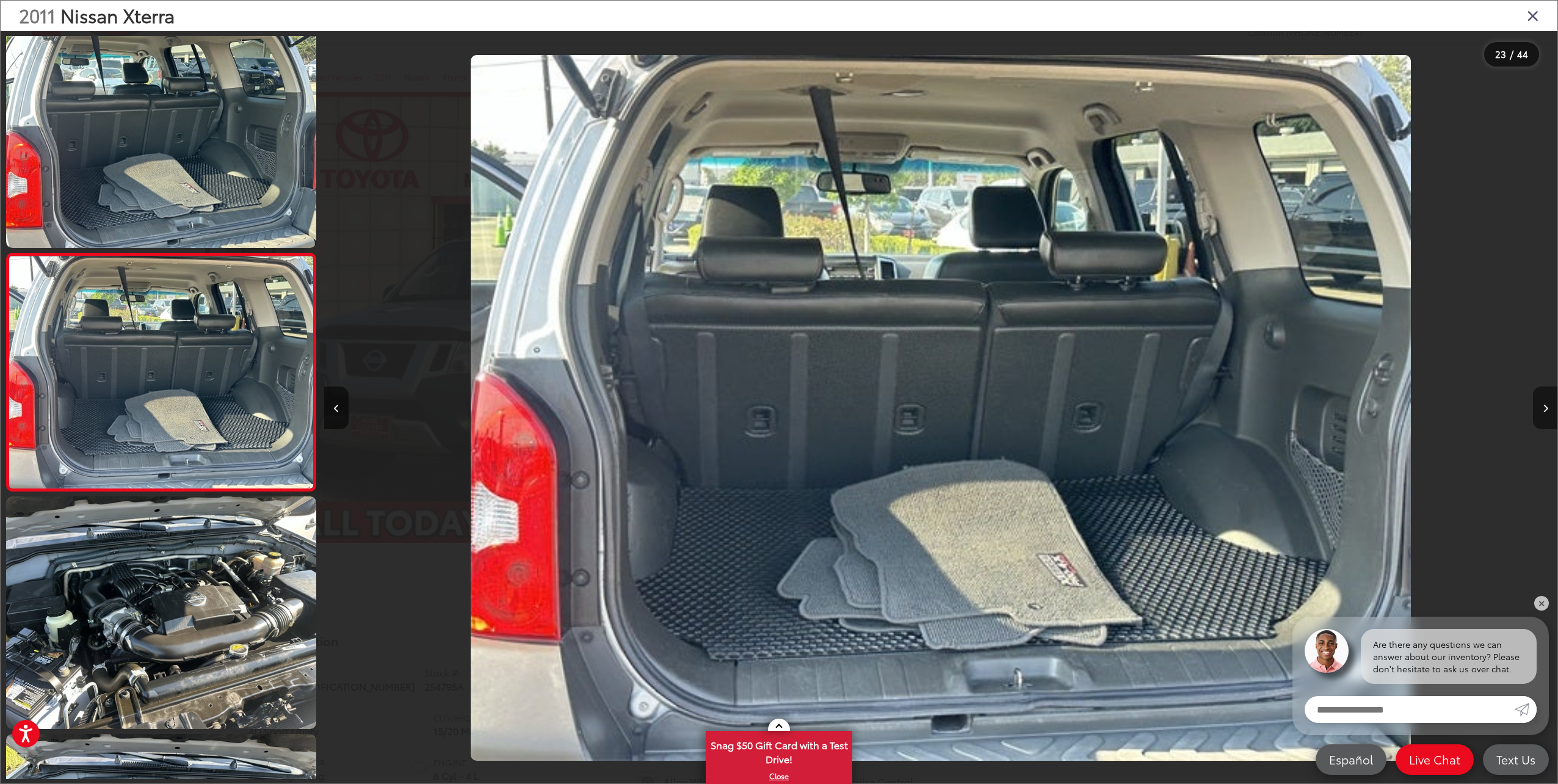
click at [1548, 408] on button "Next image" at bounding box center [1545, 407] width 25 height 43
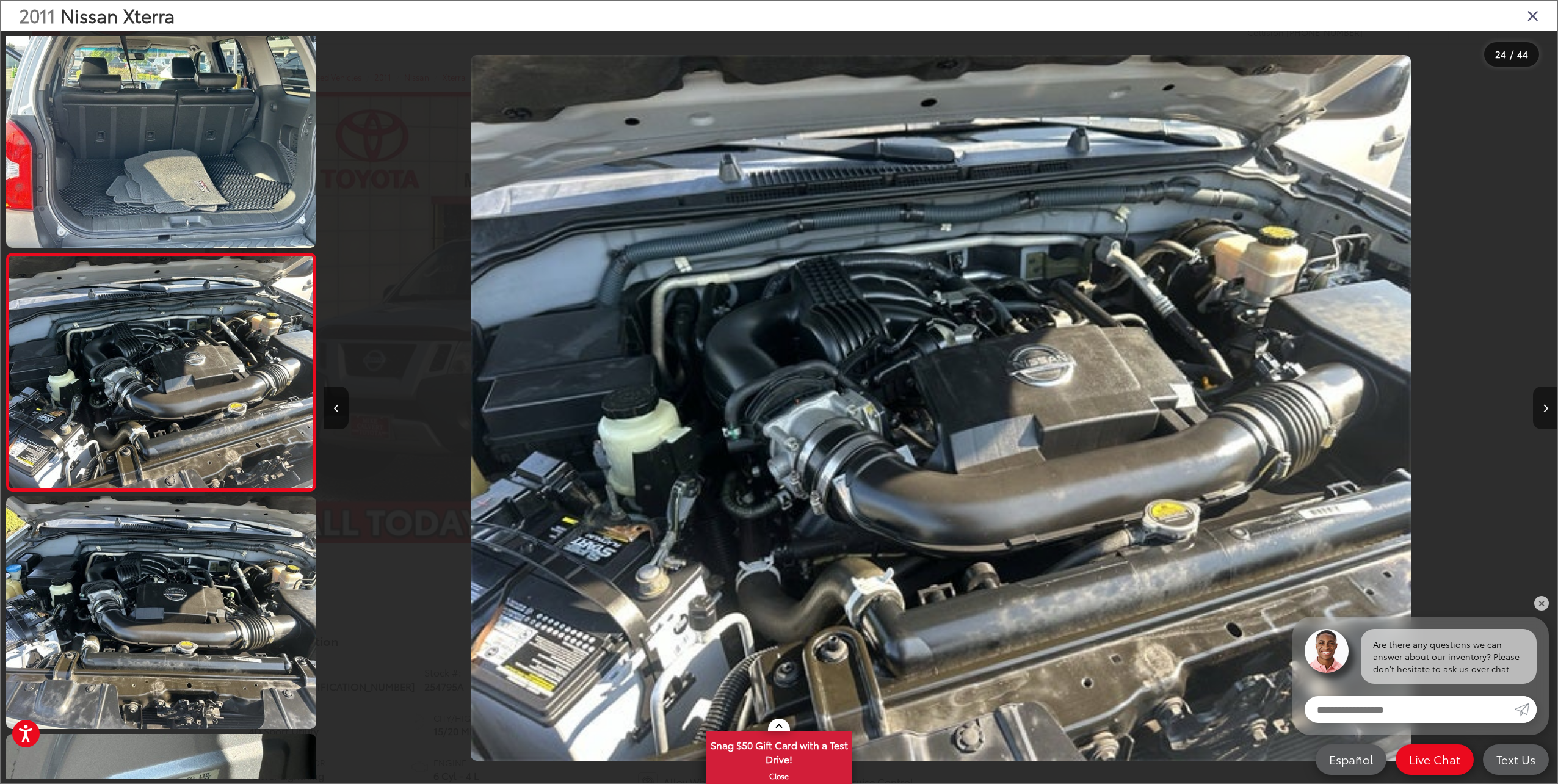
click at [1548, 408] on button "Next image" at bounding box center [1545, 407] width 25 height 43
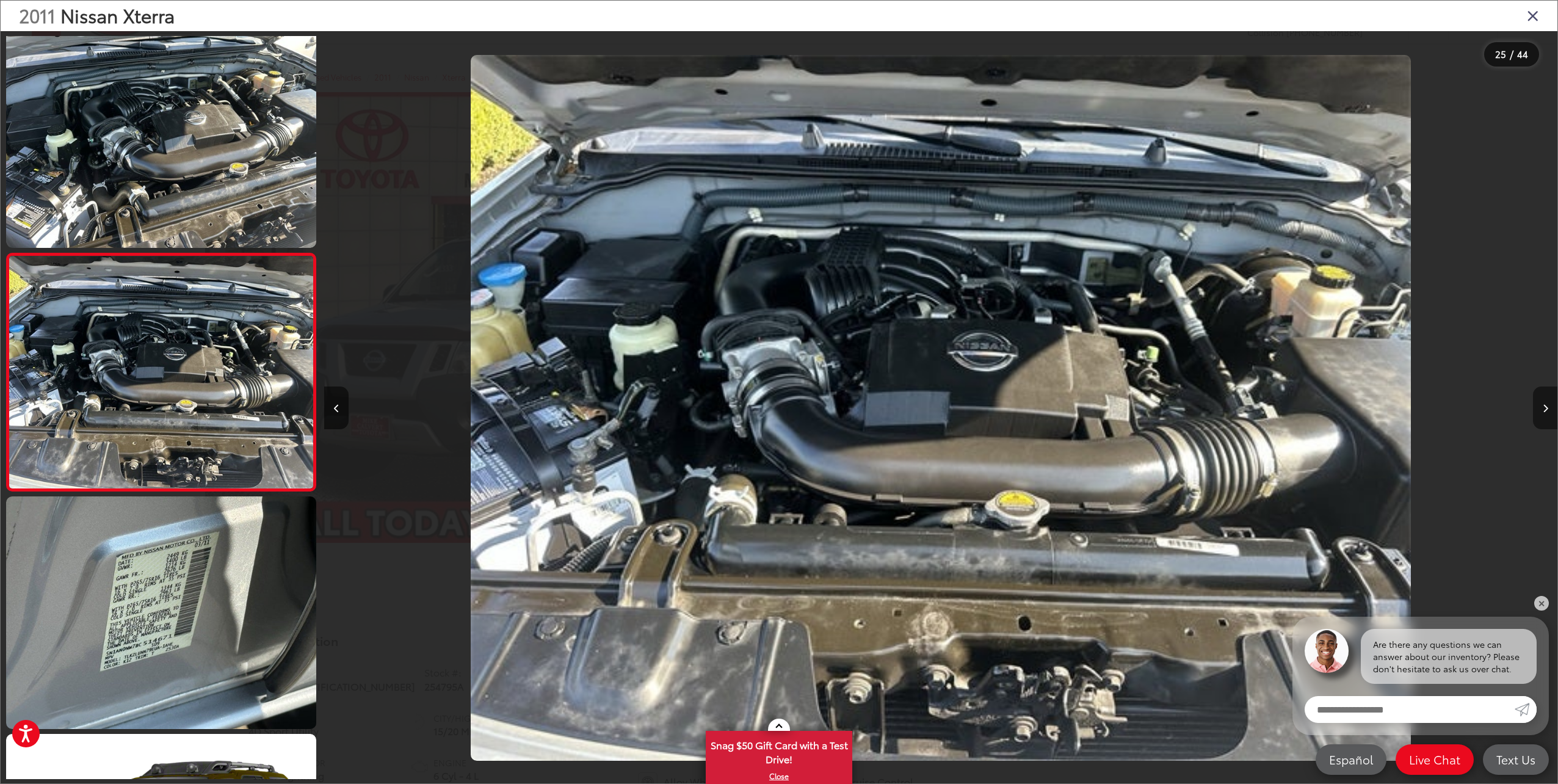
click at [1548, 408] on button "Next image" at bounding box center [1545, 407] width 25 height 43
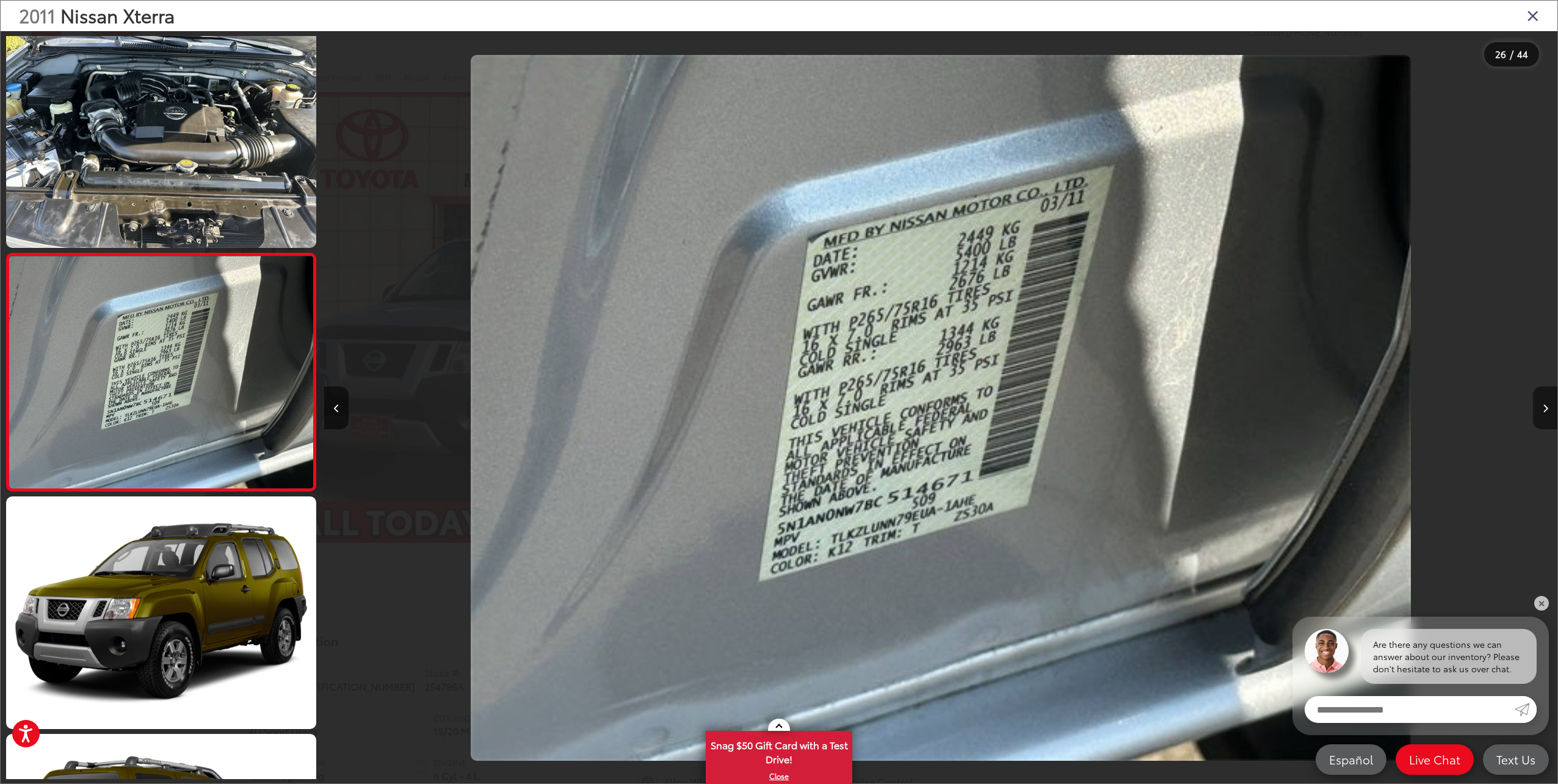
click at [1548, 408] on button "Next image" at bounding box center [1545, 407] width 25 height 43
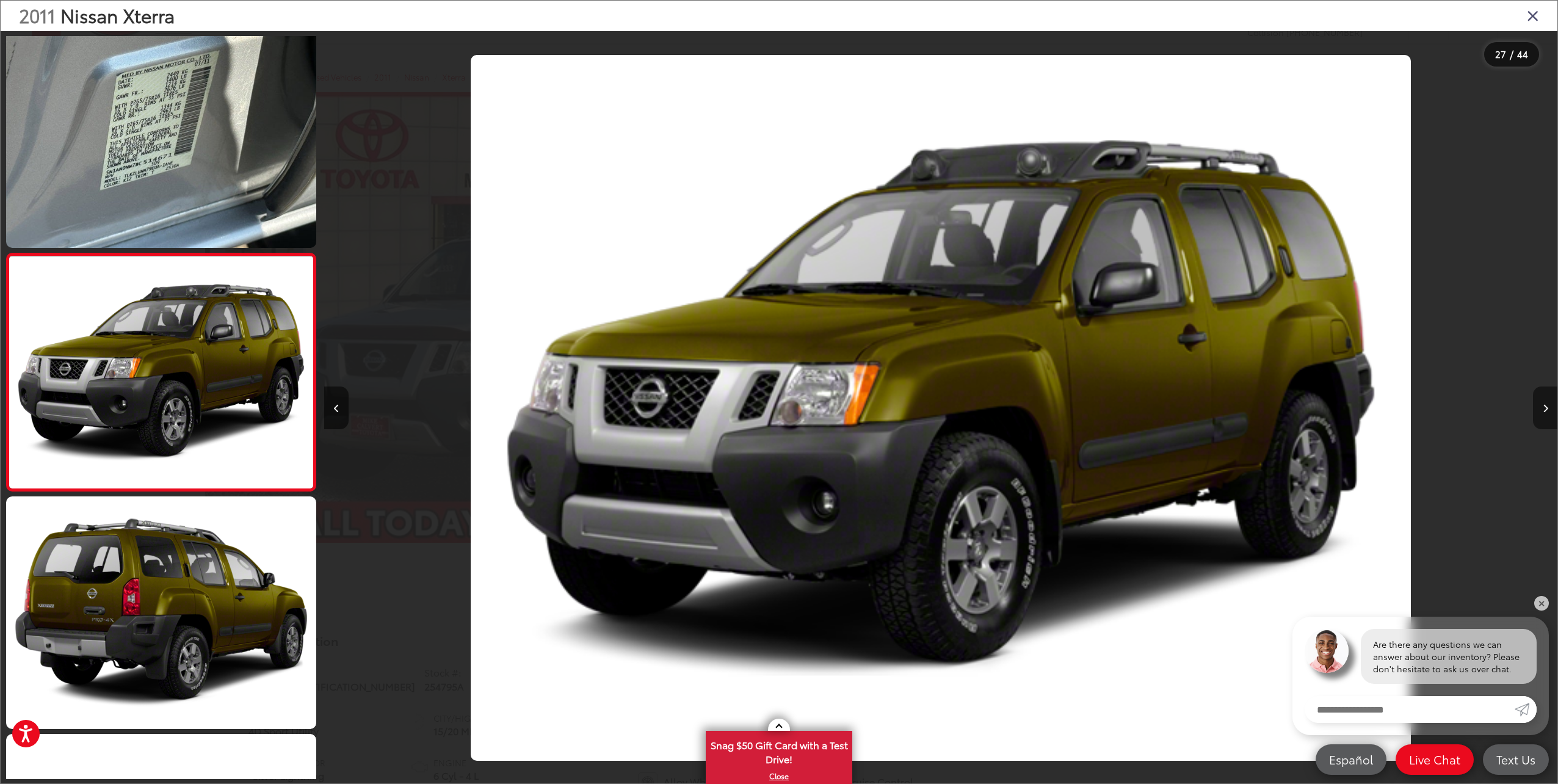
click at [1548, 408] on button "Next image" at bounding box center [1545, 407] width 25 height 43
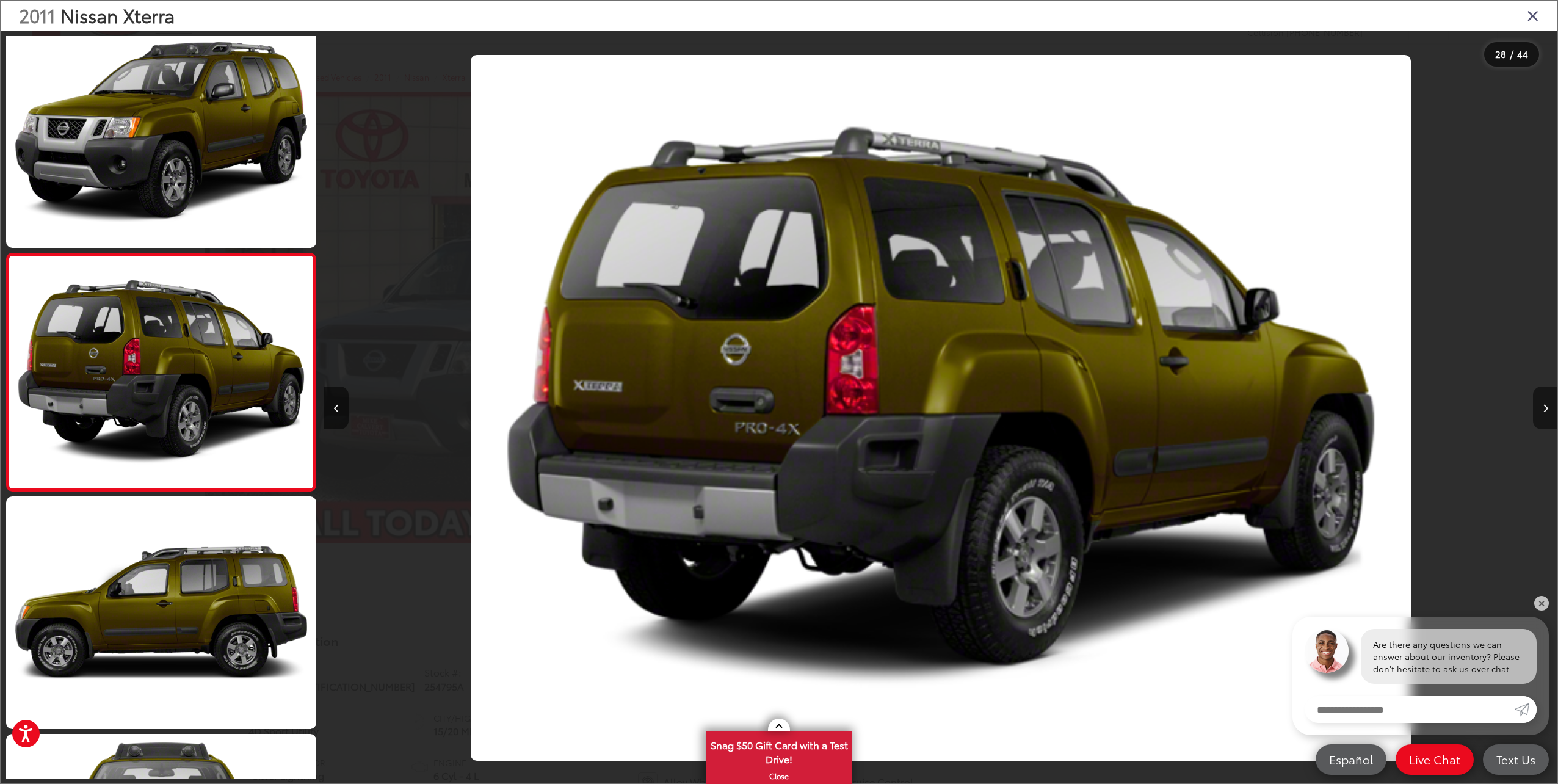
click at [1548, 408] on button "Next image" at bounding box center [1545, 407] width 25 height 43
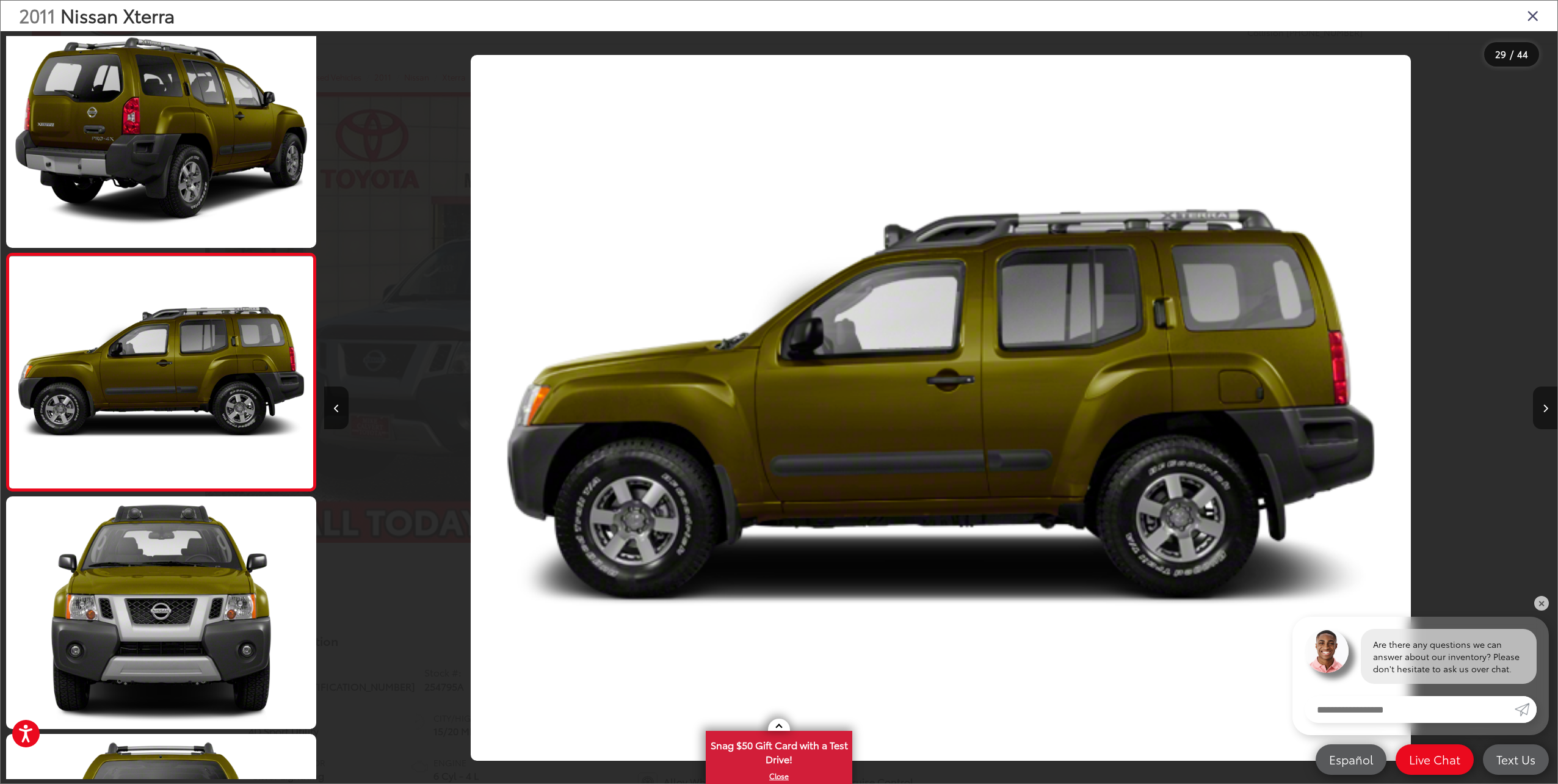
click at [1548, 408] on button "Next image" at bounding box center [1545, 407] width 25 height 43
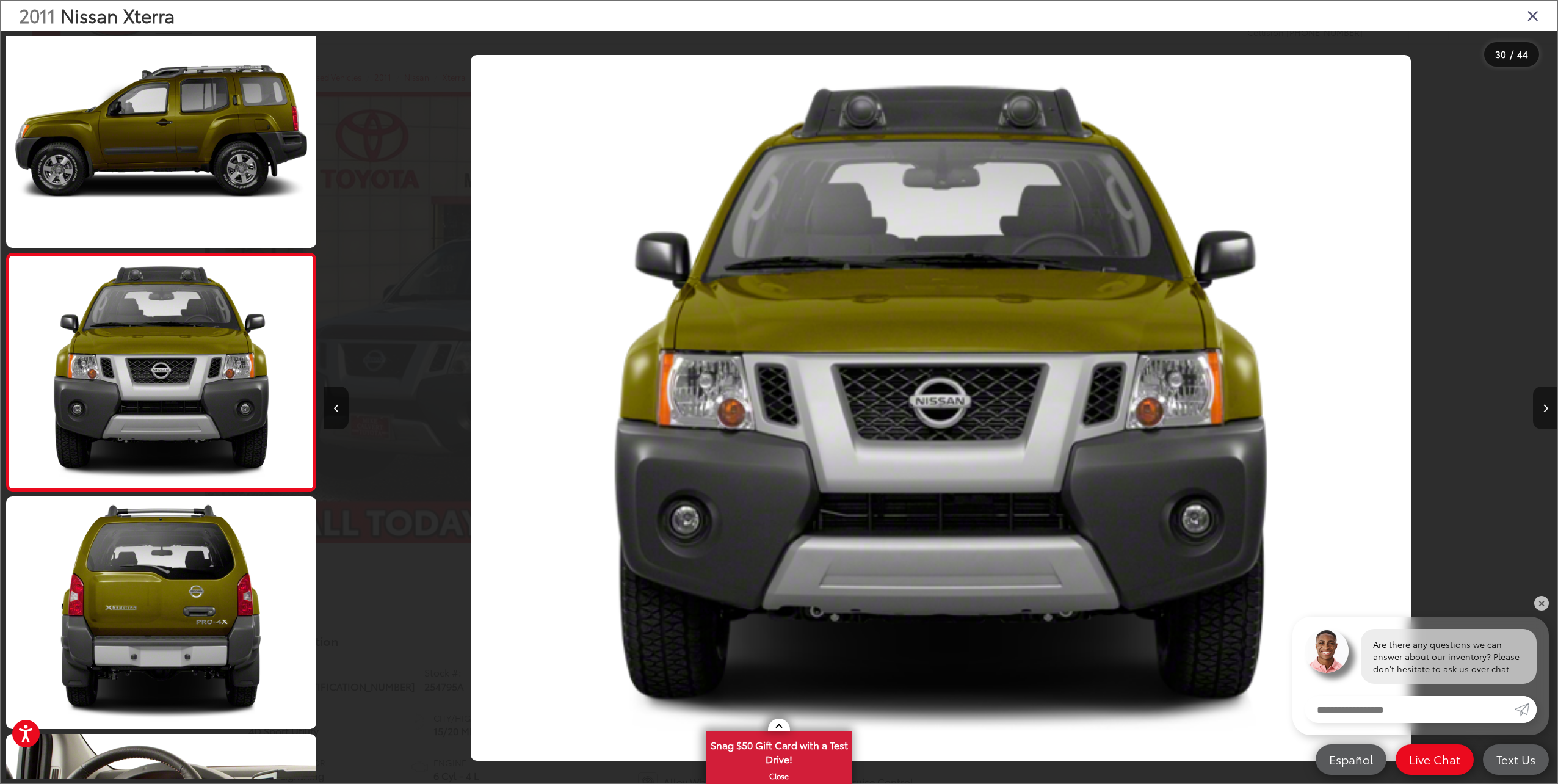
click at [1548, 408] on button "Next image" at bounding box center [1545, 407] width 25 height 43
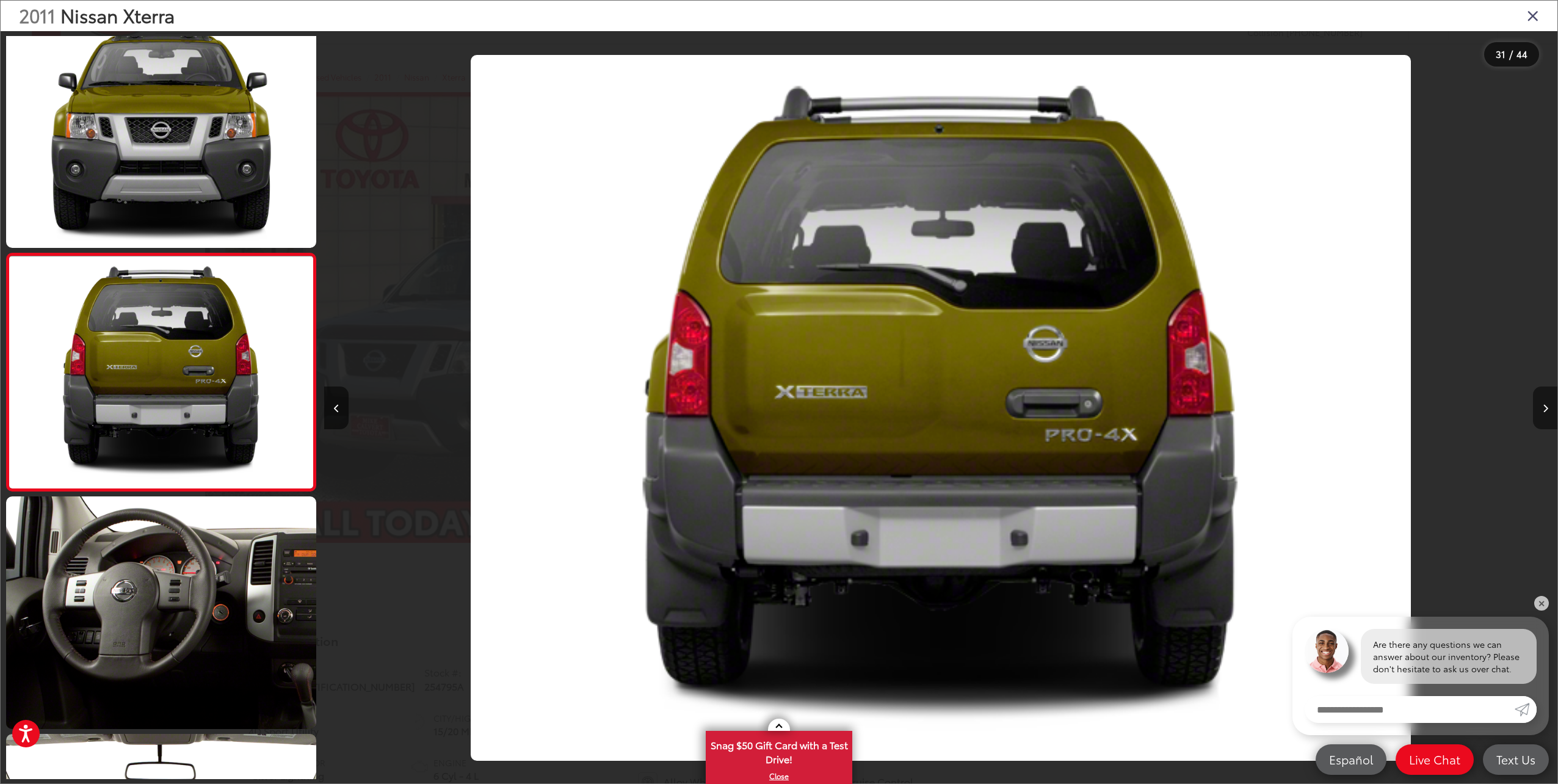
click at [1548, 409] on button "Next image" at bounding box center [1545, 407] width 25 height 43
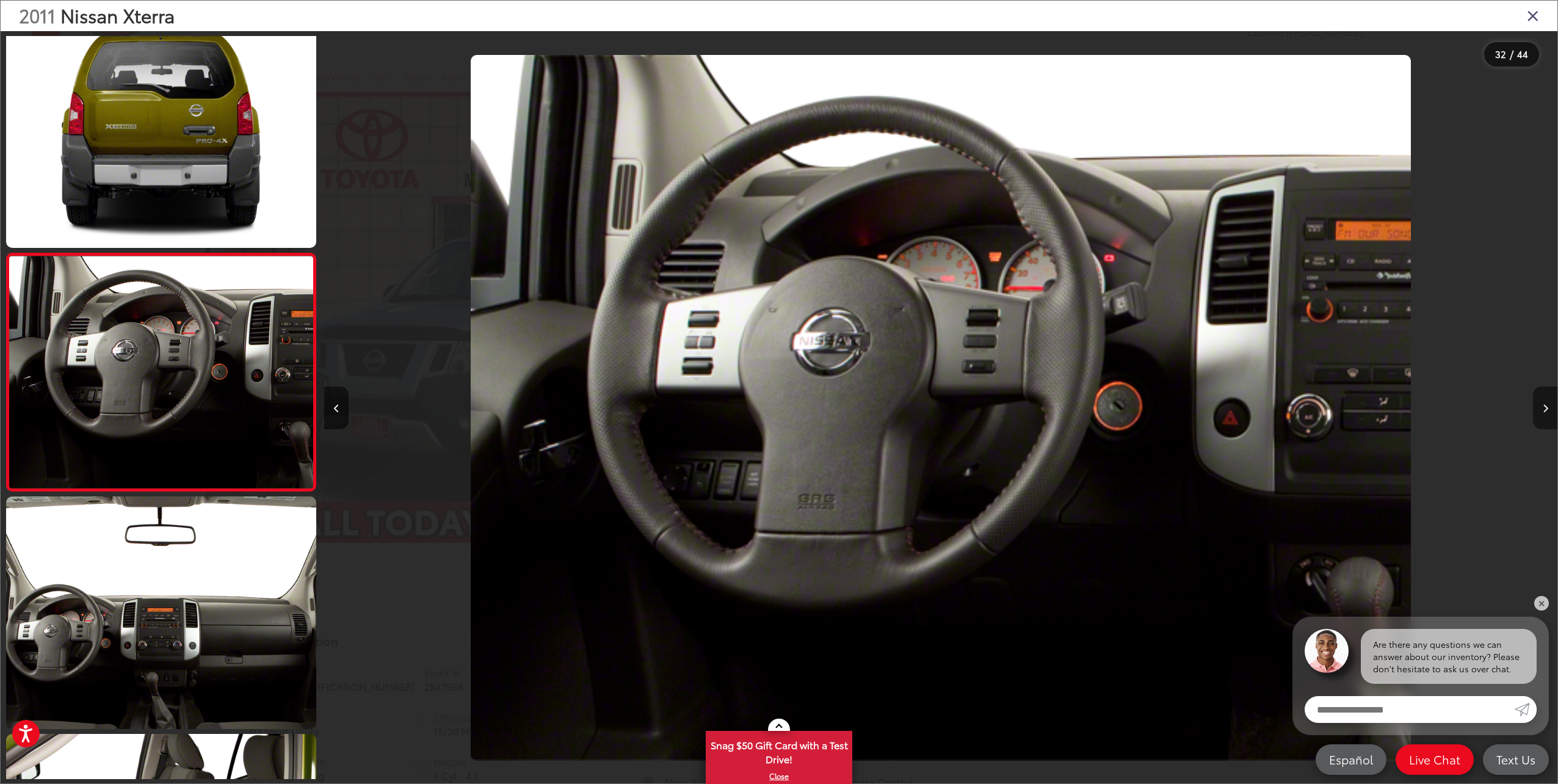
click at [1548, 409] on button "Next image" at bounding box center [1545, 407] width 25 height 43
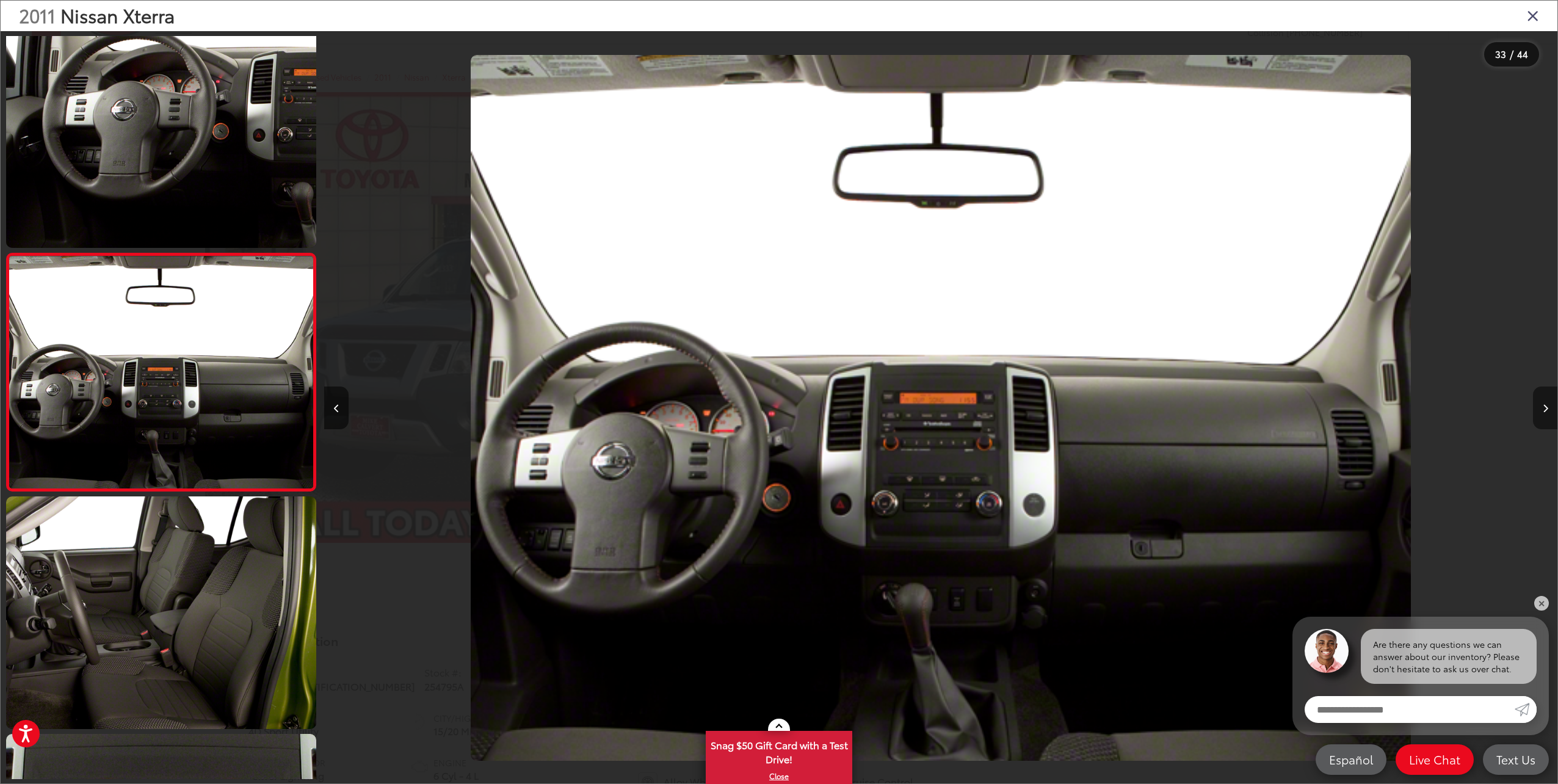
click at [1548, 409] on button "Next image" at bounding box center [1545, 407] width 25 height 43
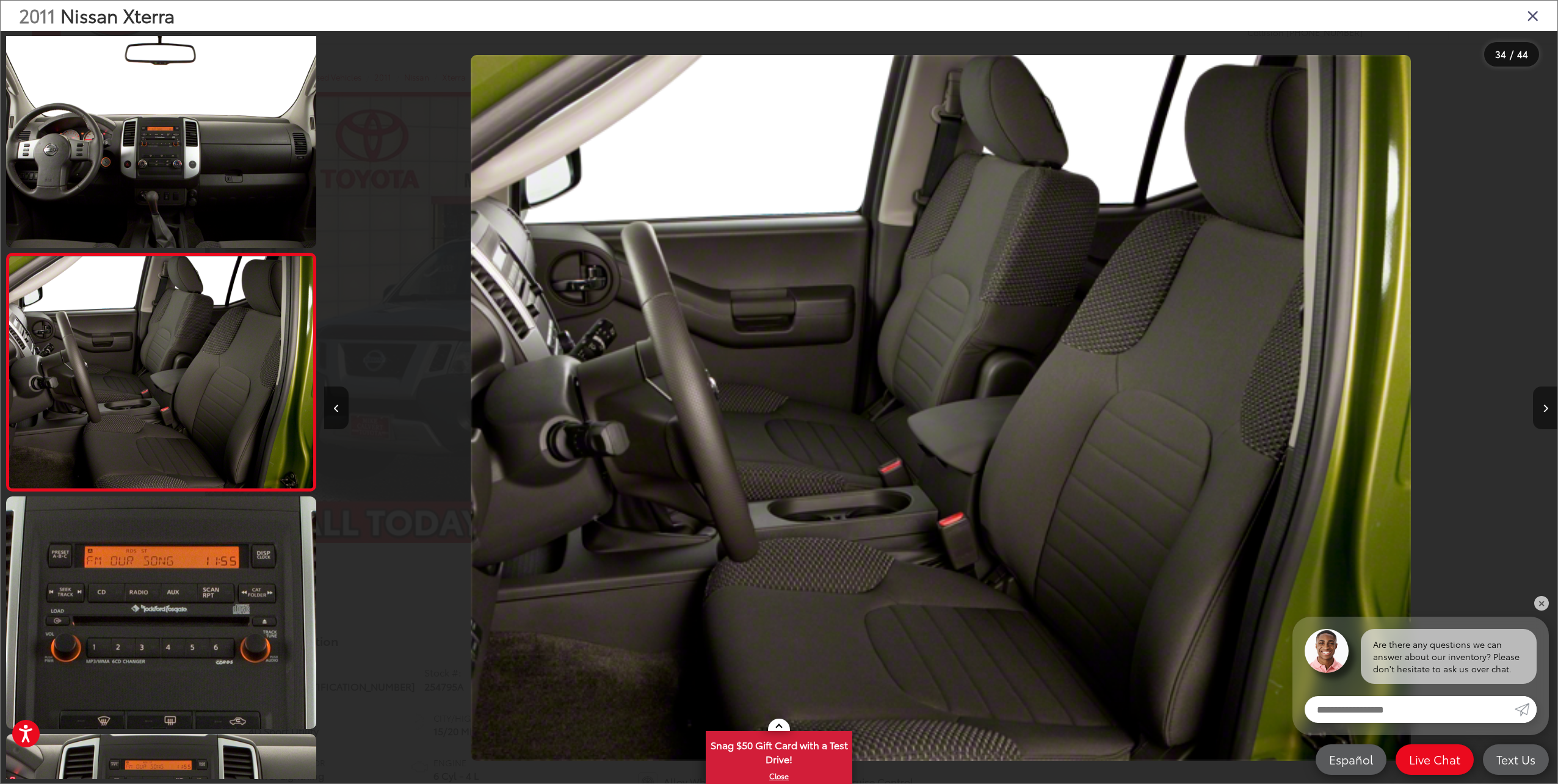
click at [1548, 409] on button "Next image" at bounding box center [1545, 407] width 25 height 43
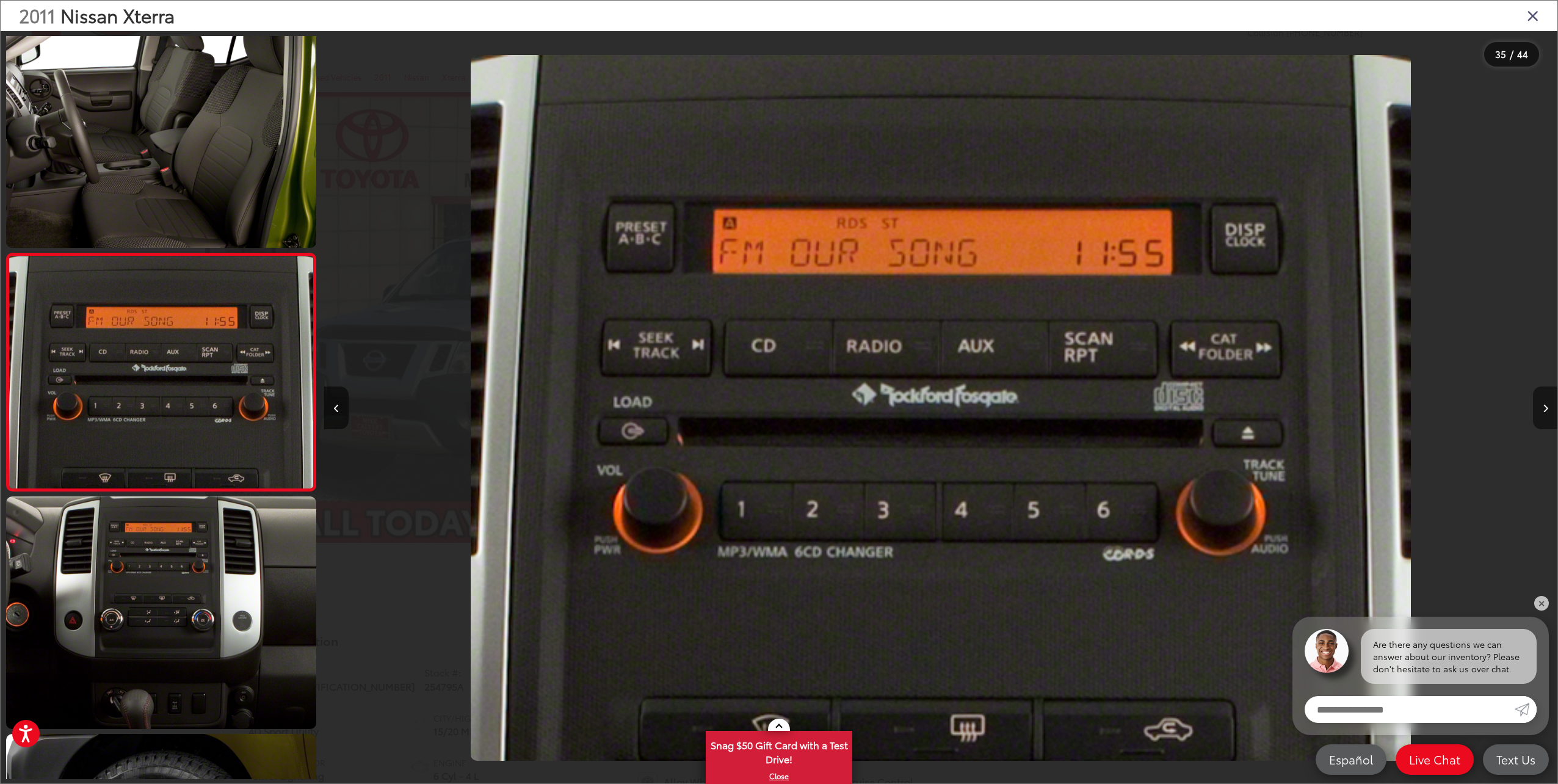
click at [1548, 409] on button "Next image" at bounding box center [1545, 407] width 25 height 43
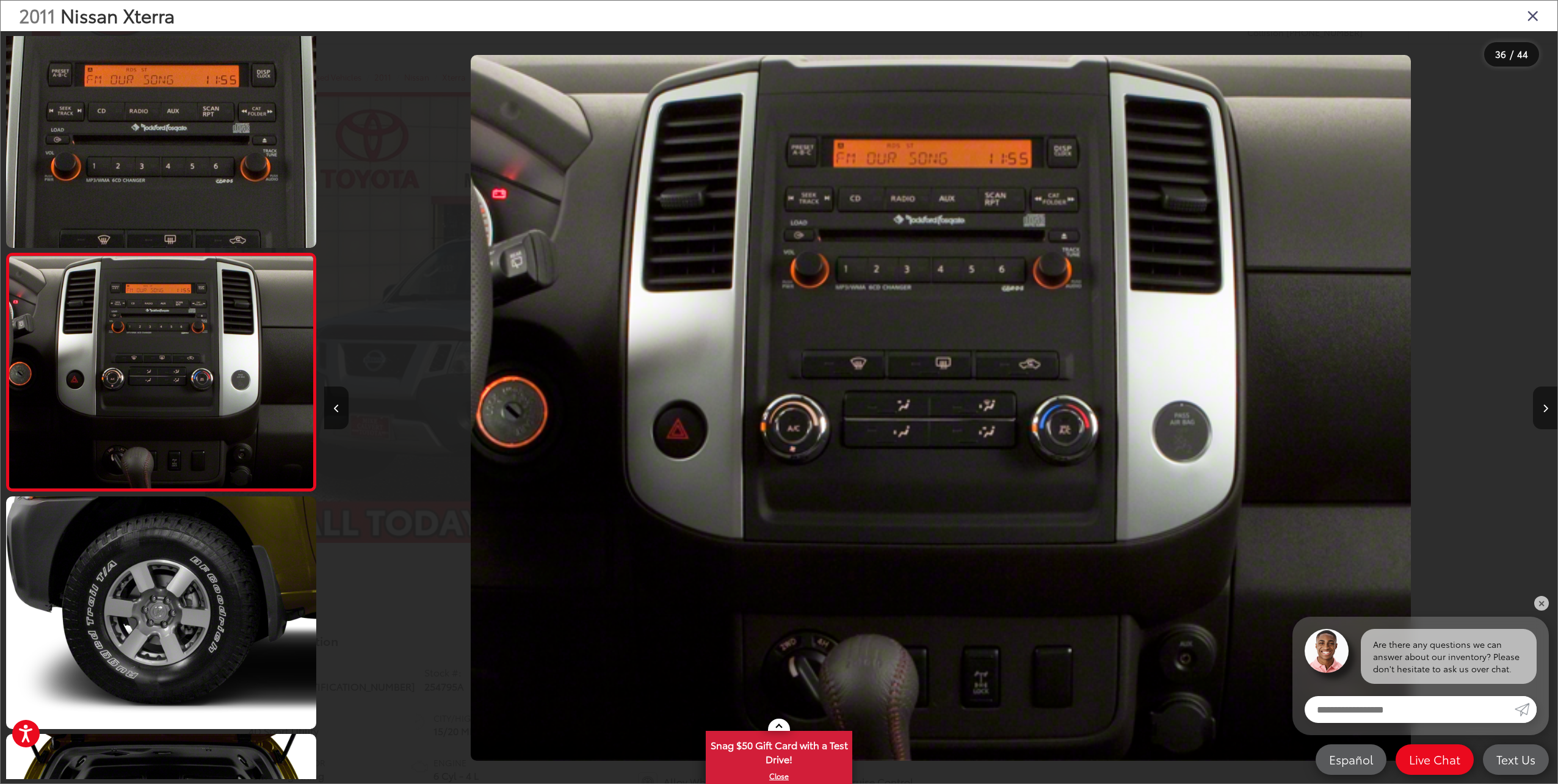
click at [1548, 409] on button "Next image" at bounding box center [1545, 407] width 25 height 43
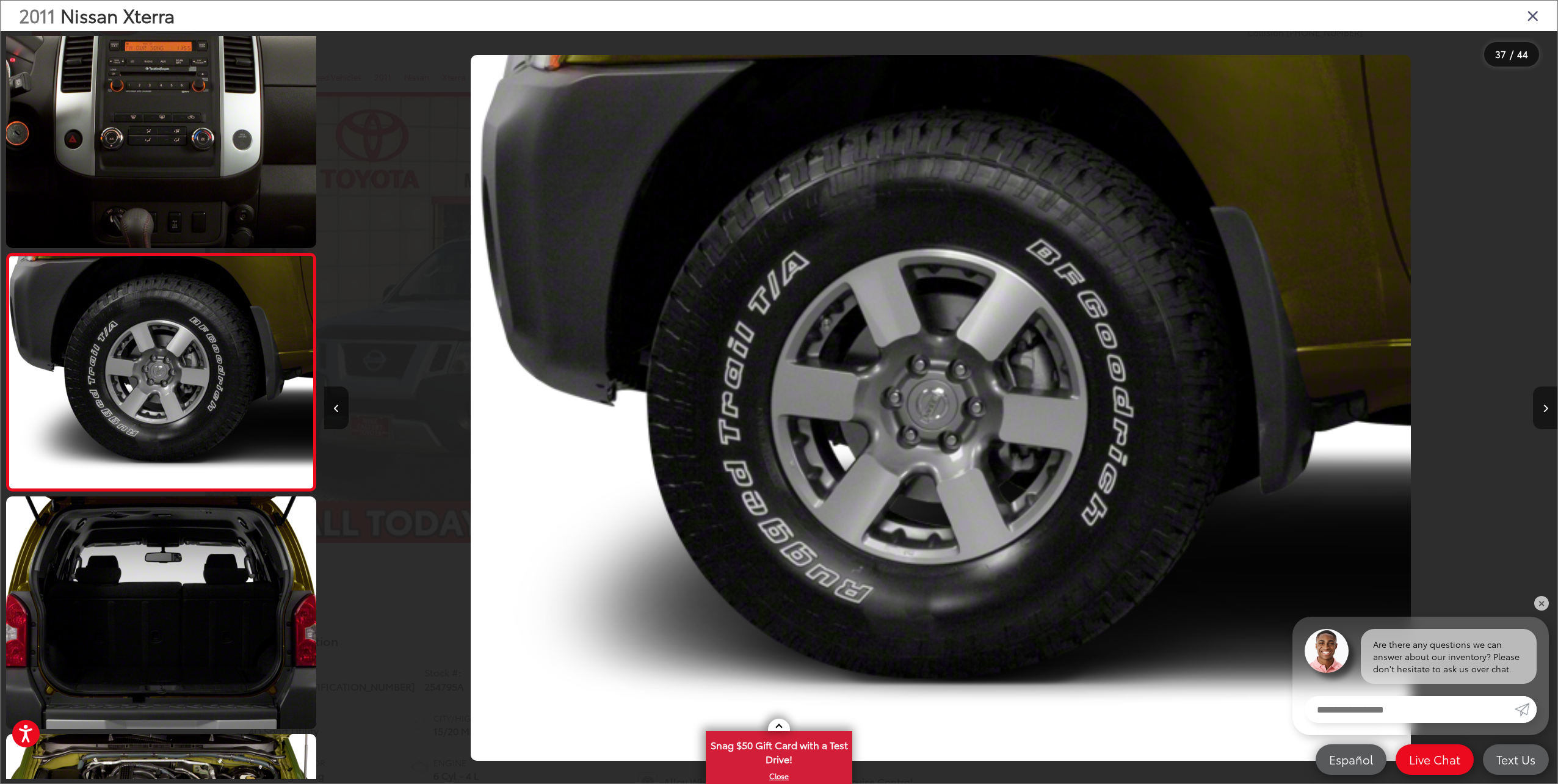
click at [1548, 409] on button "Next image" at bounding box center [1545, 407] width 25 height 43
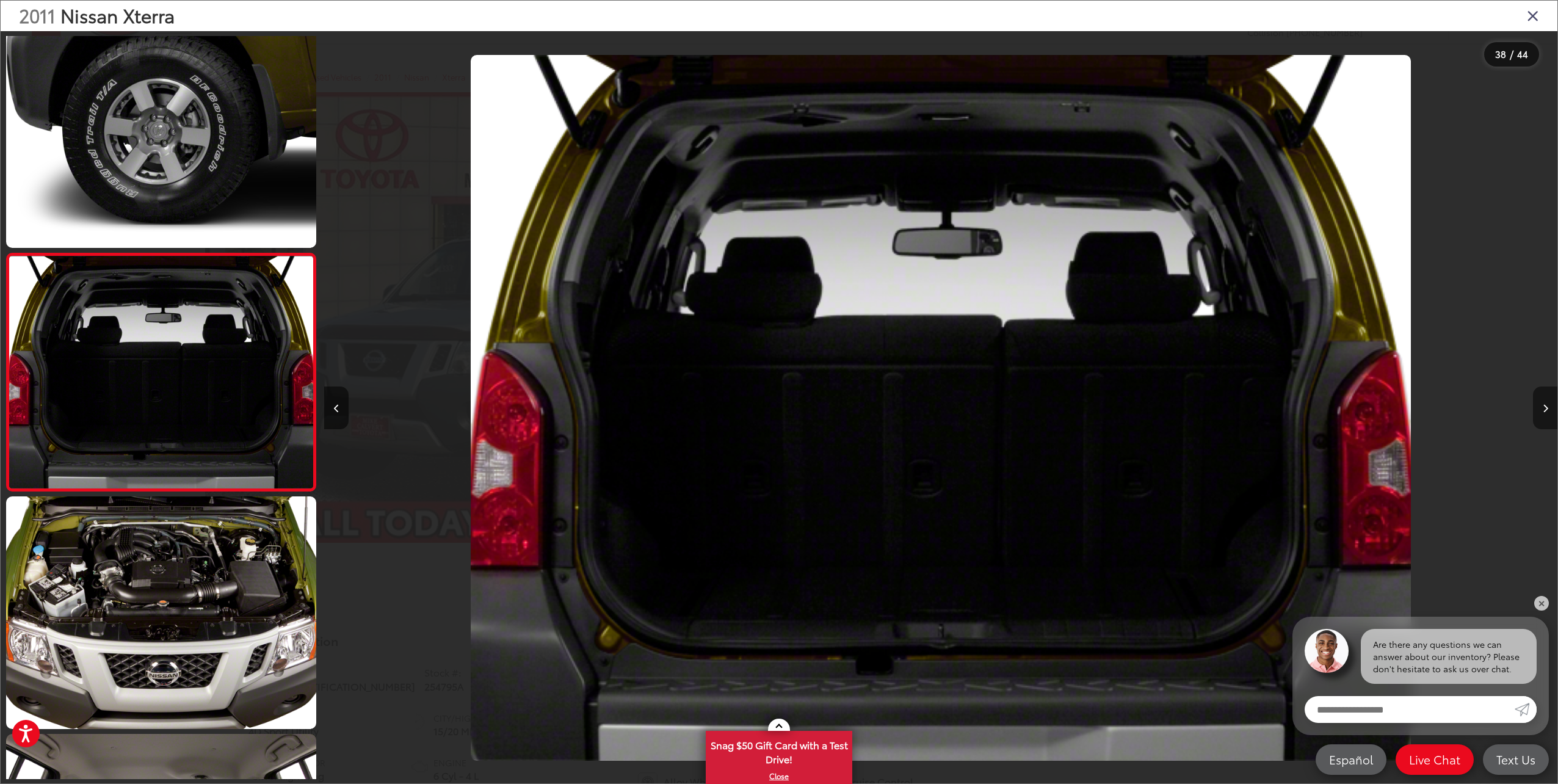
click at [1548, 409] on button "Next image" at bounding box center [1545, 407] width 25 height 43
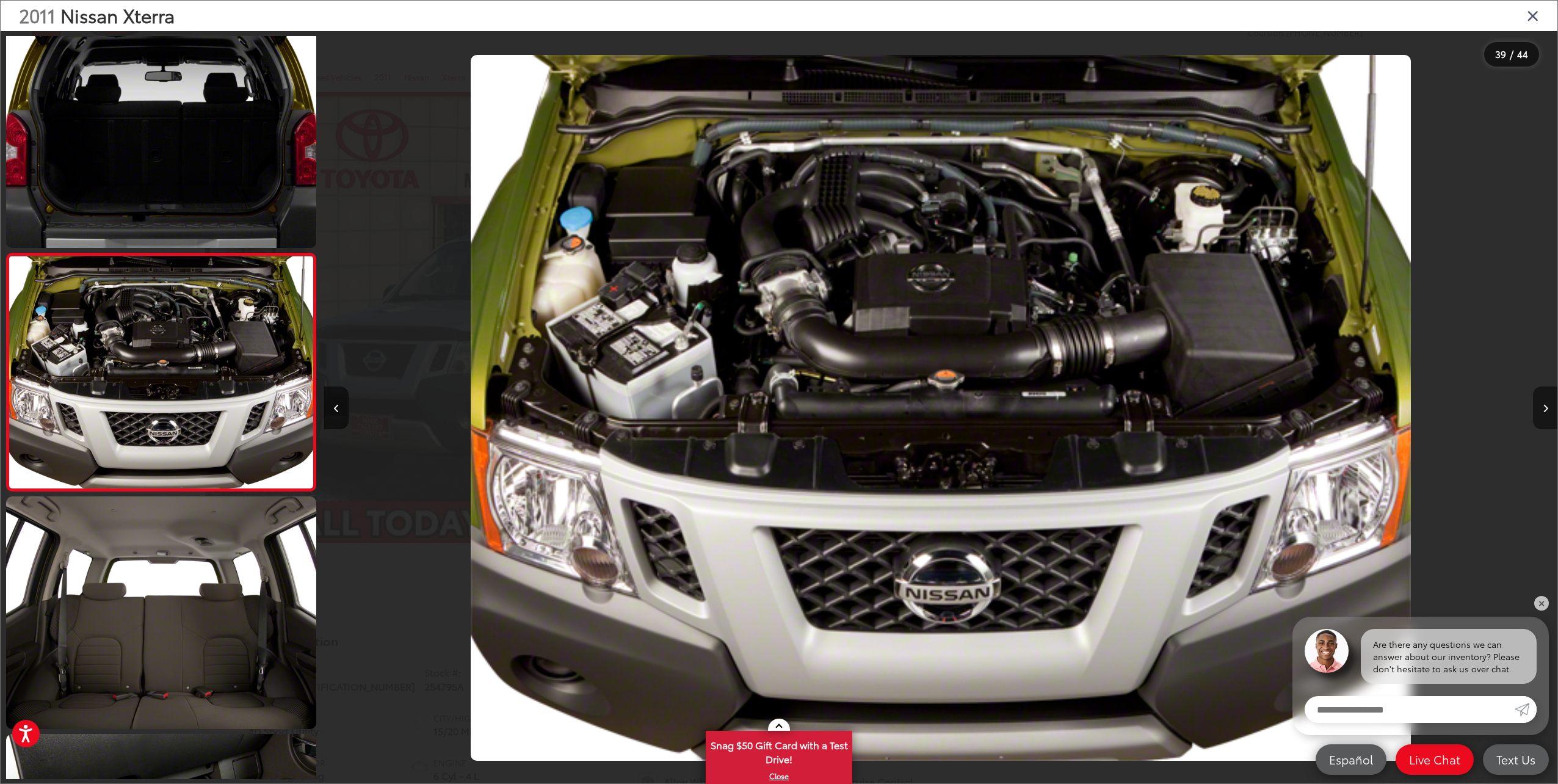
click at [1548, 409] on button "Next image" at bounding box center [1545, 407] width 25 height 43
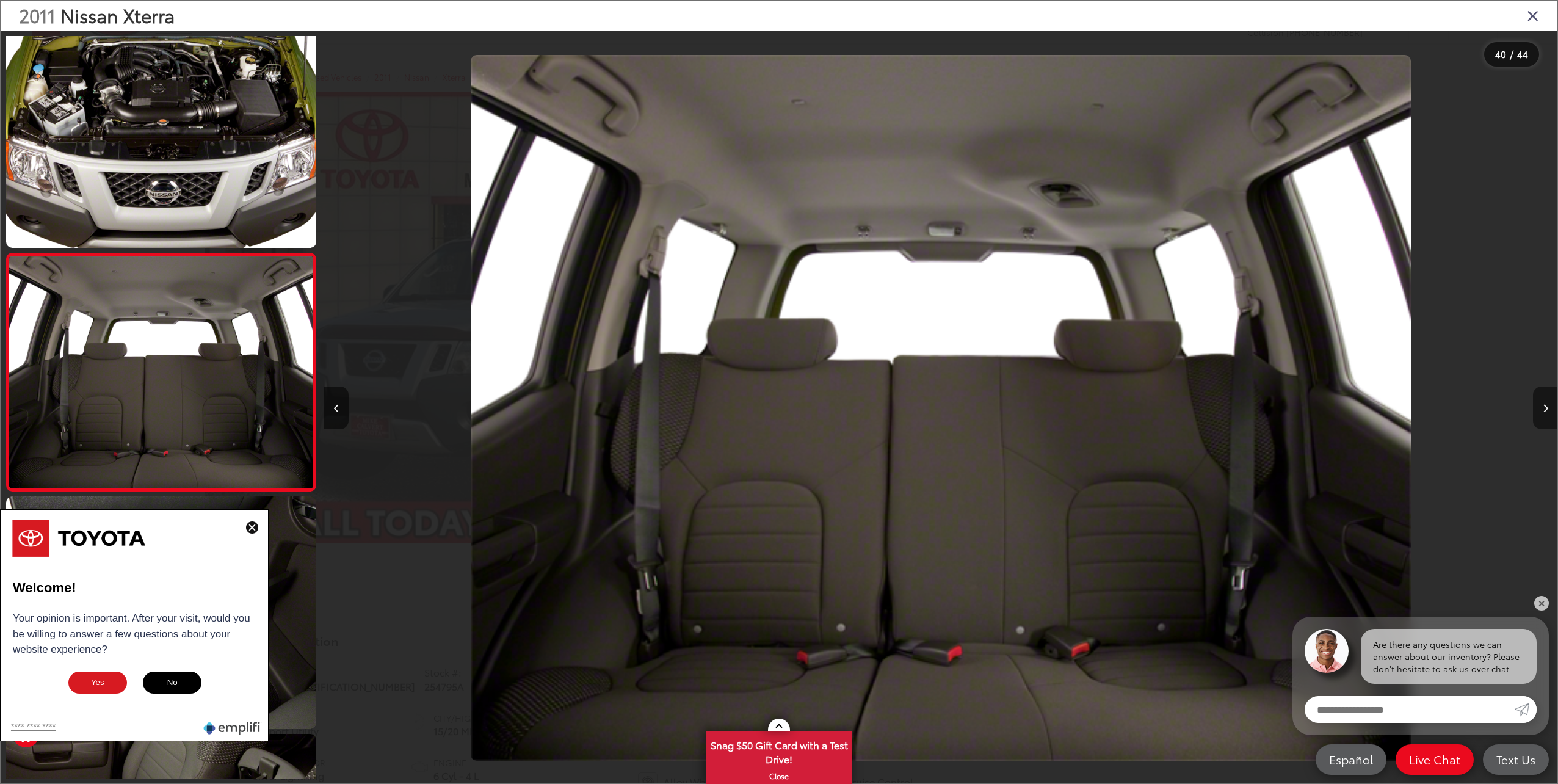
click at [1548, 409] on button "Next image" at bounding box center [1545, 407] width 25 height 43
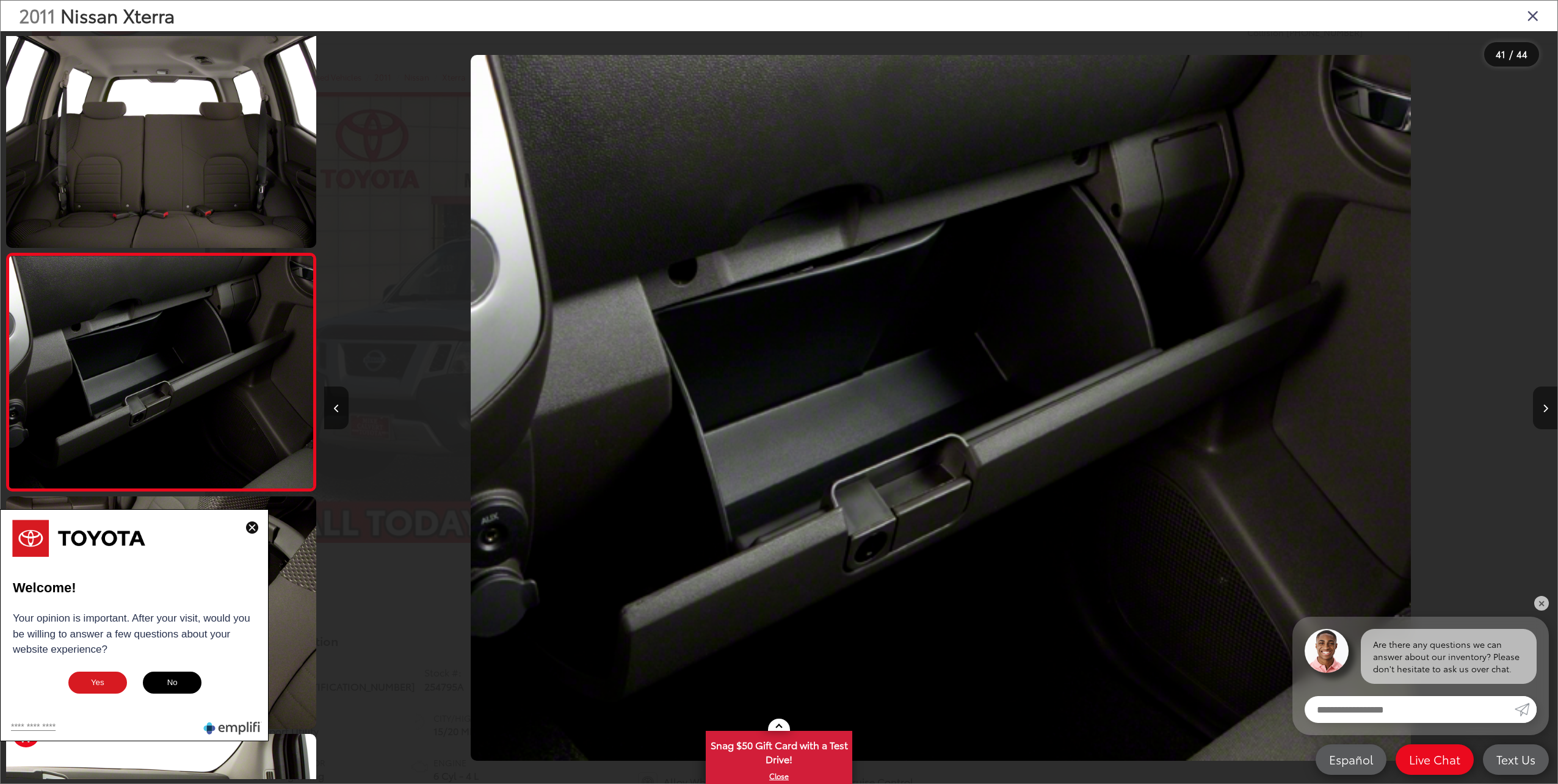
click at [1548, 409] on button "Next image" at bounding box center [1545, 407] width 25 height 43
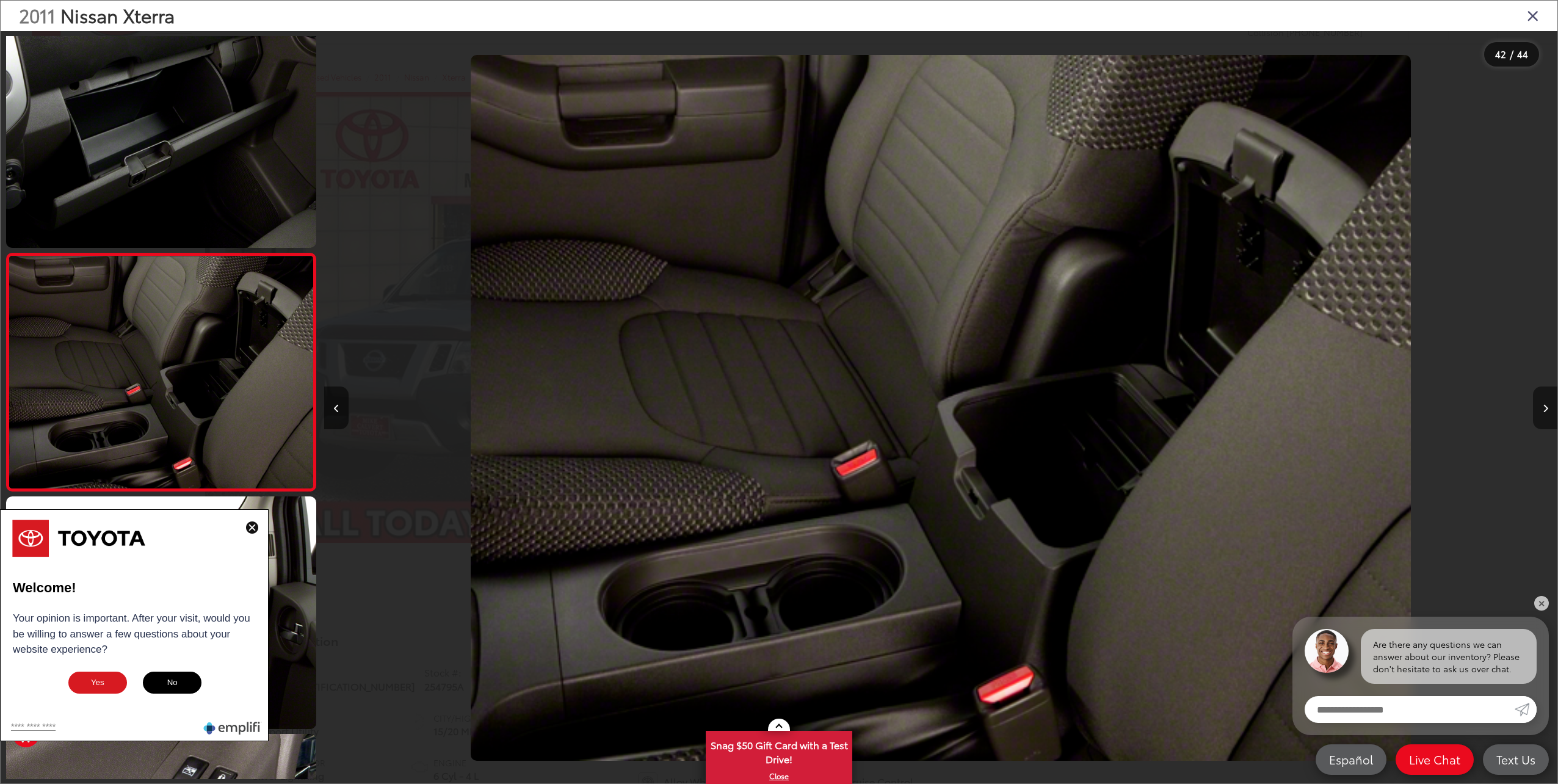
click at [1548, 409] on button "Next image" at bounding box center [1545, 407] width 25 height 43
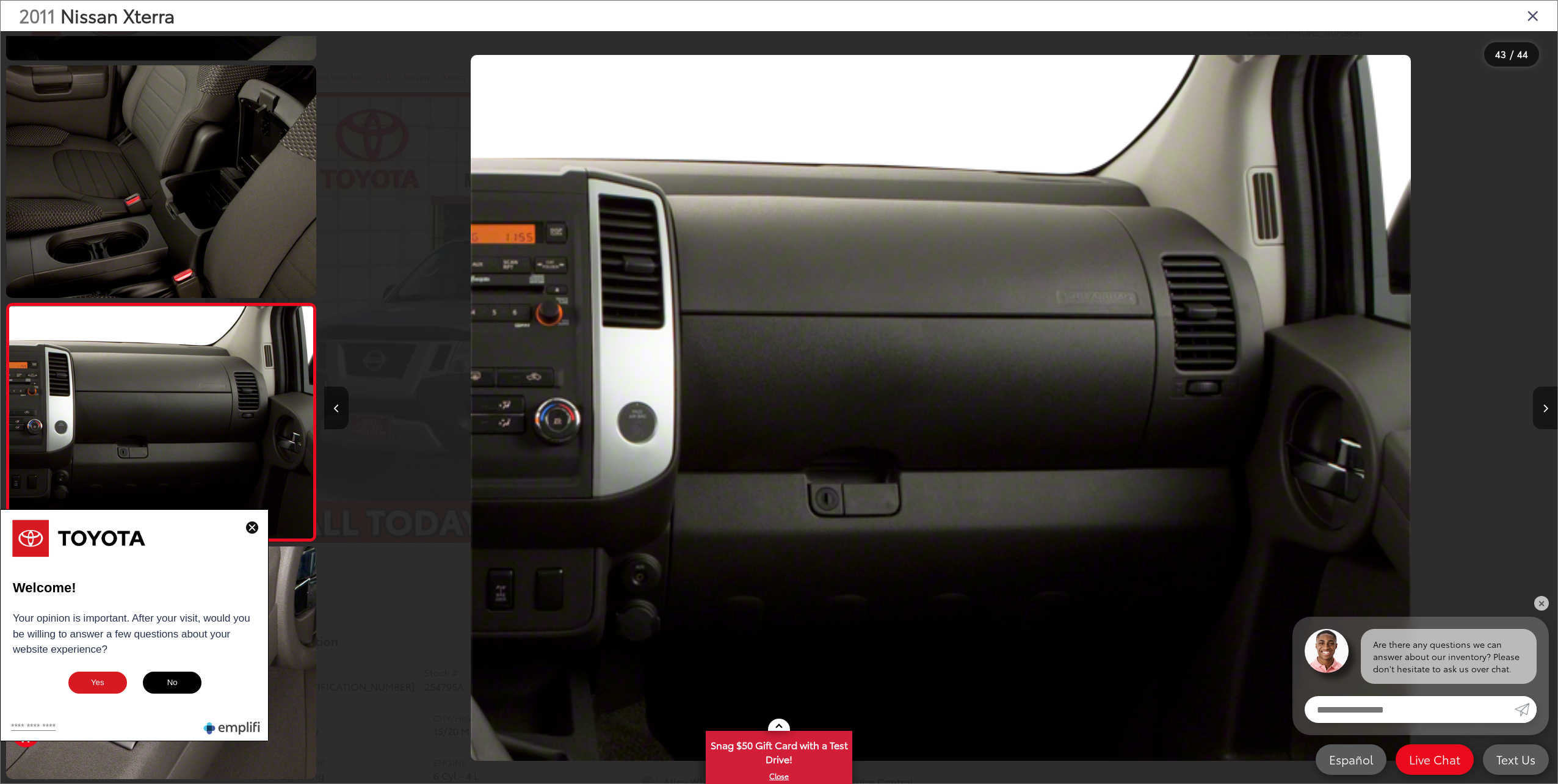
click at [1548, 409] on button "Next image" at bounding box center [1545, 407] width 25 height 43
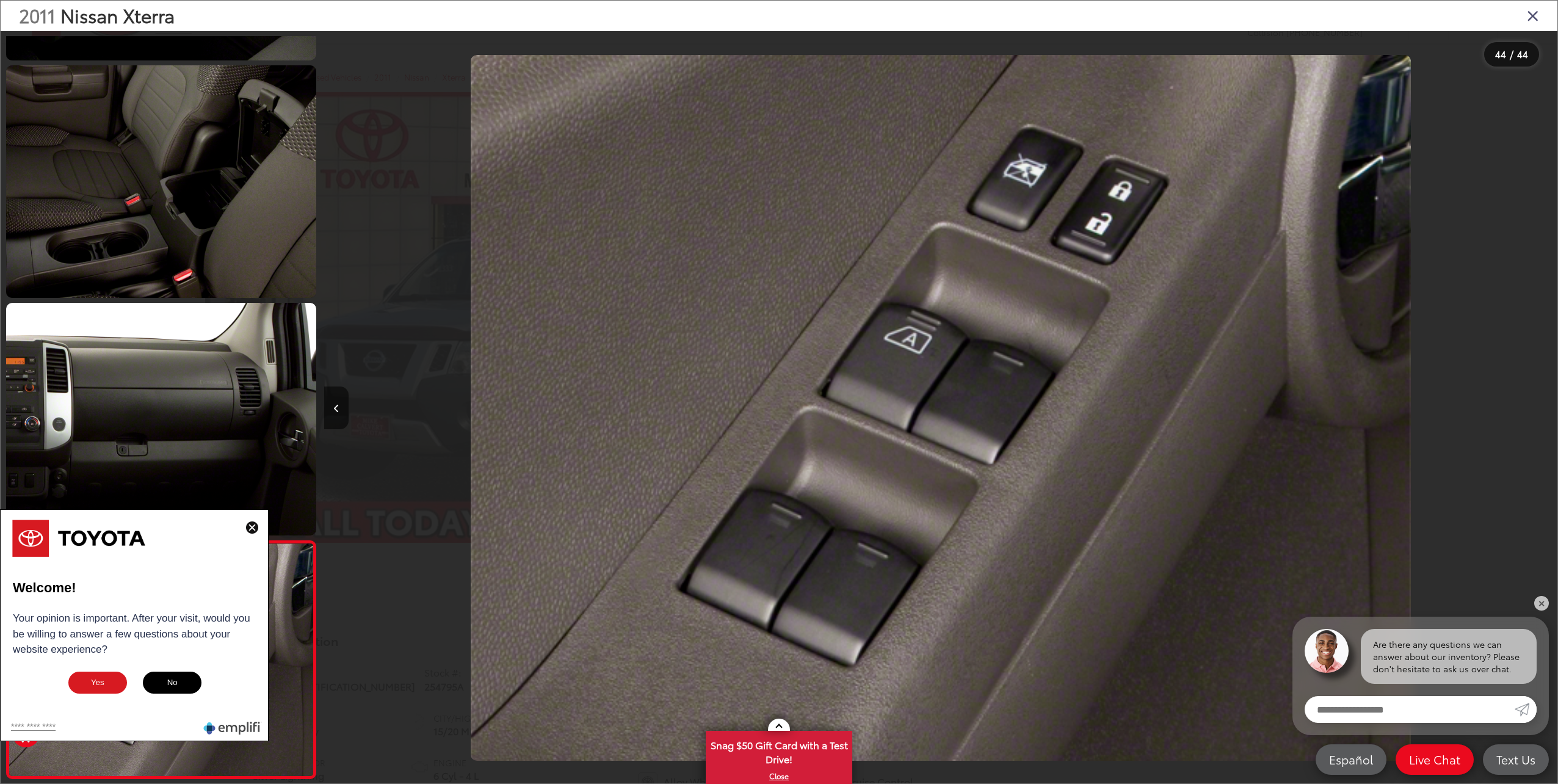
click at [1548, 409] on div at bounding box center [1403, 408] width 308 height 753
click at [1545, 411] on div at bounding box center [1403, 408] width 308 height 753
